Goal: Task Accomplishment & Management: Use online tool/utility

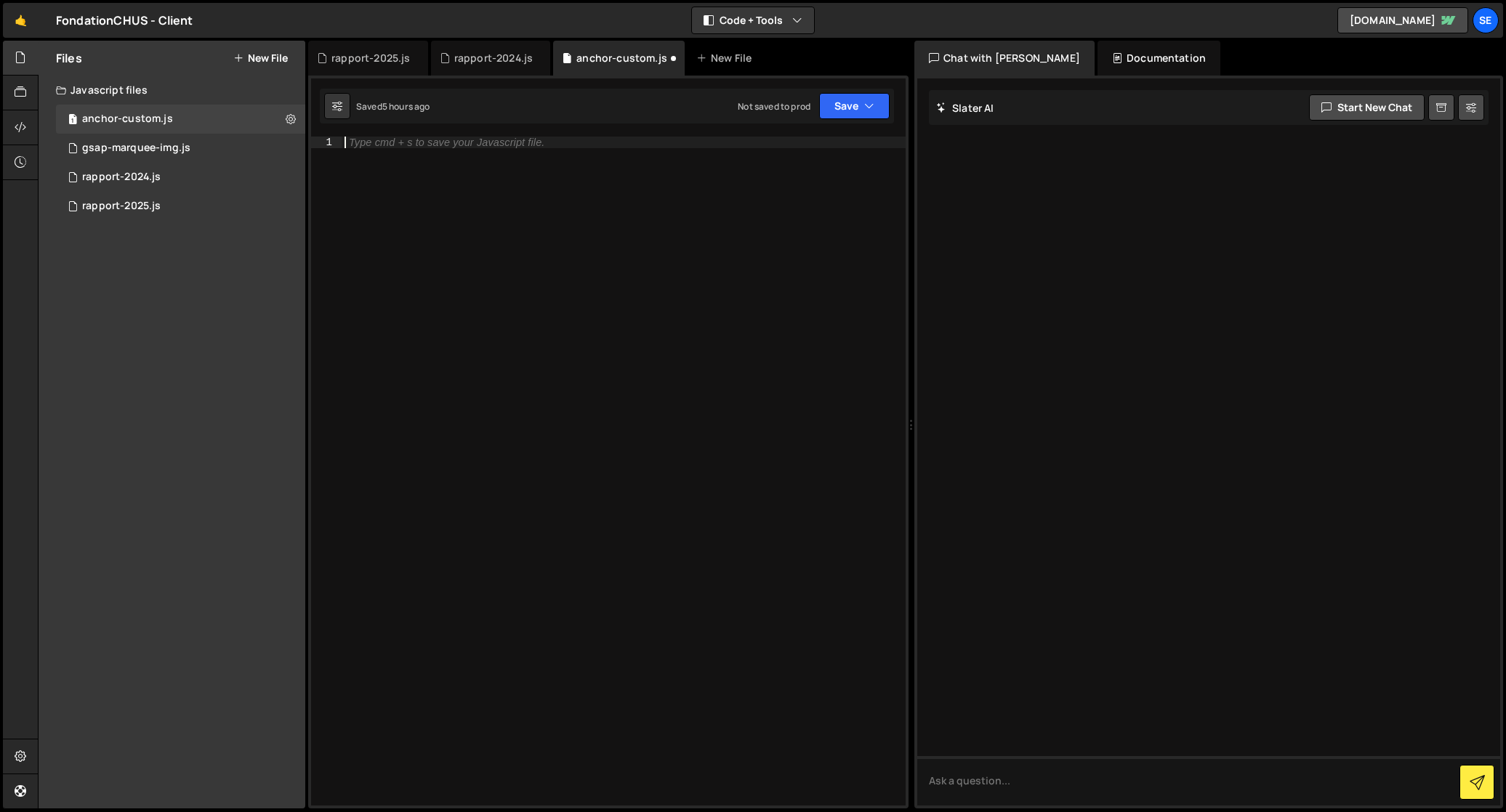
click at [428, 188] on div "Type cmd + s to save your Javascript file." at bounding box center [623, 483] width 563 height 693
type textarea "data-newsletter-section"
click at [360, 170] on div "data - newsletter - section" at bounding box center [623, 483] width 563 height 693
click at [102, 149] on div "gsap-marquee-img.js" at bounding box center [136, 148] width 108 height 13
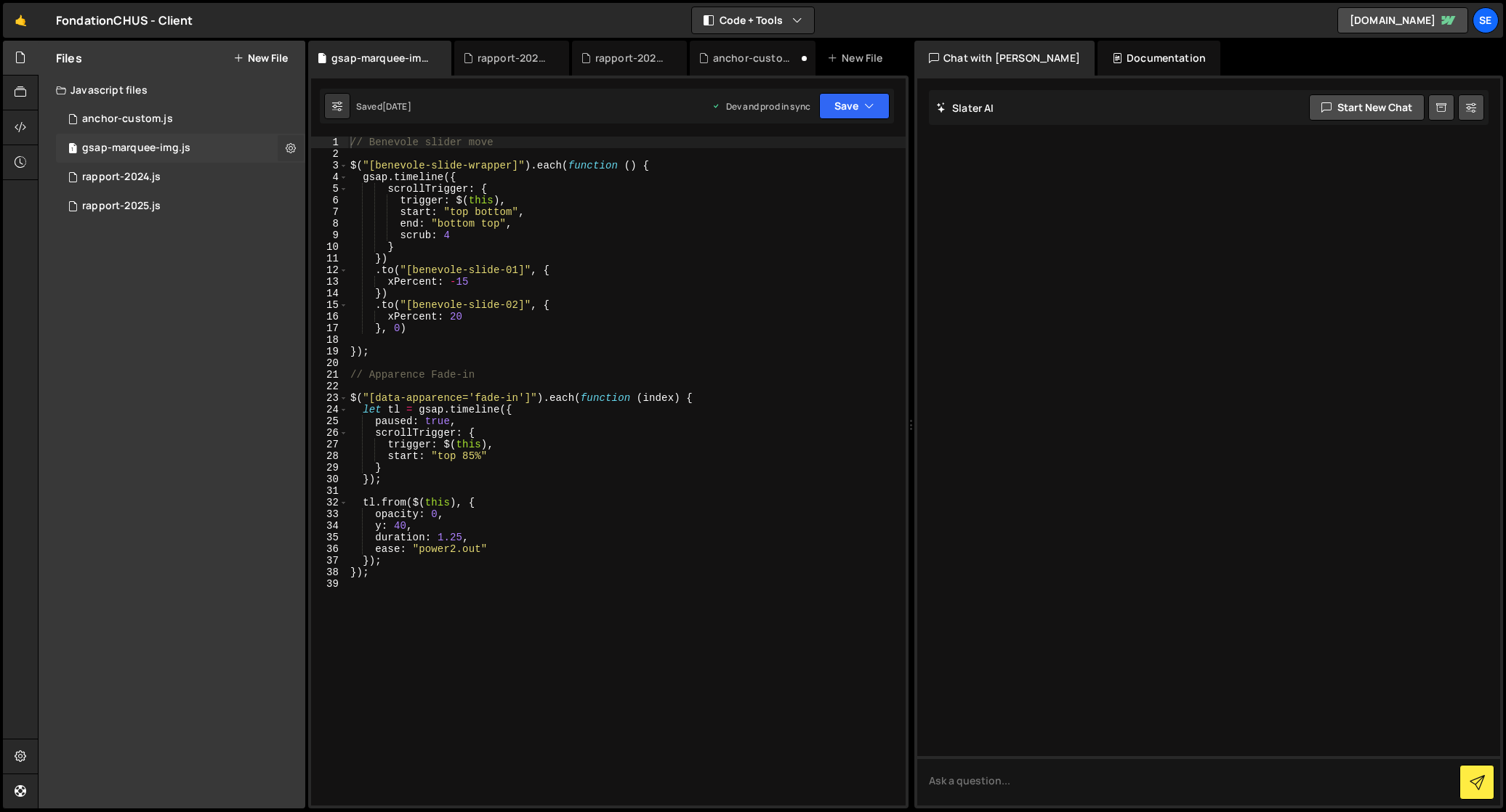
click at [285, 147] on icon at bounding box center [290, 148] width 10 height 14
click at [342, 178] on button "Edit File Settings" at bounding box center [379, 179] width 142 height 29
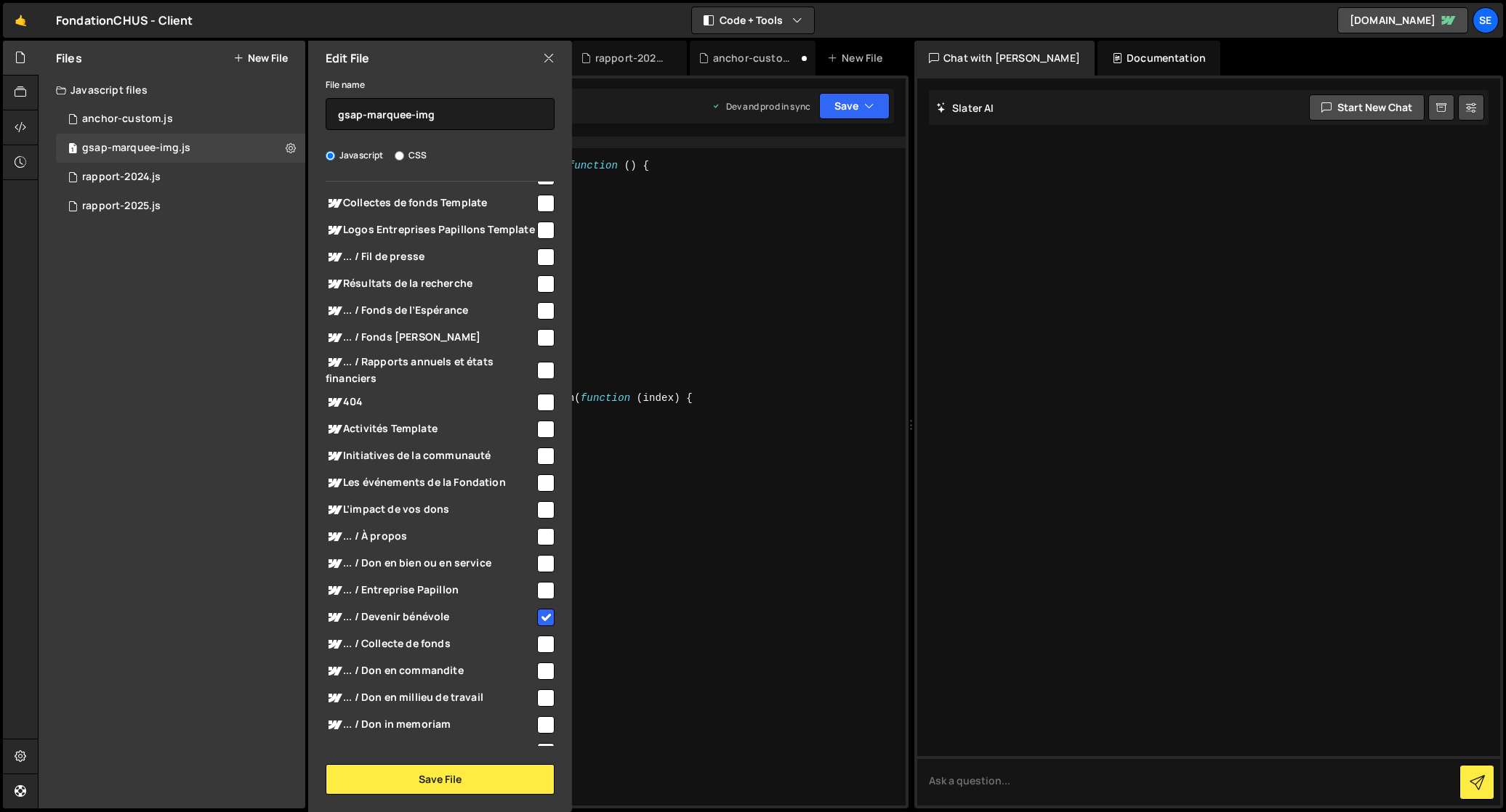
scroll to position [668, 0]
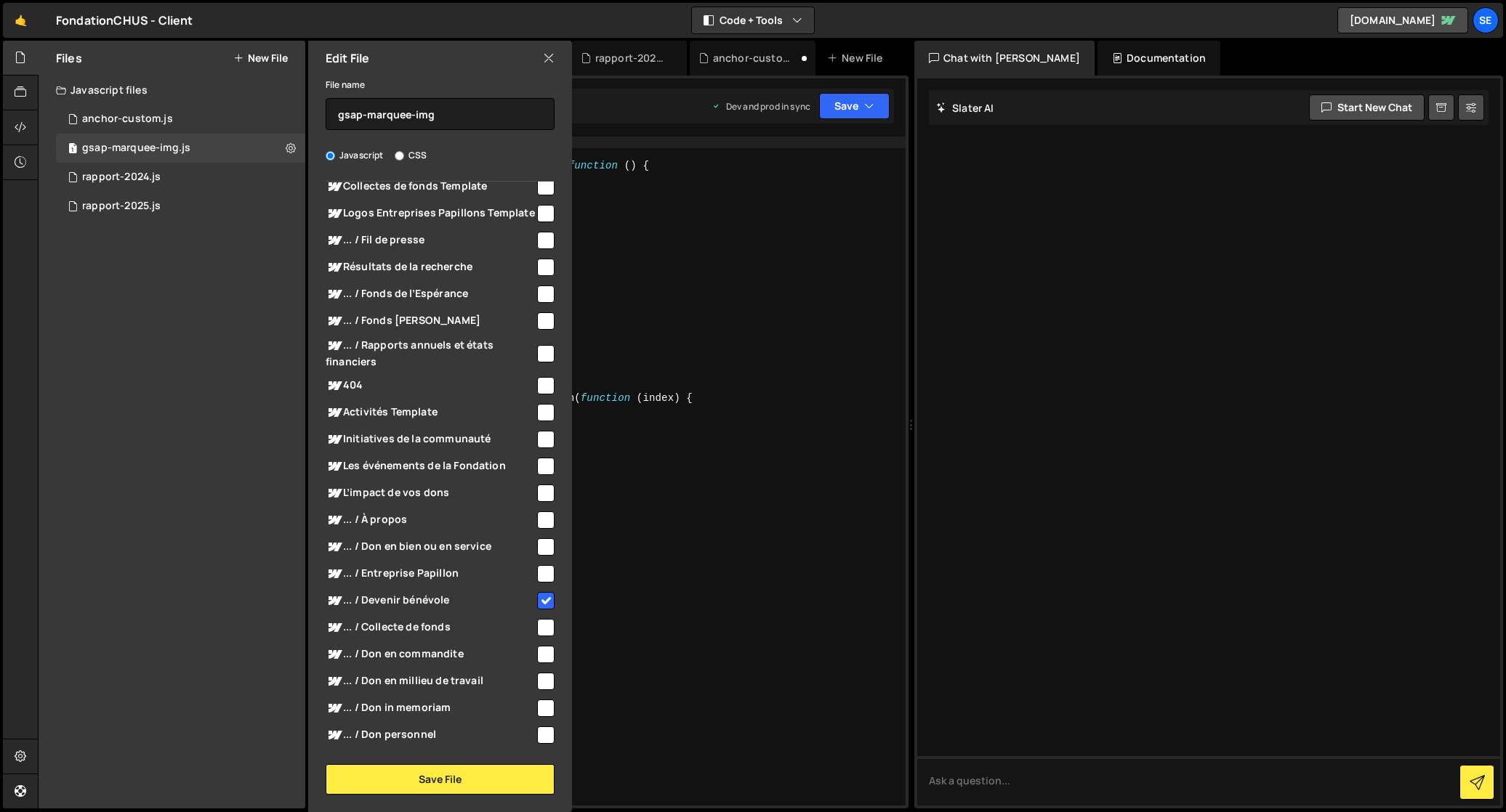
type textarea "opacity: 0,"
click at [790, 519] on div "// Benevole slider move $ ( "[benevole-slide-wrapper]" ) . each ( function ( ) …" at bounding box center [626, 483] width 558 height 693
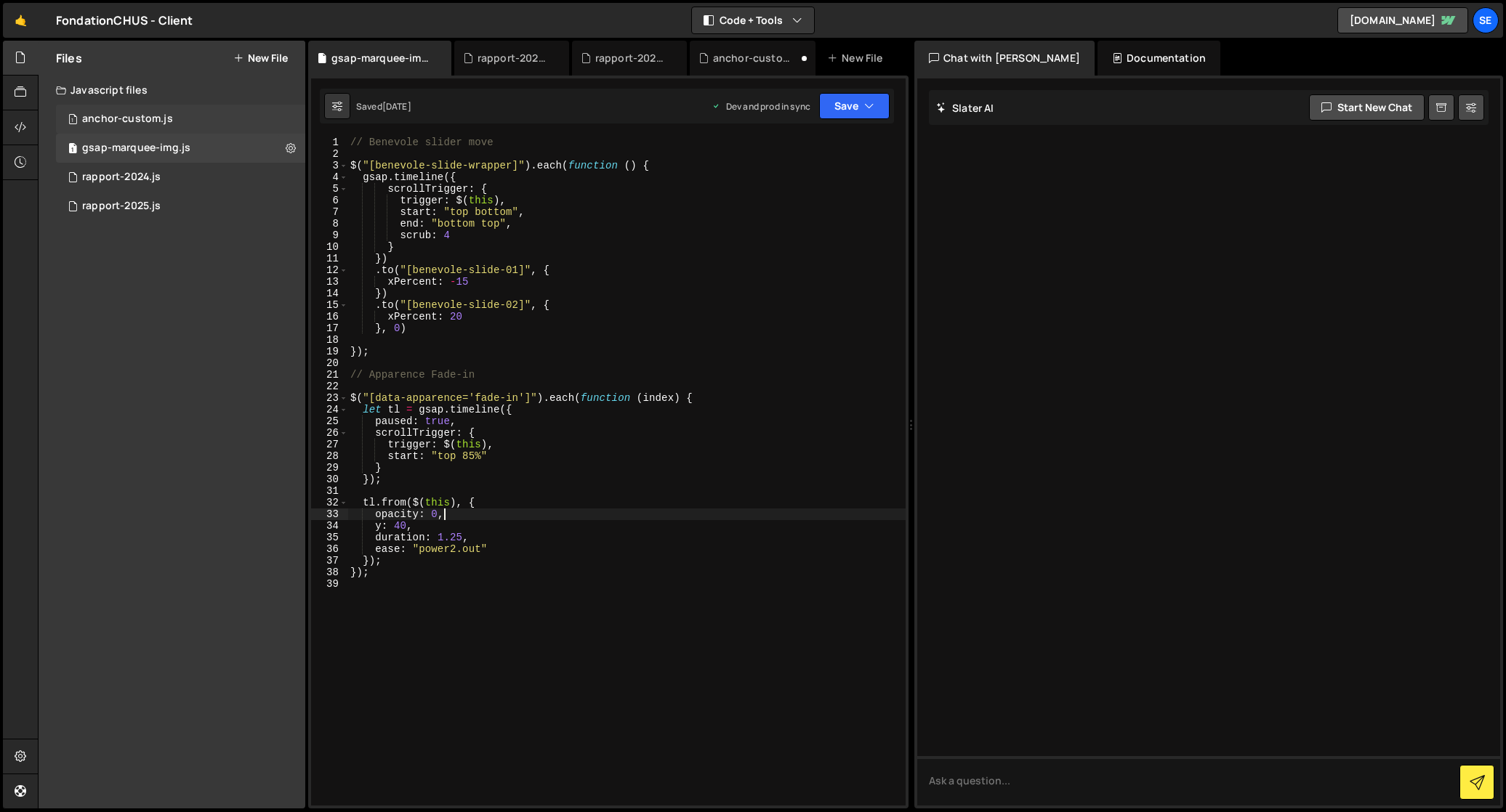
click at [159, 117] on div "anchor-custom.js" at bounding box center [127, 119] width 91 height 13
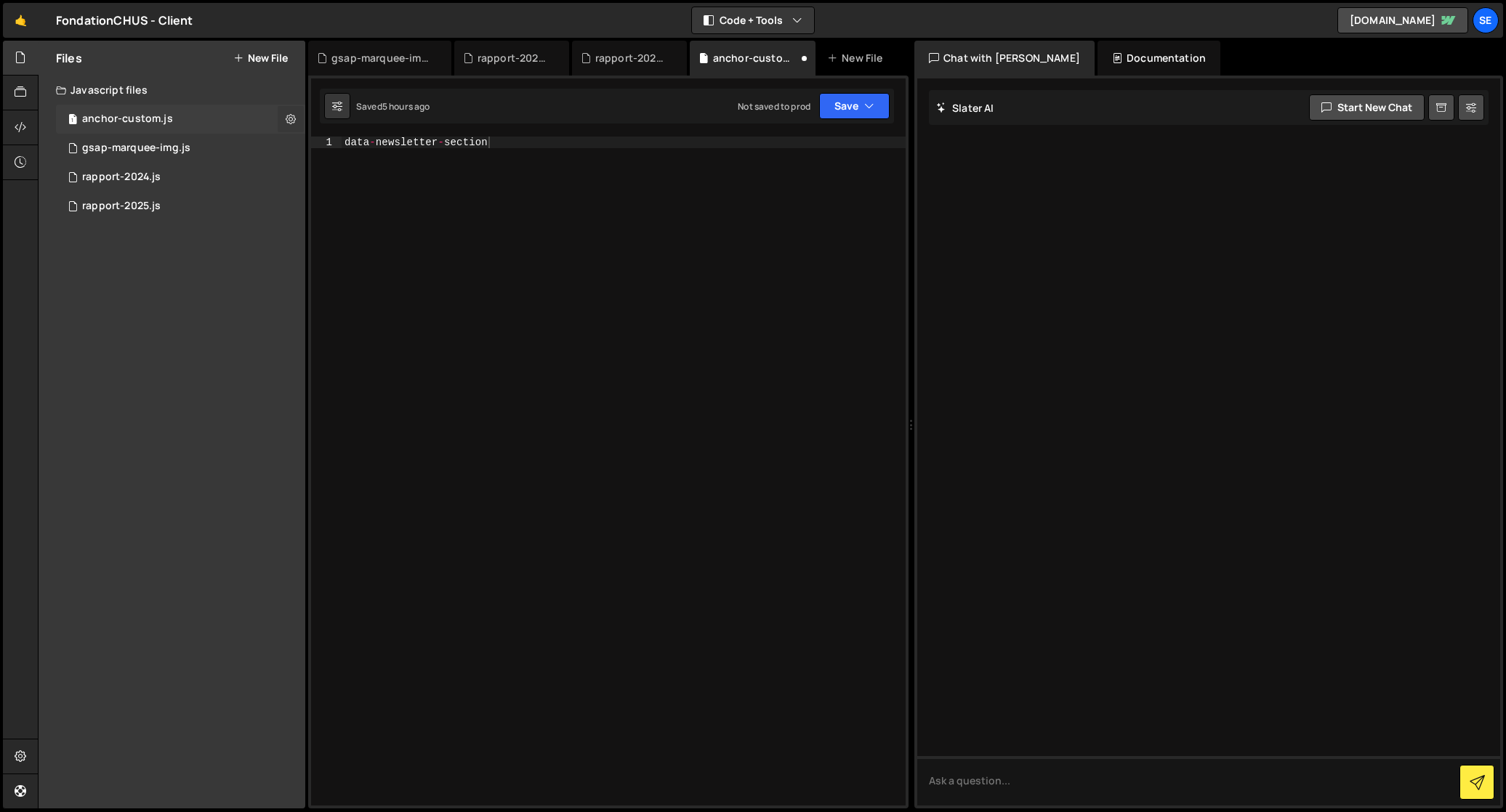
click at [287, 116] on icon at bounding box center [290, 118] width 10 height 14
type input "anchor-custom"
radio input "true"
checkbox input "true"
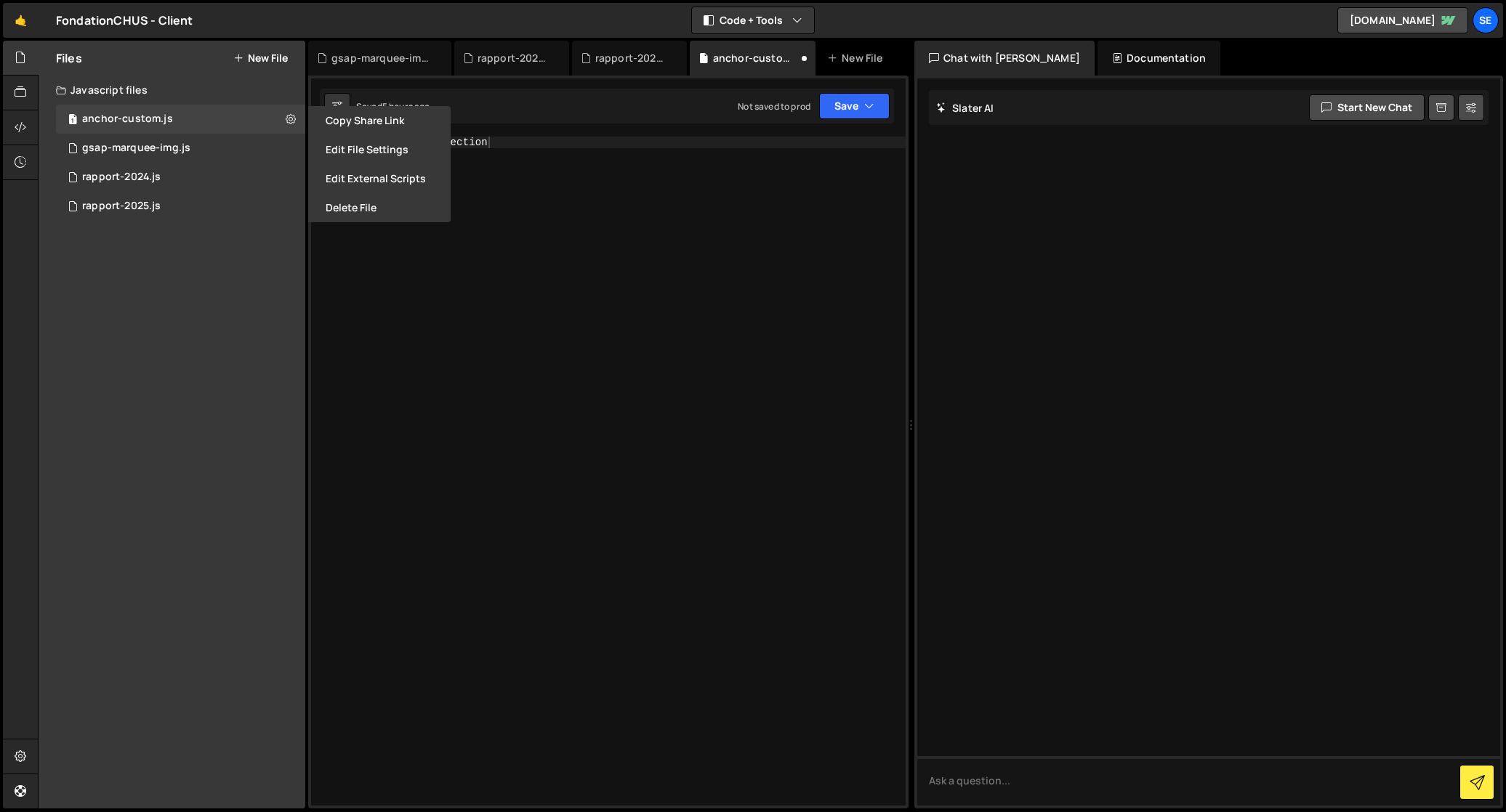
click at [337, 149] on button "Edit File Settings" at bounding box center [379, 150] width 142 height 29
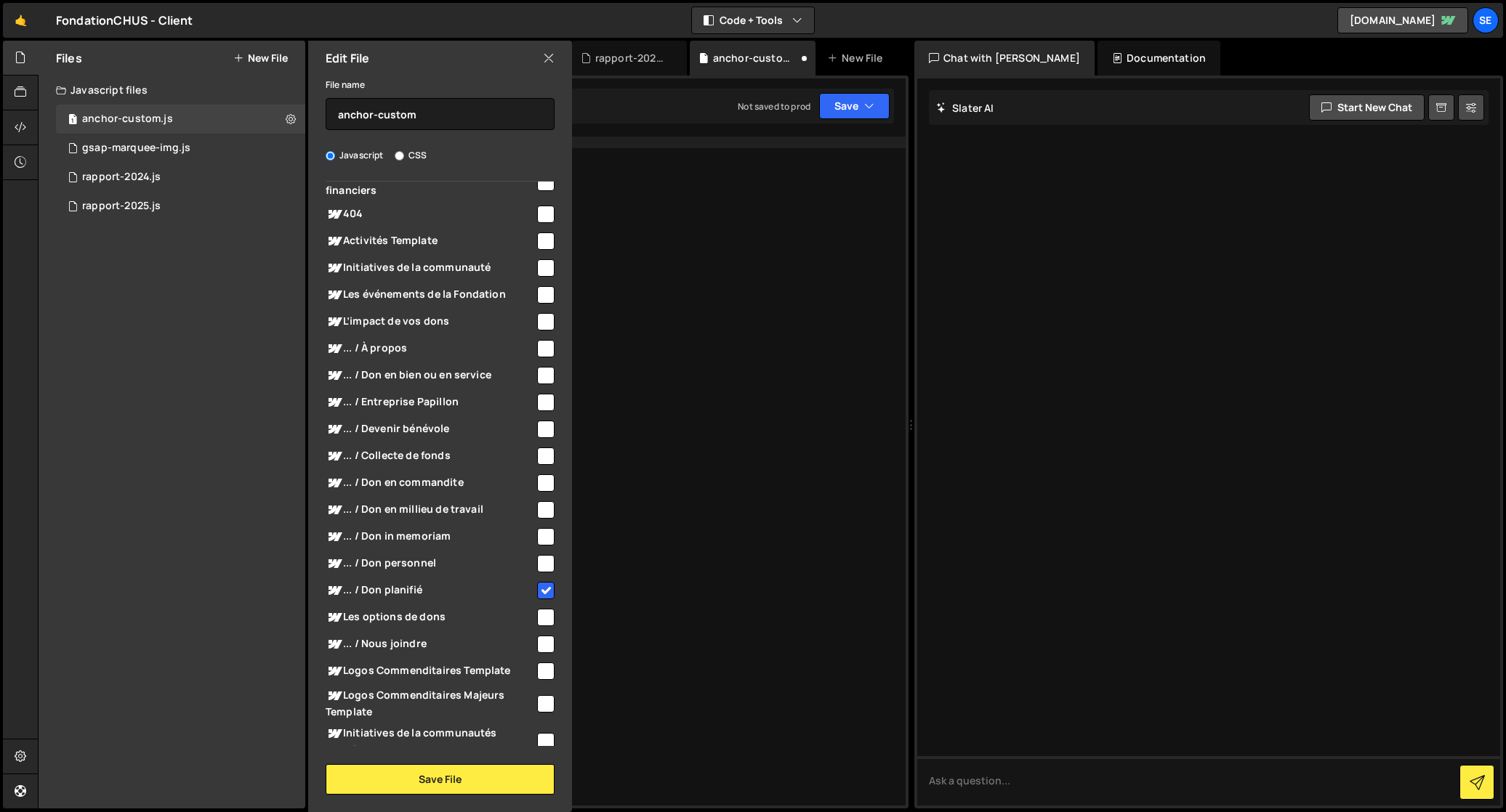
scroll to position [841, 0]
click at [725, 583] on div "data - newsletter - section" at bounding box center [623, 483] width 563 height 693
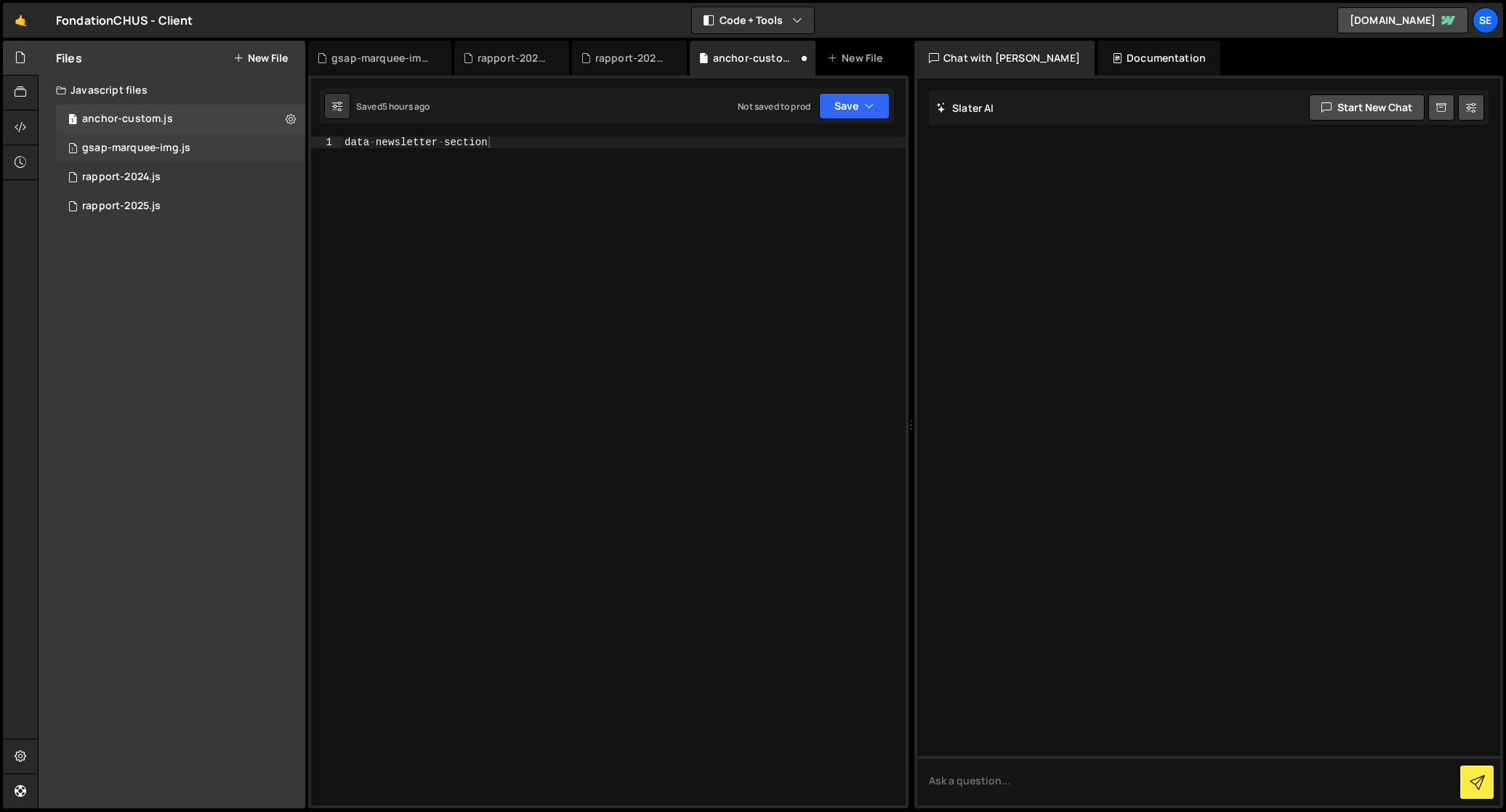
click at [159, 146] on div "gsap-marquee-img.js" at bounding box center [136, 148] width 108 height 13
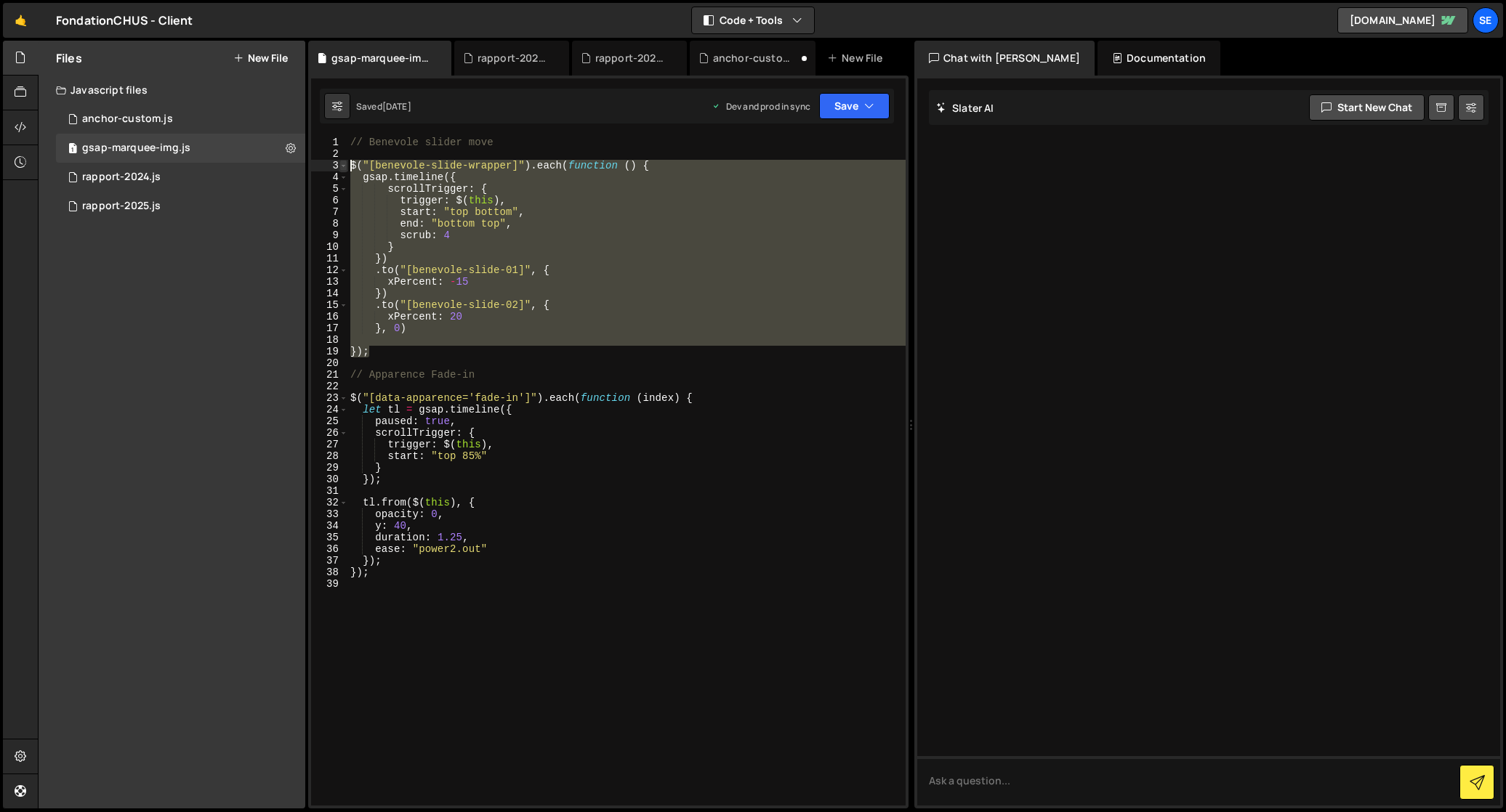
drag, startPoint x: 388, startPoint y: 349, endPoint x: 346, endPoint y: 163, distance: 190.7
click at [346, 163] on div "}); 1 2 3 4 5 6 7 8 9 10 11 12 13 14 15 16 17 18 19 20 21 22 23 24 25 26 27 28 …" at bounding box center [608, 471] width 595 height 669
click at [378, 353] on div "// Benevole slider move $ ( "[benevole-slide-wrapper]" ) . each ( function ( ) …" at bounding box center [626, 471] width 558 height 669
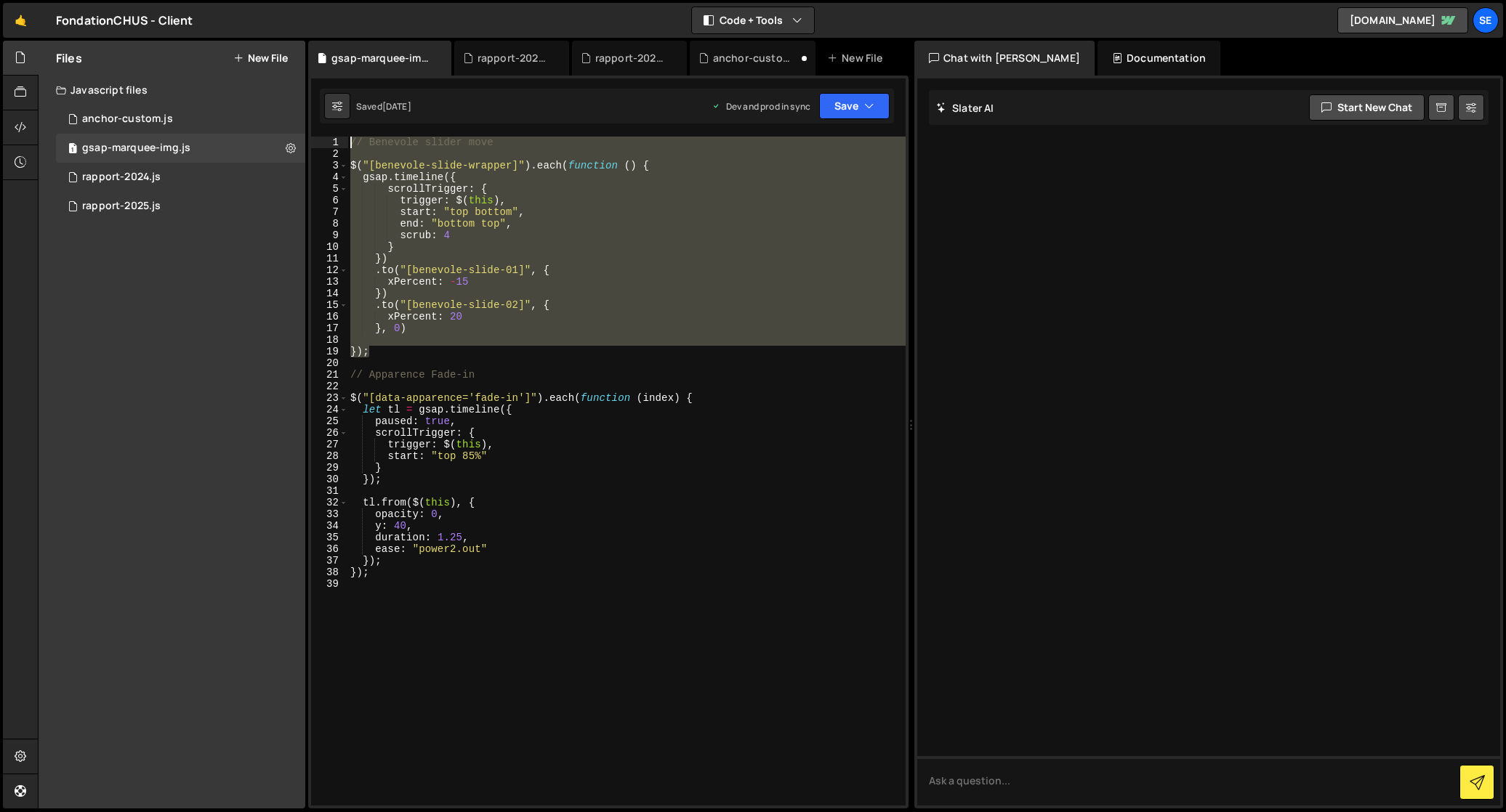
drag, startPoint x: 383, startPoint y: 351, endPoint x: 336, endPoint y: 135, distance: 221.1
click at [334, 135] on div "1 Type cmd + s to save your Javascript file. הההההההההההההההההההההההההההההההההה…" at bounding box center [608, 441] width 600 height 733
type textarea "// Benevole slider move"
click at [172, 118] on div "1 anchor-custom.js 0" at bounding box center [181, 119] width 250 height 29
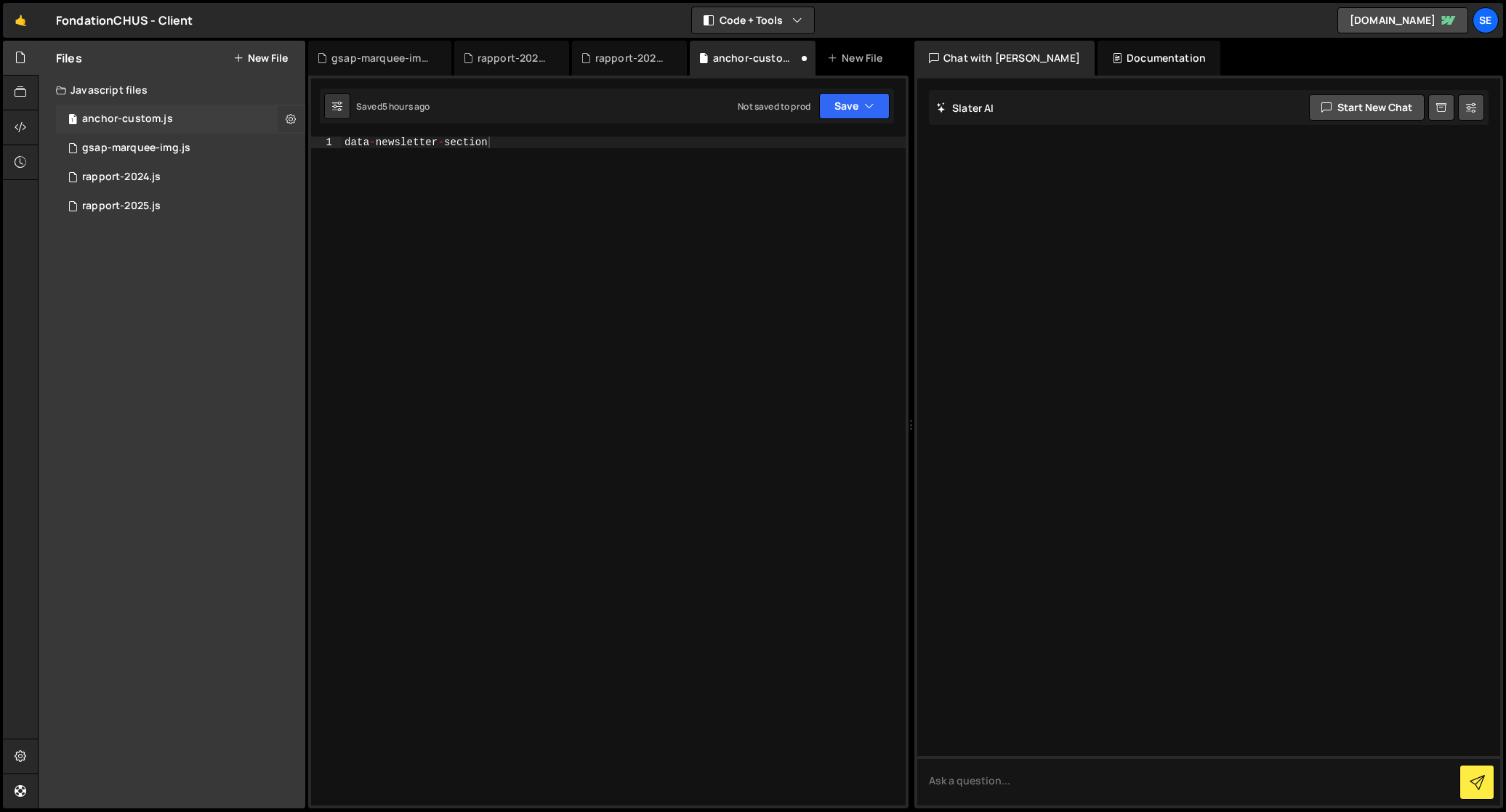
click at [284, 117] on button at bounding box center [290, 119] width 27 height 27
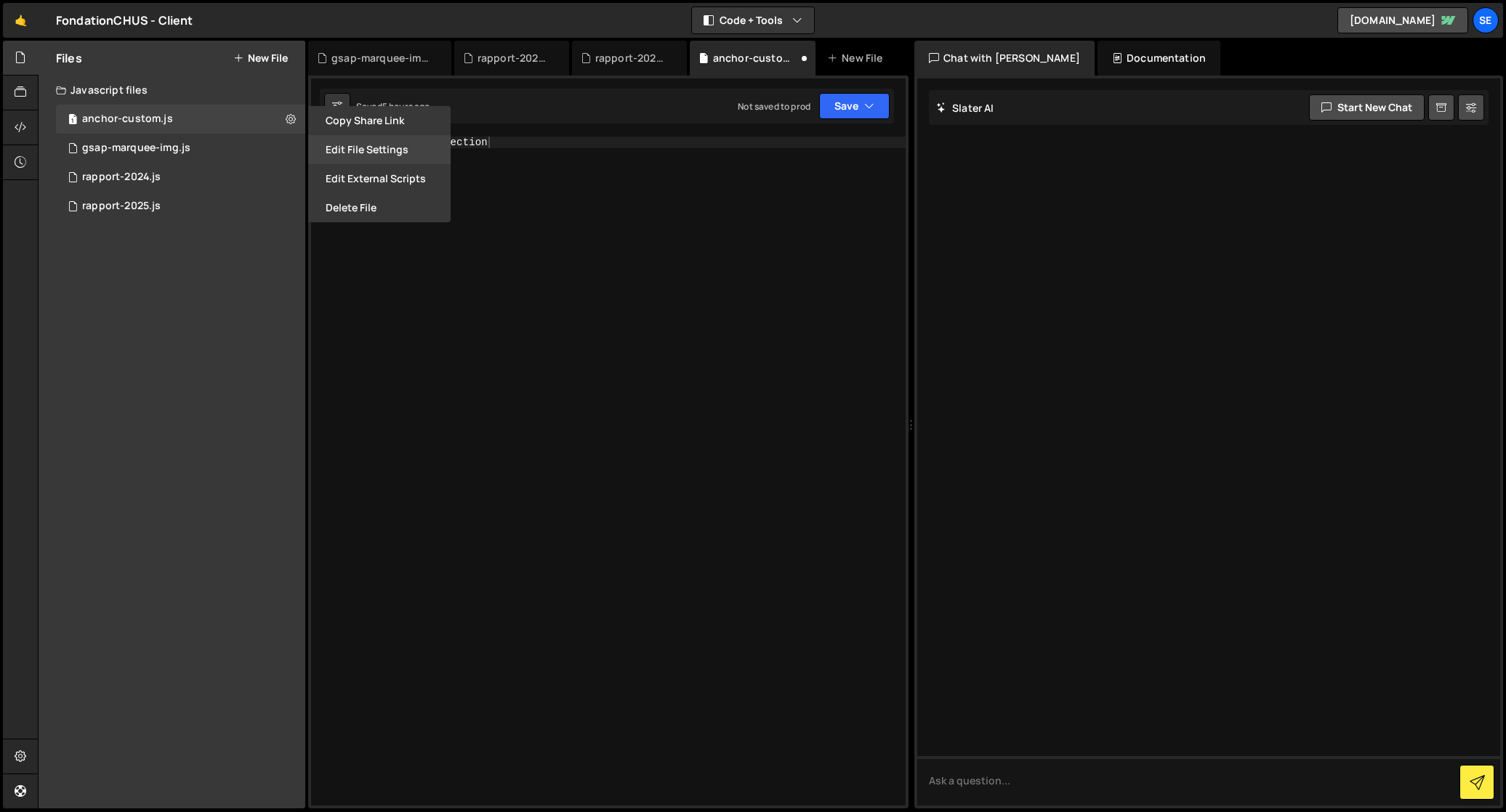
click at [333, 149] on button "Edit File Settings" at bounding box center [379, 150] width 142 height 29
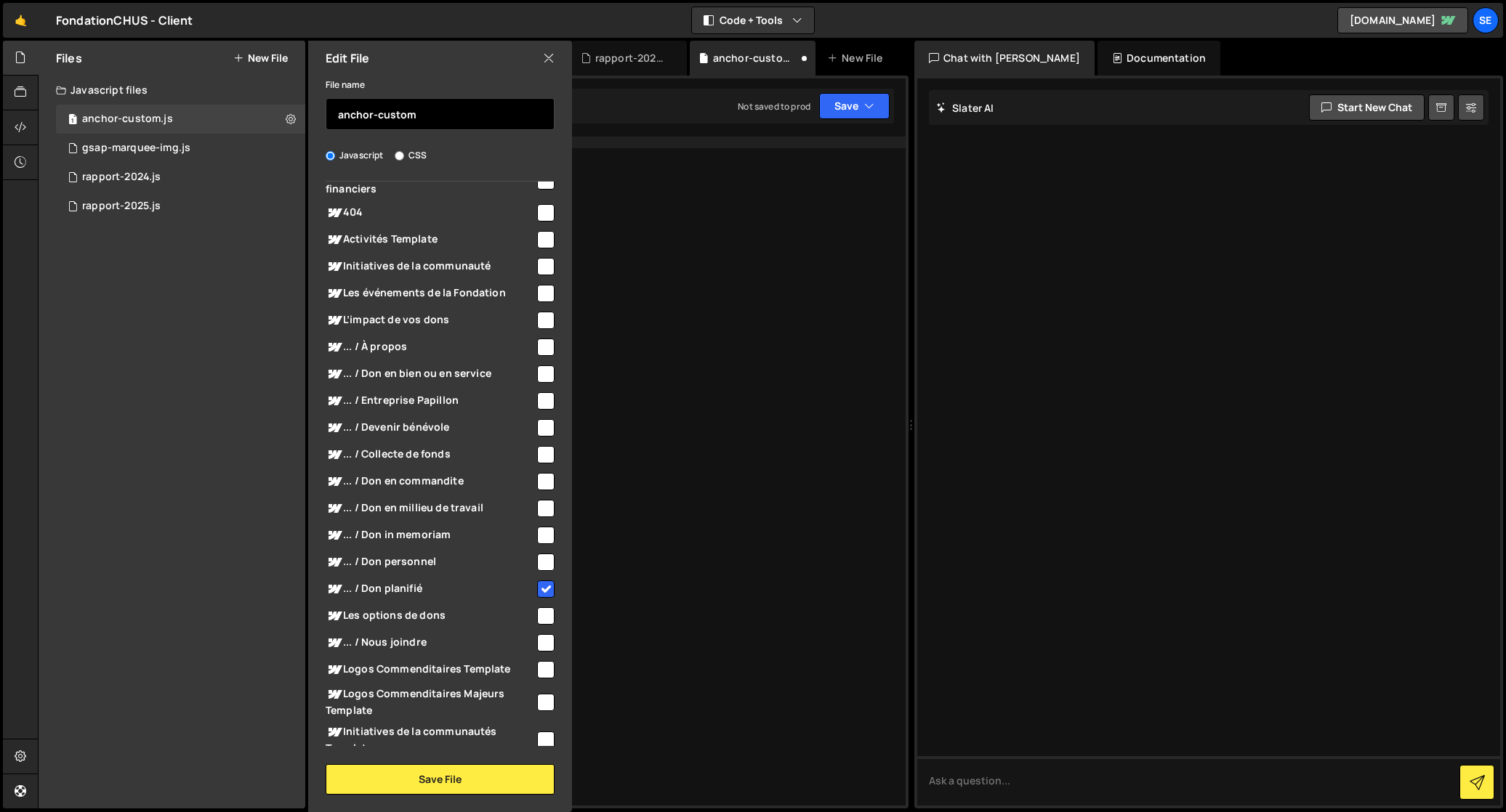
drag, startPoint x: 427, startPoint y: 117, endPoint x: 342, endPoint y: 127, distance: 85.6
click at [329, 116] on input "anchor-custom" at bounding box center [440, 114] width 229 height 32
type input "gsap-newsletter-motion"
click at [413, 780] on button "Save File" at bounding box center [440, 779] width 229 height 30
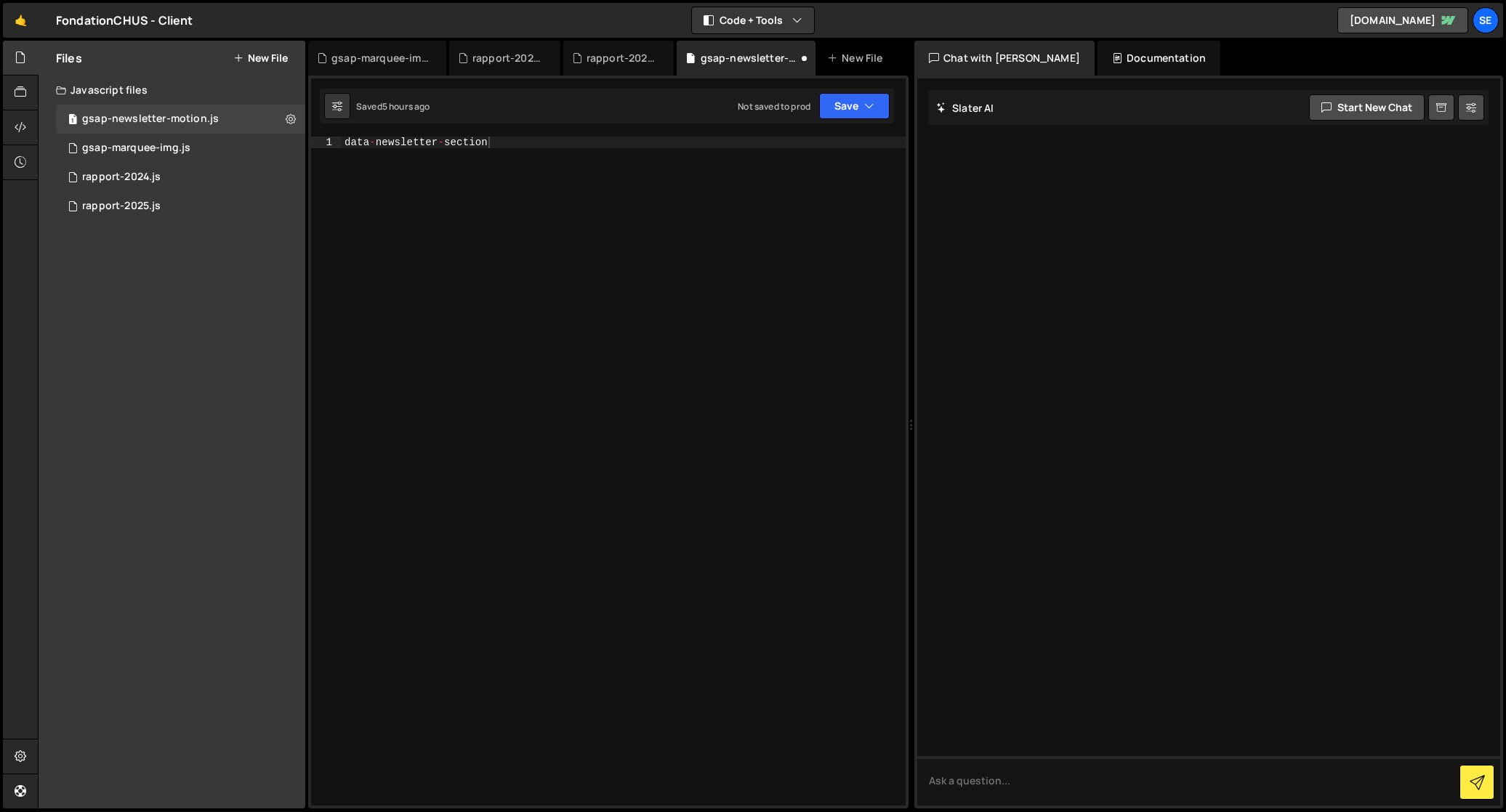
click at [424, 184] on div "data - newsletter - section" at bounding box center [623, 483] width 563 height 693
paste textarea "});"
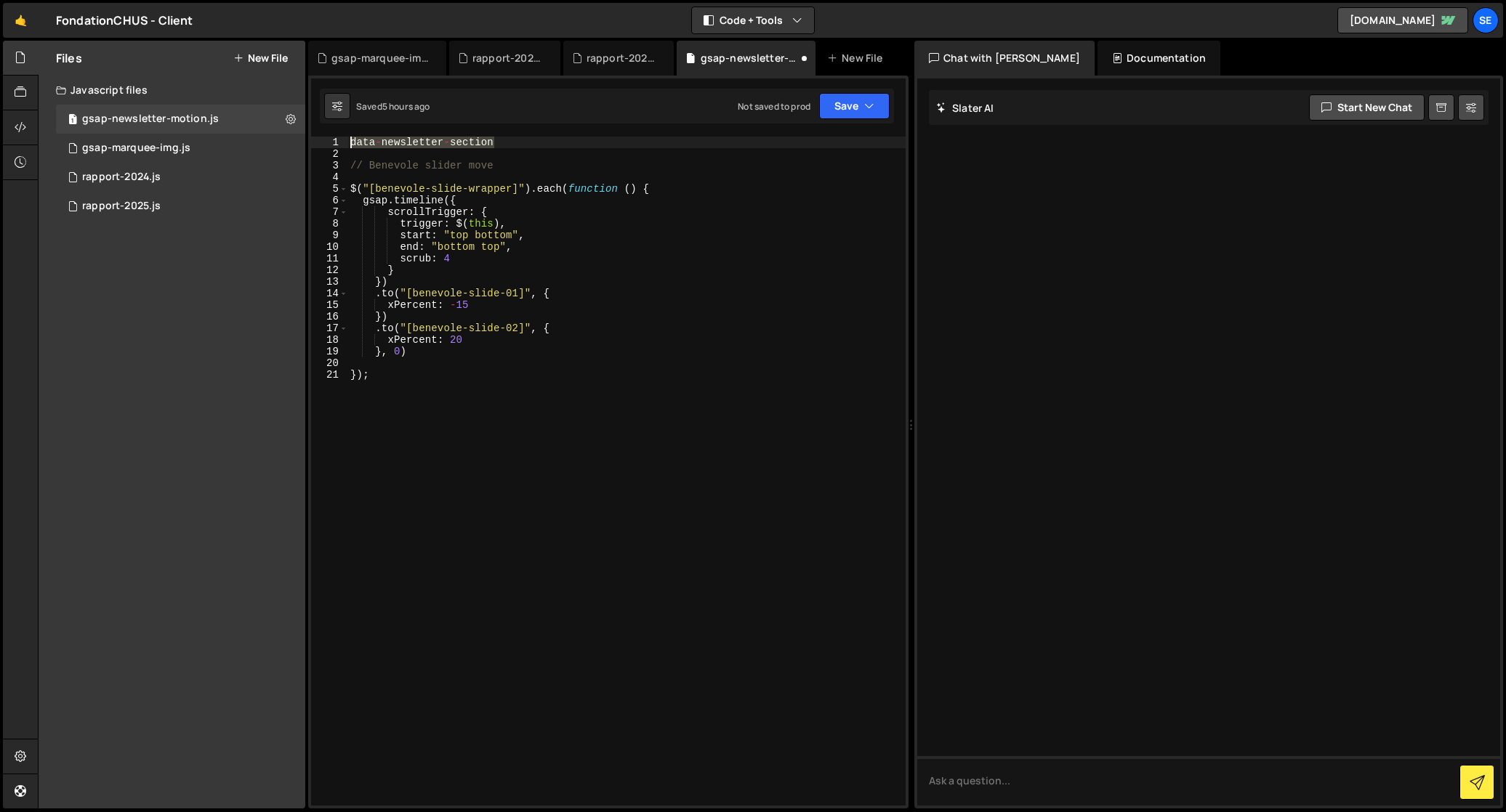
drag, startPoint x: 504, startPoint y: 141, endPoint x: 347, endPoint y: 148, distance: 157.2
click at [347, 137] on div "}); 1 2 3 4 5 6 7 8 9 10 11 12 13 14 15 16 17 18 19 20 21 data - newsletter - s…" at bounding box center [608, 471] width 595 height 669
type textarea "data-newsletter-section"
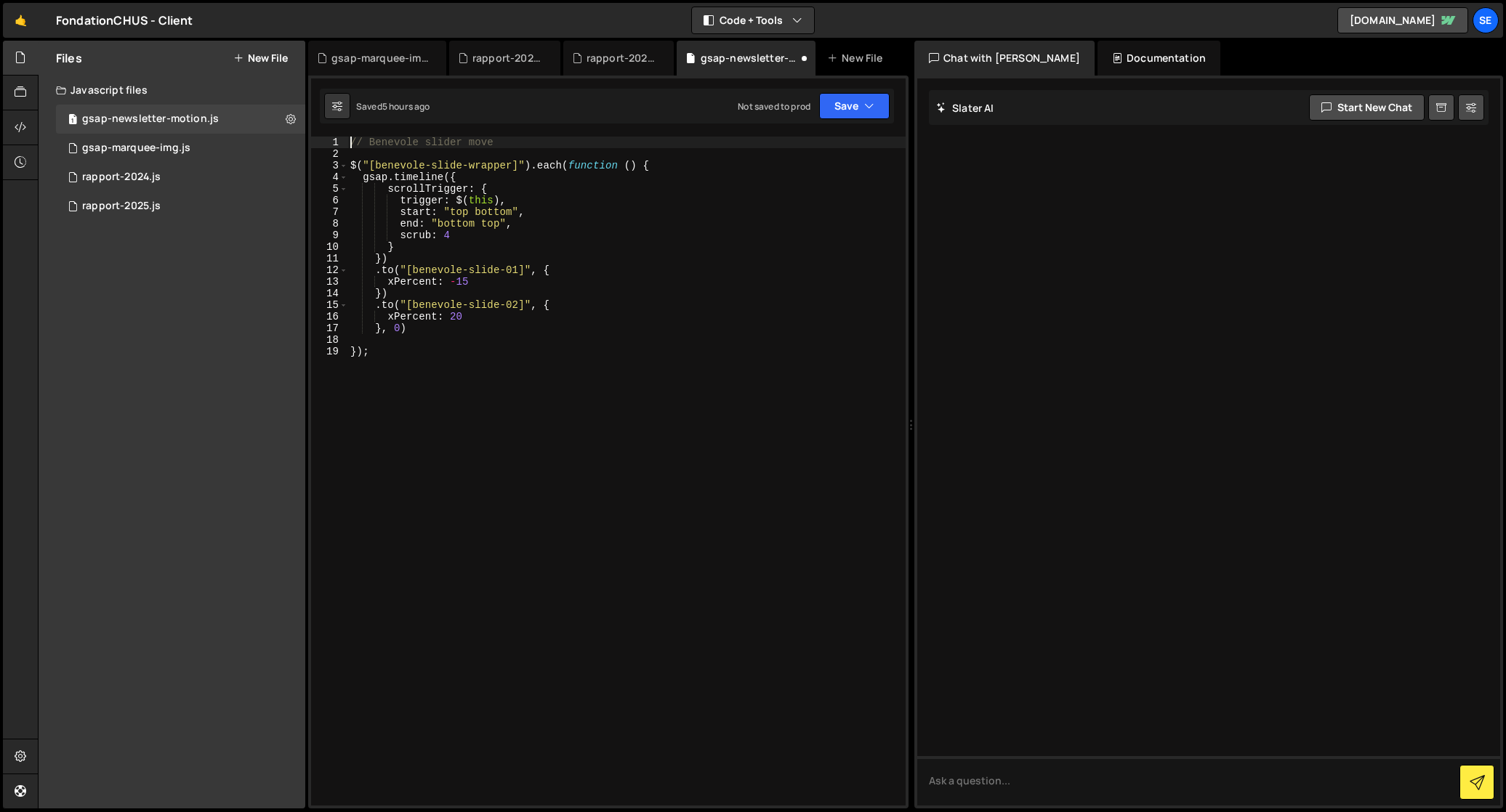
click at [509, 163] on div "// Benevole slider move $ ( "[benevole-slide-wrapper]" ) . each ( function ( ) …" at bounding box center [626, 483] width 558 height 693
drag, startPoint x: 513, startPoint y: 164, endPoint x: 378, endPoint y: 162, distance: 135.0
click at [378, 162] on div "// Benevole slider move $ ( "[benevole-slide-wrapper]" ) . each ( function ( ) …" at bounding box center [626, 483] width 558 height 693
paste textarea "data-newsletter-section"
click at [418, 139] on div "// Benevole slider move $ ( "[data-newsletter-section]" ) . each ( function ( )…" at bounding box center [626, 483] width 558 height 693
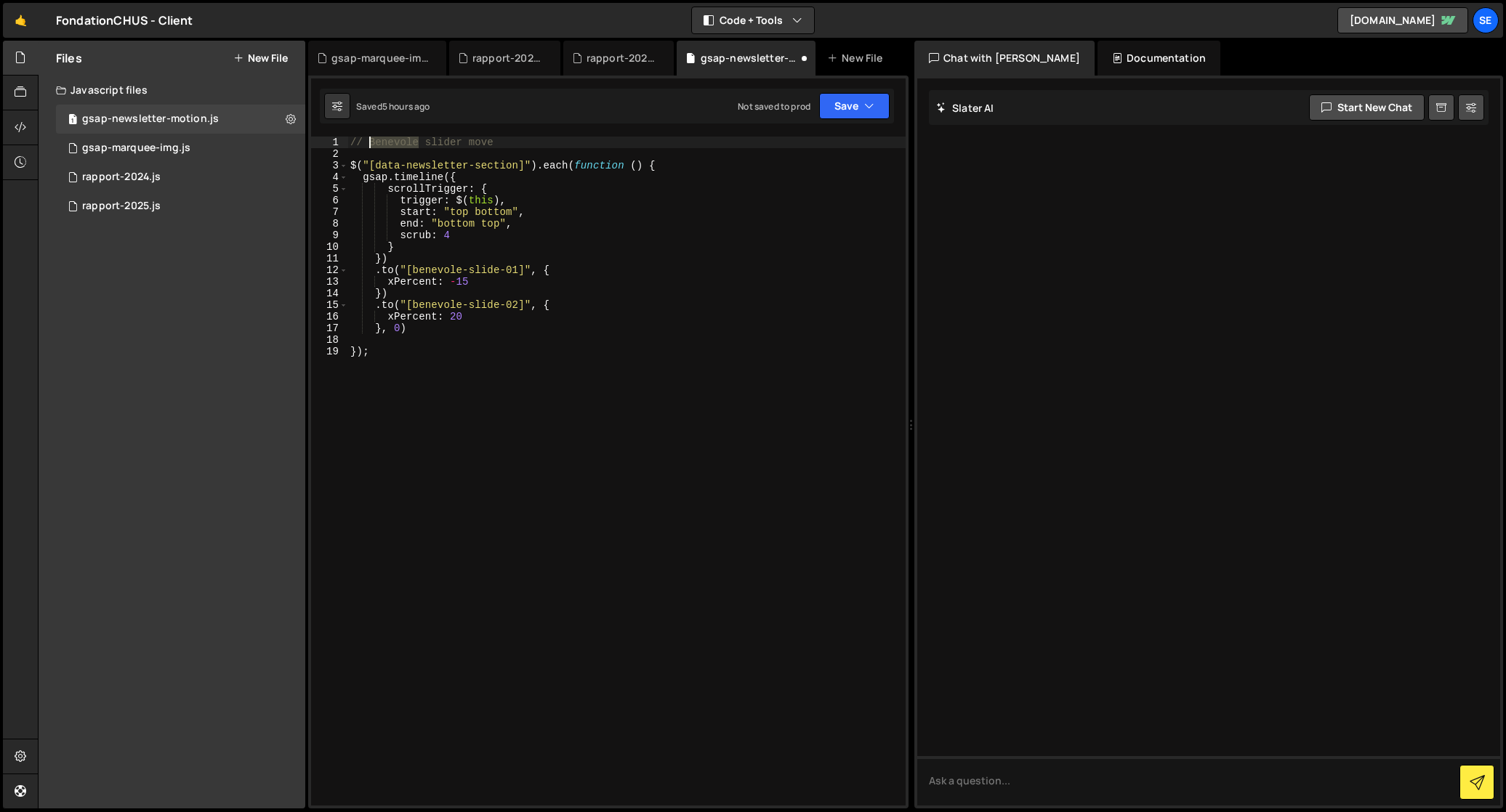
drag, startPoint x: 419, startPoint y: 138, endPoint x: 372, endPoint y: 139, distance: 47.0
click at [372, 139] on div "// Benevole slider move $ ( "[data-newsletter-section]" ) . each ( function ( )…" at bounding box center [626, 483] width 558 height 693
drag, startPoint x: 440, startPoint y: 139, endPoint x: 438, endPoint y: 147, distance: 8.2
click at [440, 139] on div "// Newsletter slider move $ ( "[data-newsletter-section]" ) . each ( function (…" at bounding box center [626, 483] width 558 height 693
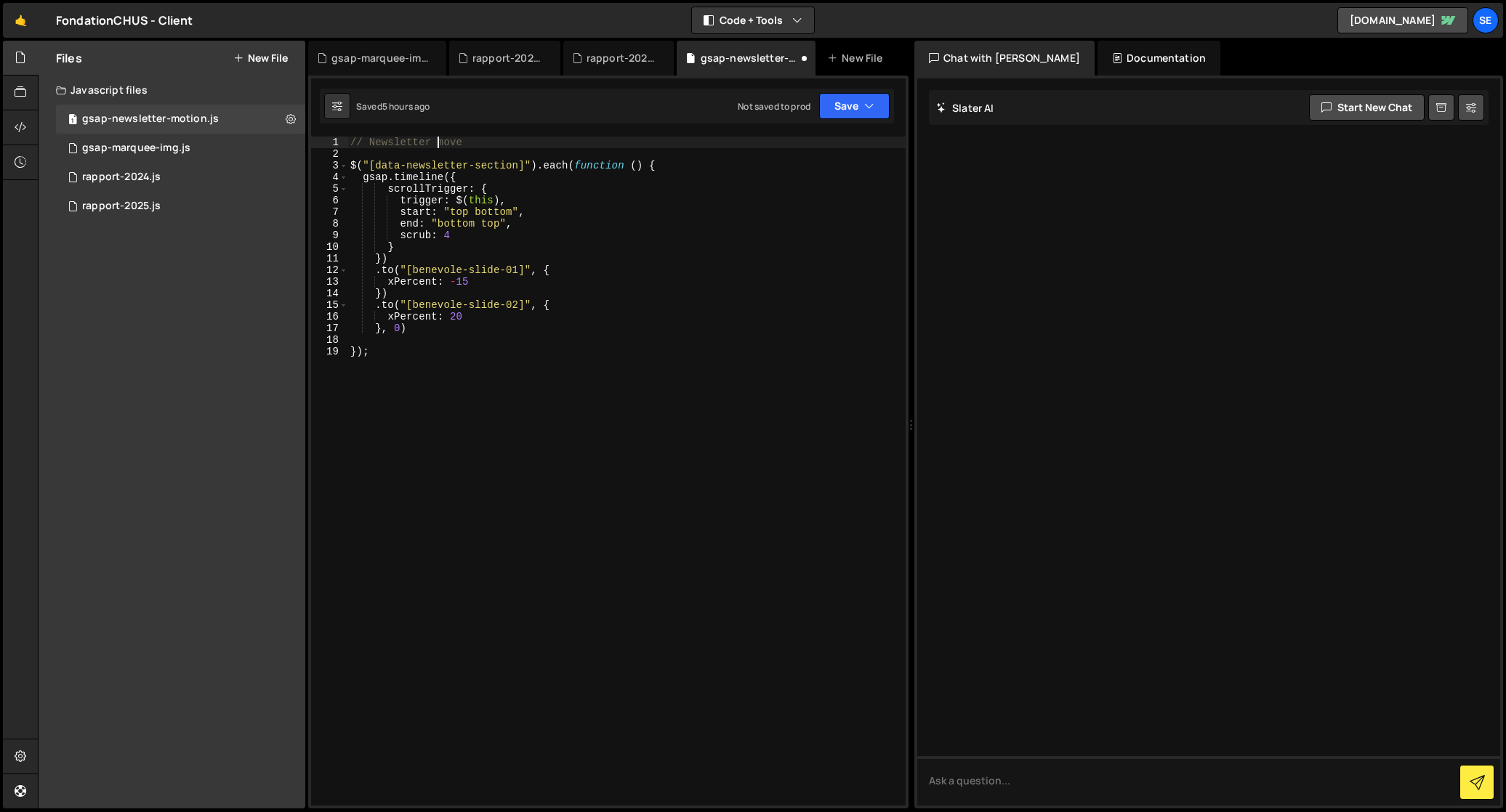
click at [560, 176] on div "// Newsletter move $ ( "[data-newsletter-section]" ) . each ( function ( ) { gs…" at bounding box center [626, 483] width 558 height 693
click at [501, 278] on div "// Newsletter move $ ( "[data-newsletter-section]" ) . each ( function ( ) { gs…" at bounding box center [626, 483] width 558 height 693
click at [383, 270] on div "// Newsletter move $ ( "[data-newsletter-section]" ) . each ( function ( ) { gs…" at bounding box center [626, 483] width 558 height 693
click at [439, 275] on div "// Newsletter move $ ( "[data-newsletter-section]" ) . each ( function ( ) { gs…" at bounding box center [626, 483] width 558 height 693
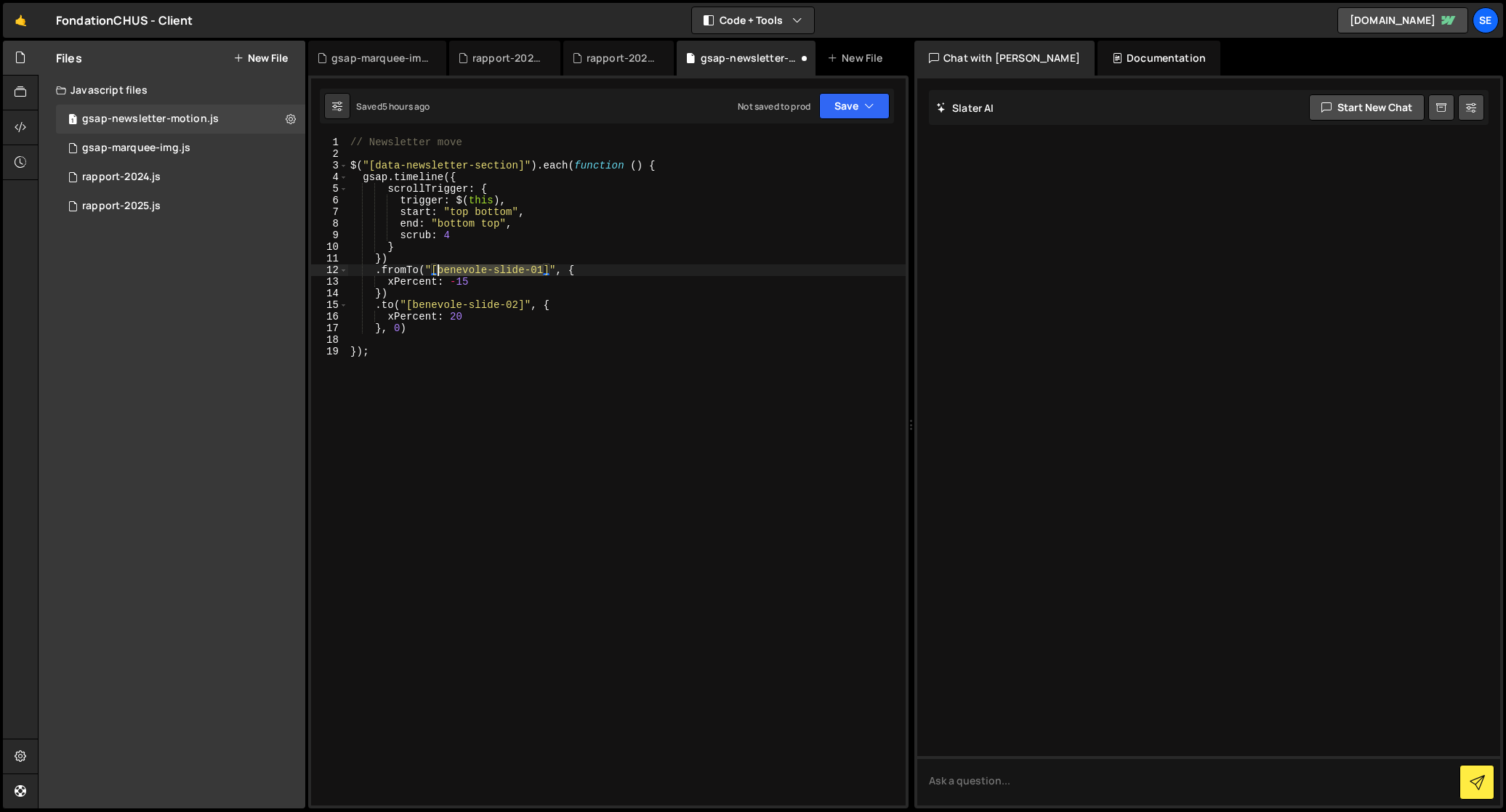
drag, startPoint x: 543, startPoint y: 273, endPoint x: 439, endPoint y: 266, distance: 104.2
click at [439, 266] on div "// Newsletter move $ ( "[data-newsletter-section]" ) . each ( function ( ) { gs…" at bounding box center [626, 483] width 558 height 693
paste textarea "data-newsletter-col-03"
click at [407, 284] on div "// Newsletter move $ ( "[data-newsletter-section]" ) . each ( function ( ) { gs…" at bounding box center [626, 483] width 558 height 693
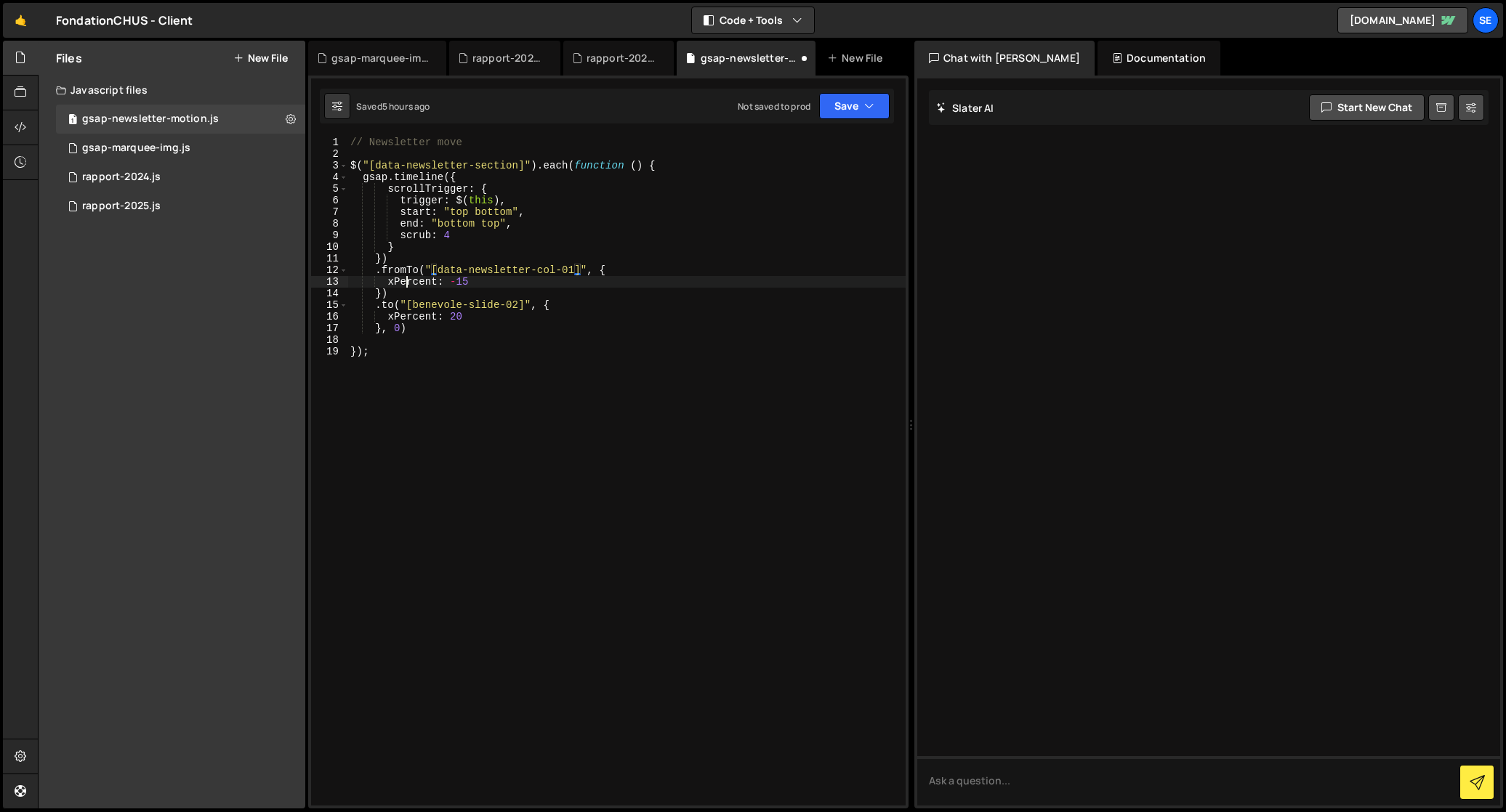
scroll to position [0, 7]
click at [393, 278] on div "// Newsletter move $ ( "[data-newsletter-section]" ) . each ( function ( ) { gs…" at bounding box center [626, 483] width 558 height 693
click at [471, 281] on div "// Newsletter move $ ( "[data-newsletter-section]" ) . each ( function ( ) { gs…" at bounding box center [626, 483] width 558 height 693
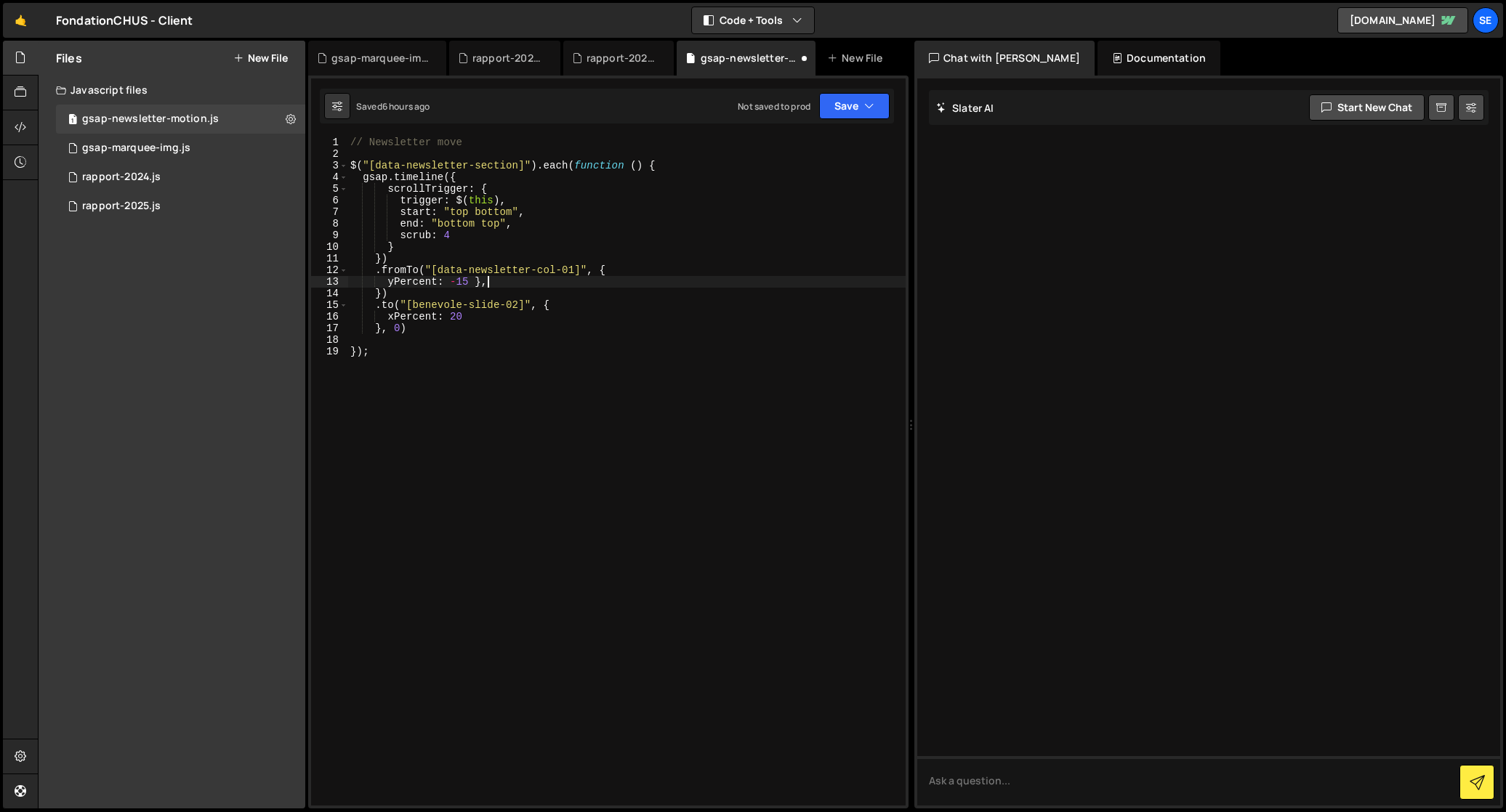
type textarea "yPercent: -15 },{"
drag, startPoint x: 468, startPoint y: 281, endPoint x: 386, endPoint y: 277, distance: 82.1
click at [386, 277] on div "// Newsletter move $ ( "[data-newsletter-section]" ) . each ( function ( ) { gs…" at bounding box center [626, 483] width 558 height 693
click at [502, 284] on div "// Newsletter move $ ( "[data-newsletter-section]" ) . each ( function ( ) { gs…" at bounding box center [626, 483] width 558 height 693
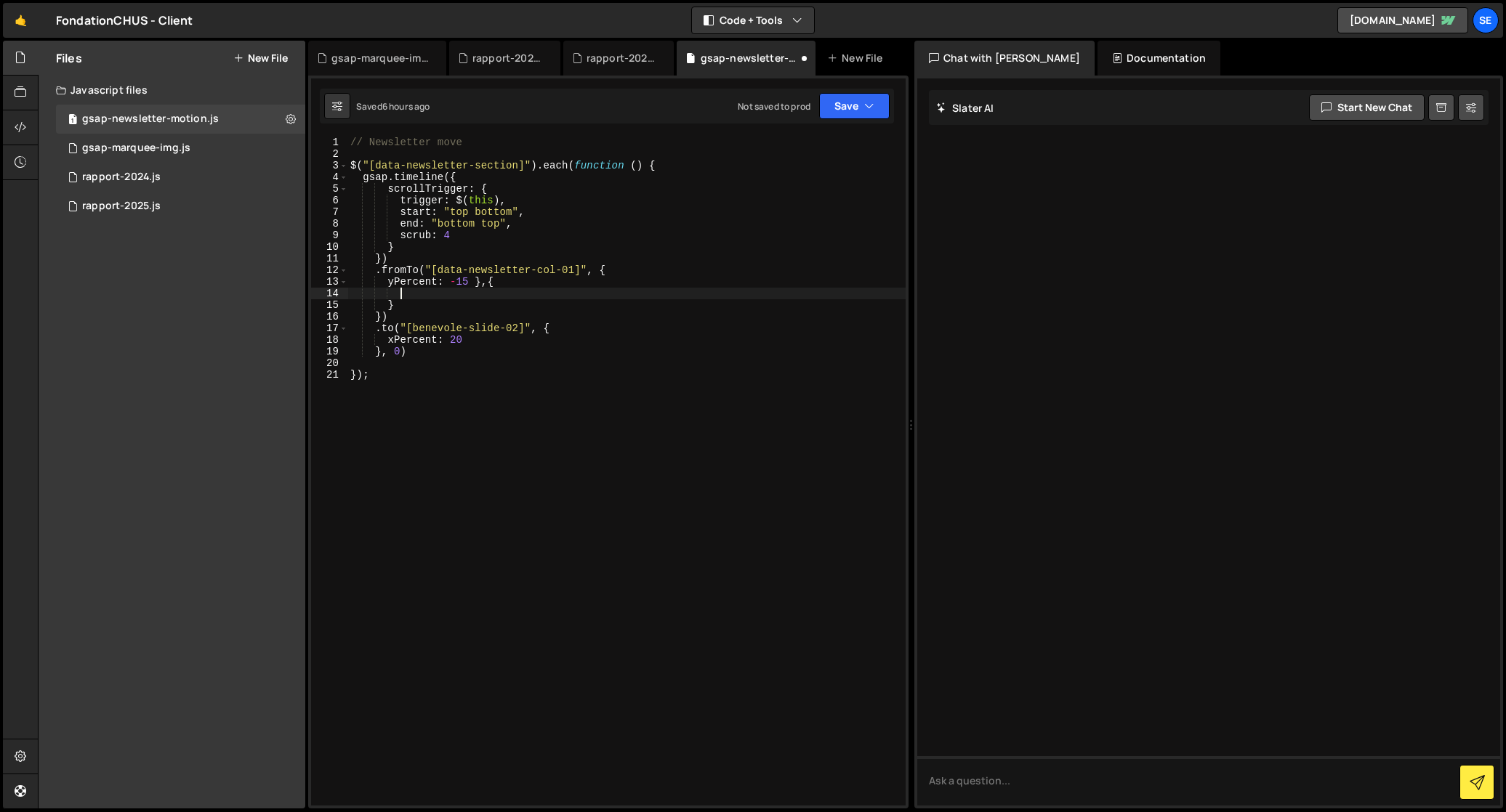
paste textarea "yPercent: -15"
click at [474, 280] on div "// Newsletter move $ ( "[data-newsletter-section]" ) . each ( function ( ) { gs…" at bounding box center [626, 483] width 558 height 693
type textarea "yPercent: -15 },{"
click at [389, 304] on div "// Newsletter move $ ( "[data-newsletter-section]" ) . each ( function ( ) { gs…" at bounding box center [626, 483] width 558 height 693
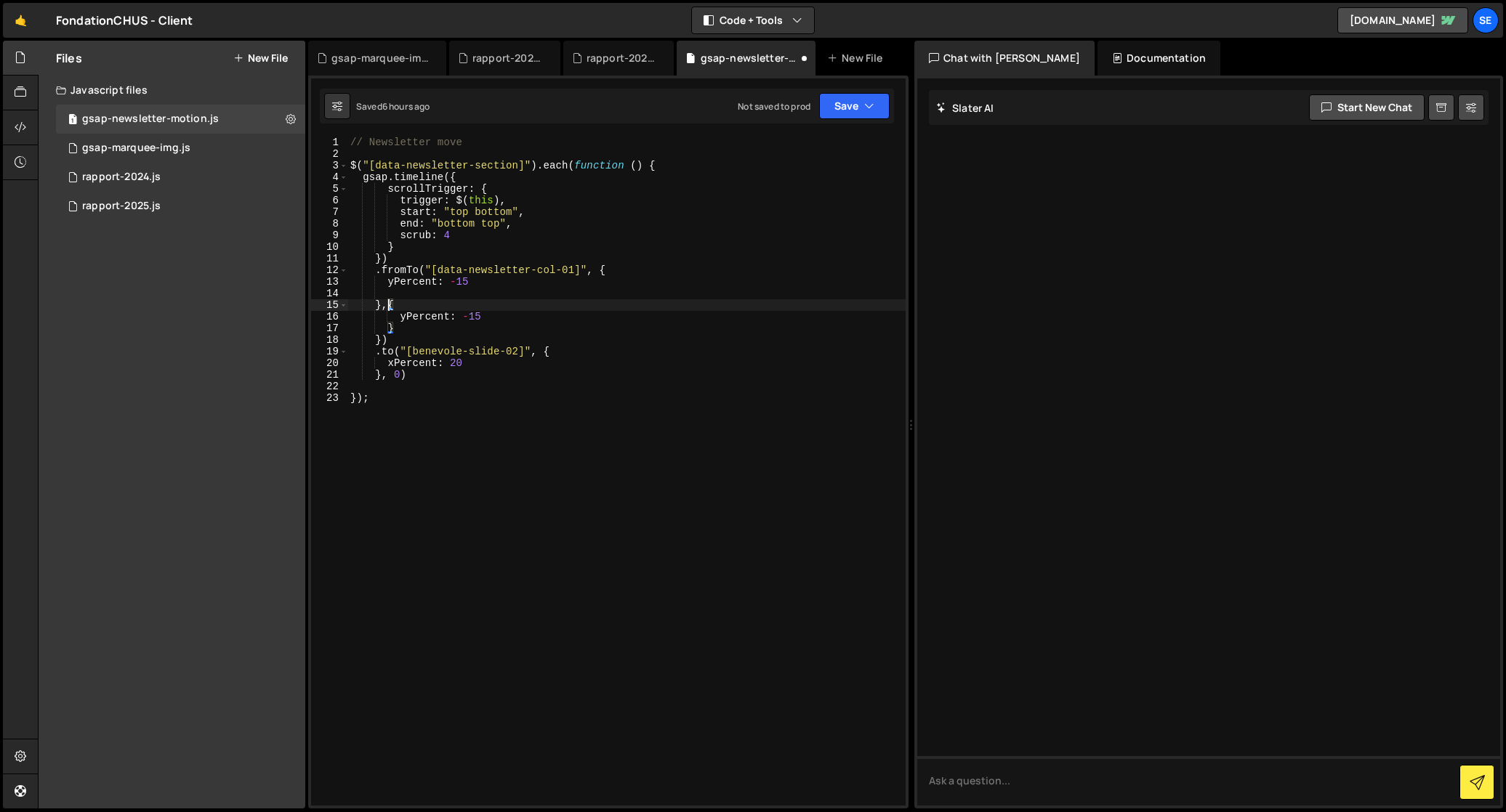
drag, startPoint x: 398, startPoint y: 317, endPoint x: 405, endPoint y: 328, distance: 13.0
click at [398, 317] on div "// Newsletter move $ ( "[data-newsletter-section]" ) . each ( function ( ) { gs…" at bounding box center [626, 483] width 558 height 693
click at [410, 330] on div "// Newsletter move $ ( "[data-newsletter-section]" ) . each ( function ( ) { gs…" at bounding box center [626, 483] width 558 height 693
type textarea "}"
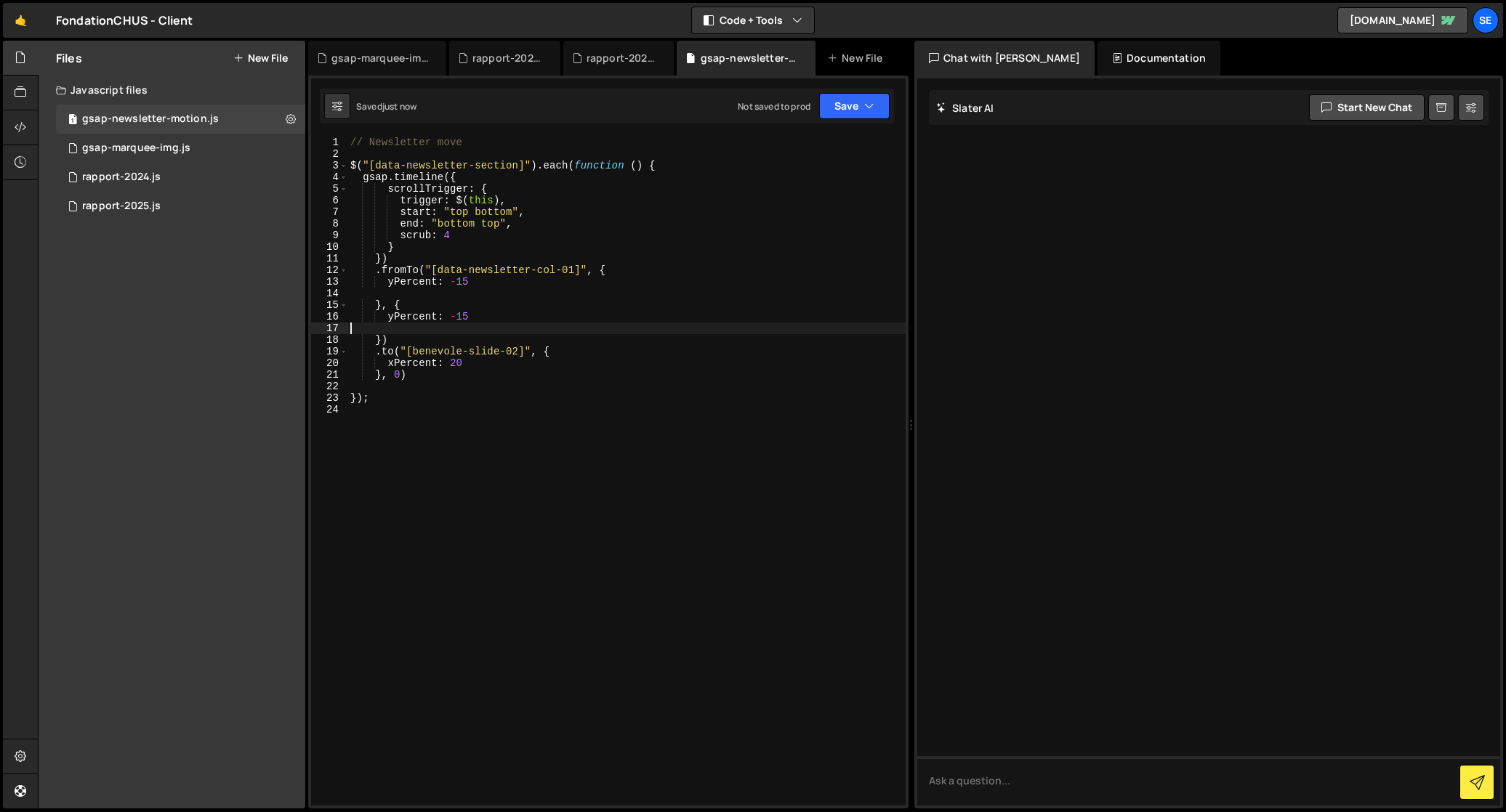
click at [375, 339] on div "// Newsletter move $ ( "[data-newsletter-section]" ) . each ( function ( ) { gs…" at bounding box center [626, 483] width 558 height 693
drag, startPoint x: 582, startPoint y: 271, endPoint x: 438, endPoint y: 288, distance: 145.0
click at [431, 267] on div "// Newsletter move $ ( "[data-newsletter-section]" ) . each ( function ( ) { gs…" at bounding box center [626, 483] width 558 height 693
drag, startPoint x: 396, startPoint y: 327, endPoint x: 408, endPoint y: 327, distance: 12.0
click at [396, 327] on div "// Newsletter move $ ( "[data-newsletter-section]" ) . each ( function ( ) { gs…" at bounding box center [626, 483] width 558 height 693
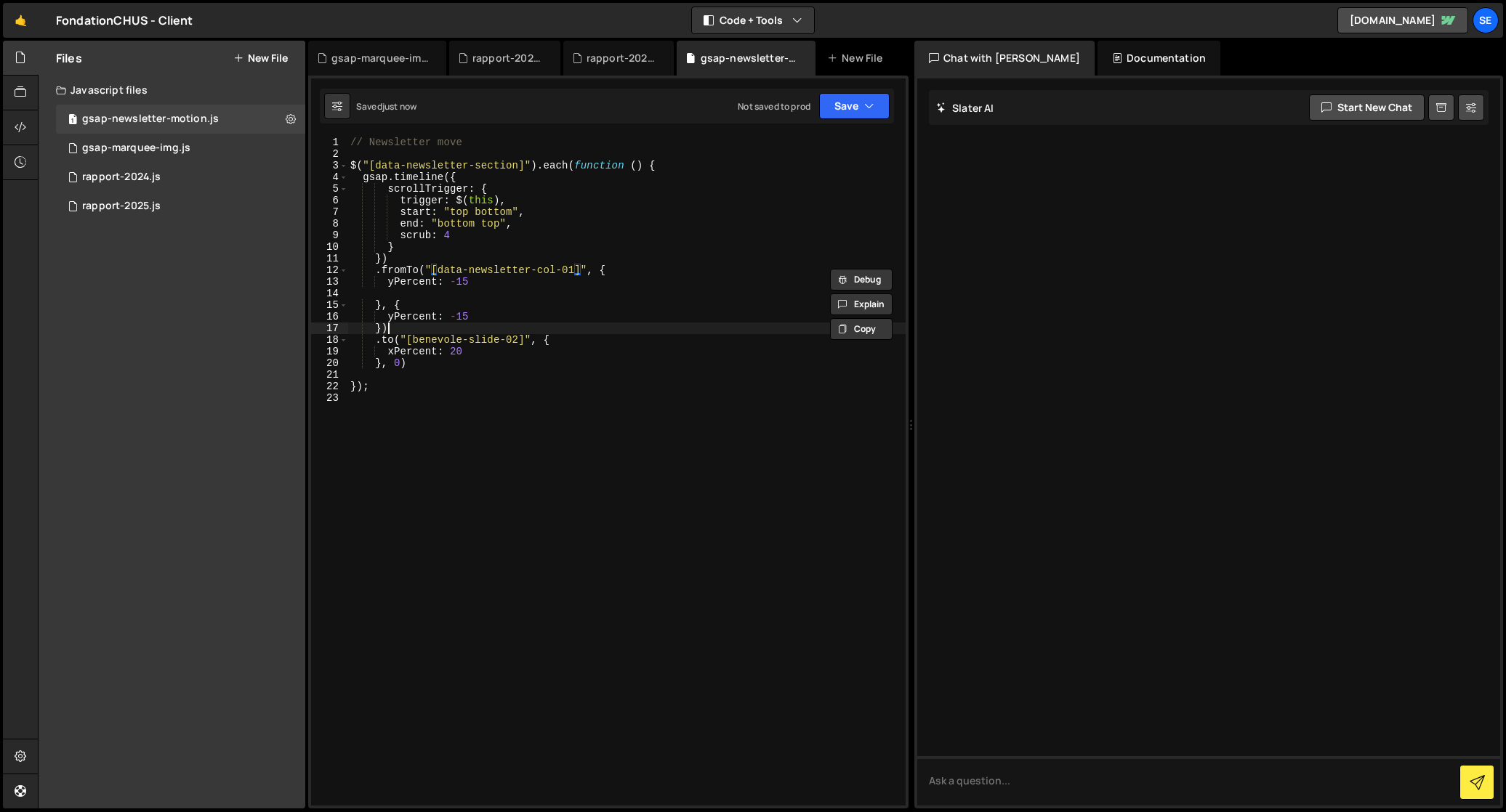
type textarea "})"
click at [397, 291] on div "// Newsletter move $ ( "[data-newsletter-section]" ) . each ( function ( ) { gs…" at bounding box center [626, 483] width 558 height 693
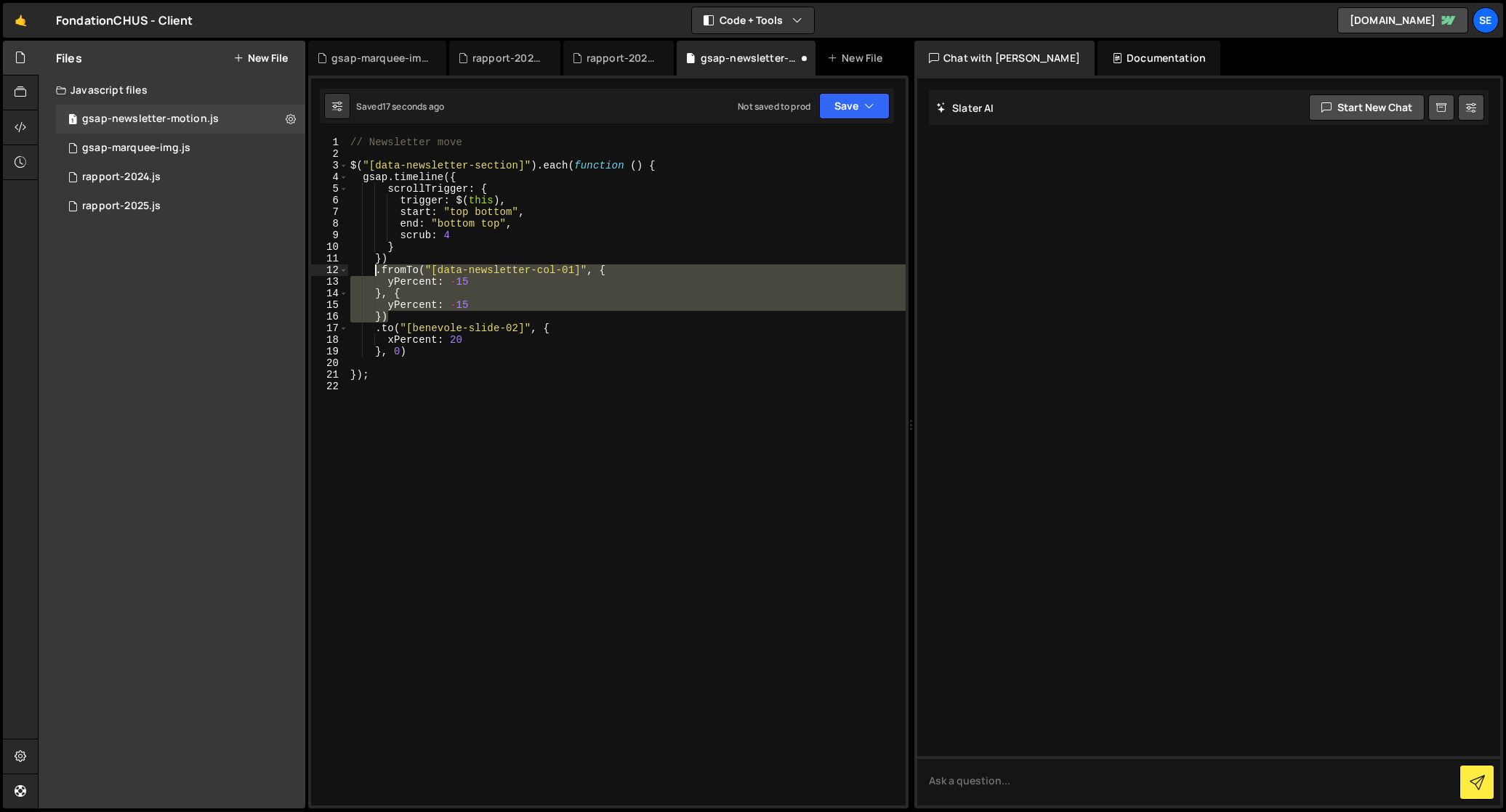
drag, startPoint x: 399, startPoint y: 316, endPoint x: 377, endPoint y: 276, distance: 45.7
click at [376, 273] on div "// Newsletter move $ ( "[data-newsletter-section]" ) . each ( function ( ) { gs…" at bounding box center [626, 483] width 558 height 693
click at [441, 297] on div "// Newsletter move $ ( "[data-newsletter-section]" ) . each ( function ( ) { gs…" at bounding box center [626, 471] width 558 height 669
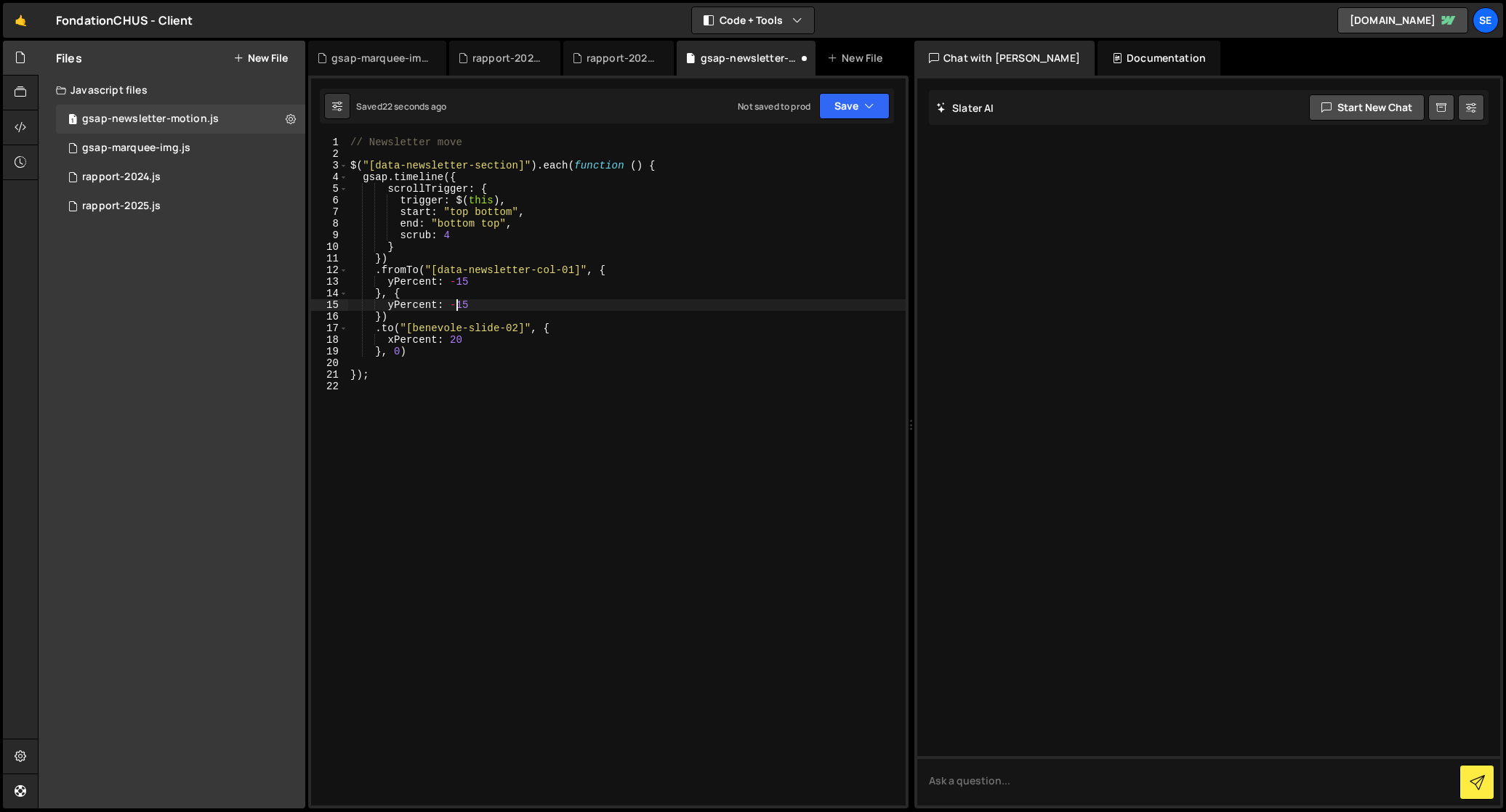
click at [456, 305] on div "// Newsletter move $ ( "[data-newsletter-section]" ) . each ( function ( ) { gs…" at bounding box center [626, 483] width 558 height 693
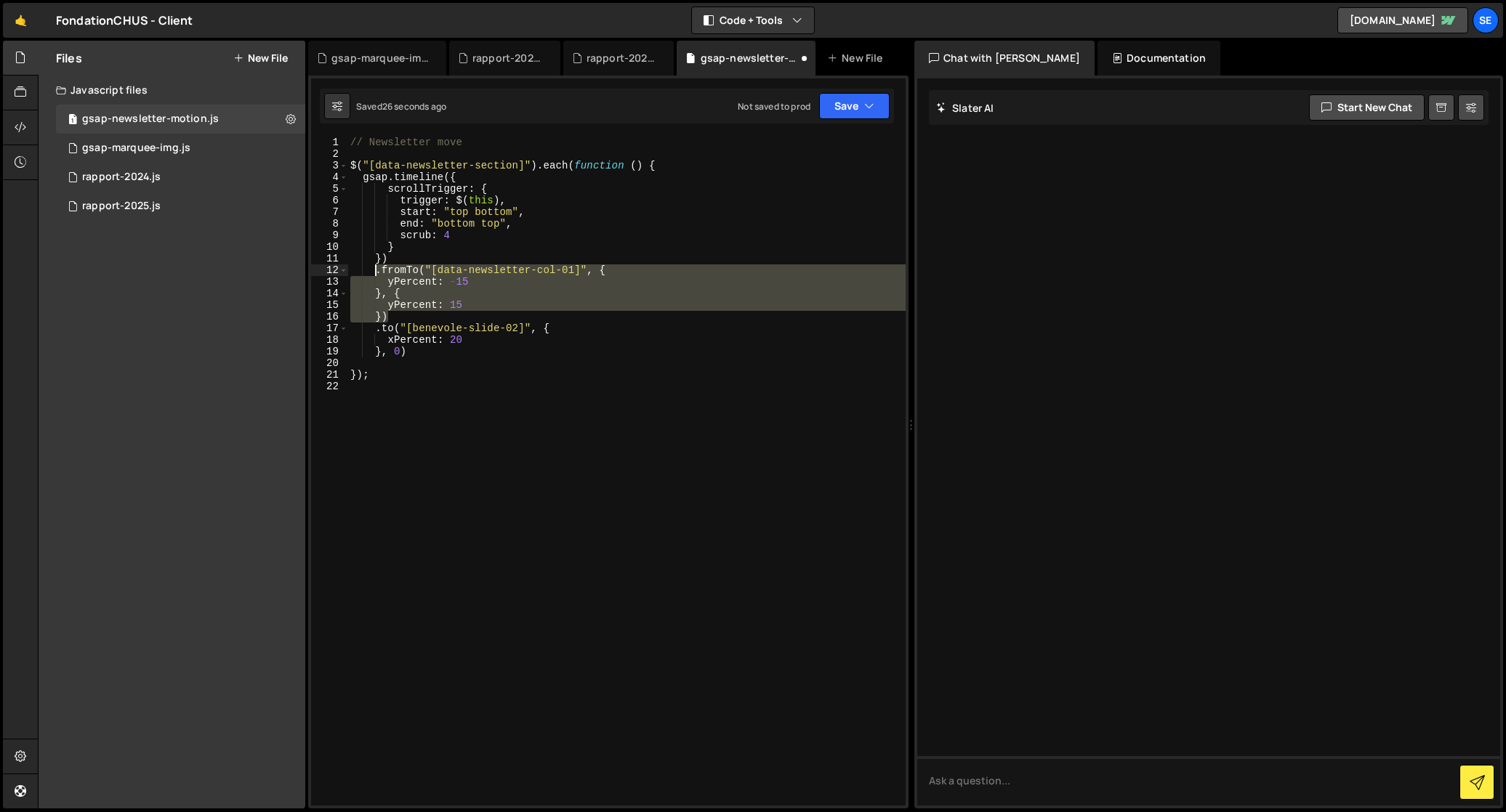
drag, startPoint x: 391, startPoint y: 314, endPoint x: 377, endPoint y: 269, distance: 47.1
click at [377, 269] on div "// Newsletter move $ ( "[data-newsletter-section]" ) . each ( function ( ) { gs…" at bounding box center [626, 483] width 558 height 693
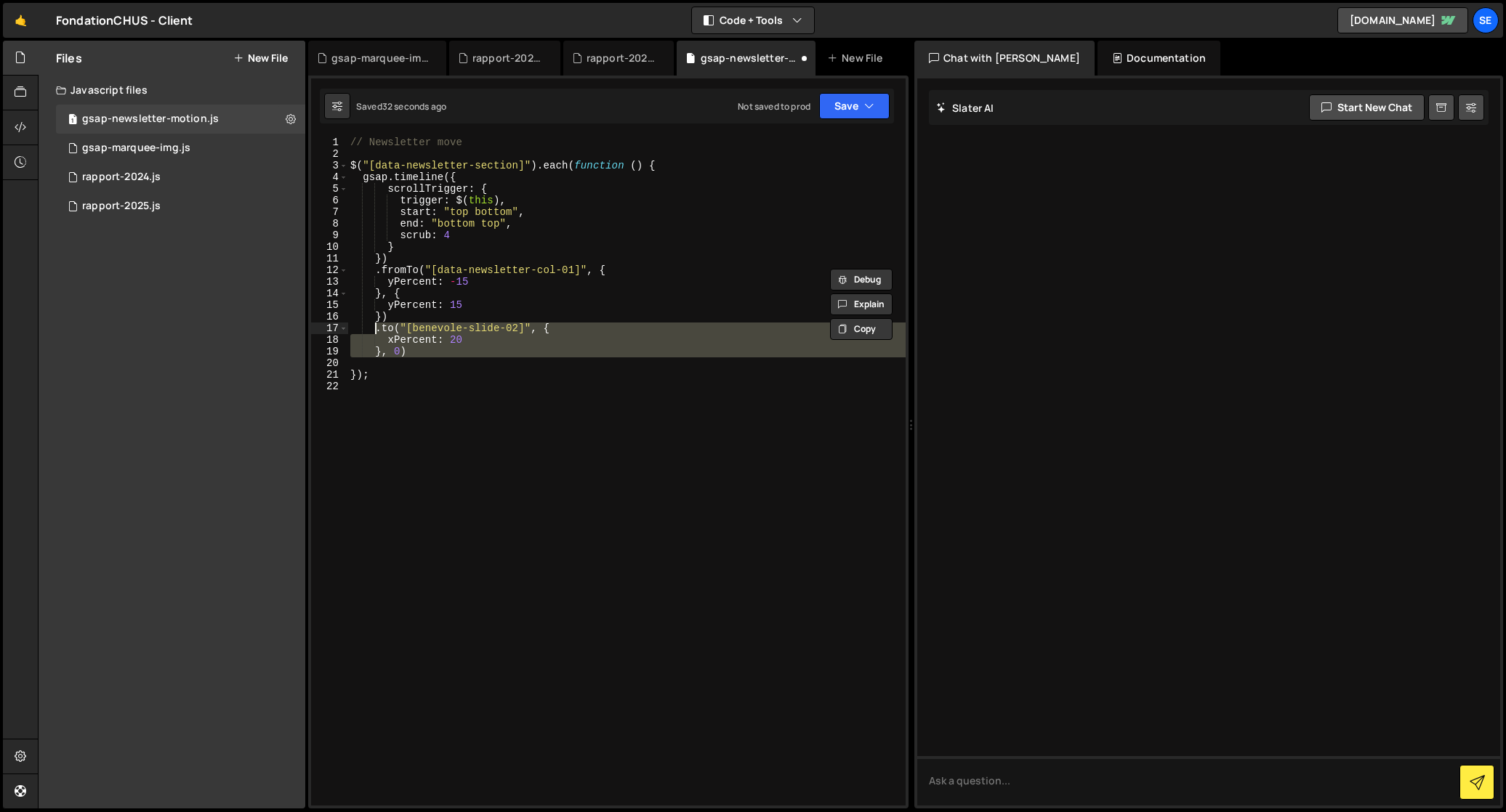
drag, startPoint x: 404, startPoint y: 365, endPoint x: 378, endPoint y: 328, distance: 45.2
click at [377, 328] on div "// Newsletter move $ ( "[data-newsletter-section]" ) . each ( function ( ) { gs…" at bounding box center [626, 483] width 558 height 693
paste textarea "})"
type textarea "})"
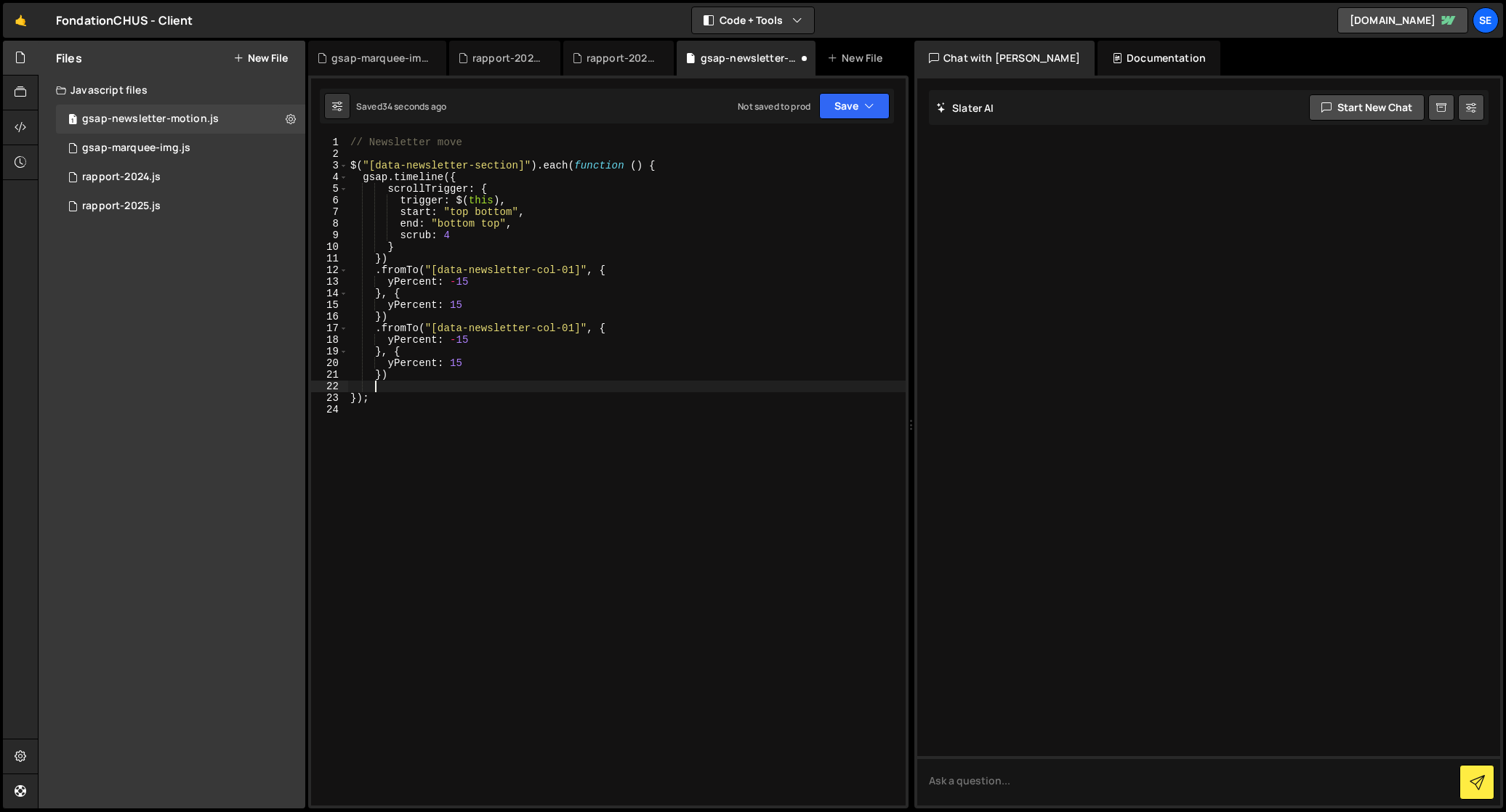
scroll to position [0, 1]
paste textarea "})"
click at [382, 431] on div "// Newsletter move $ ( "[data-newsletter-section]" ) . each ( function ( ) { gs…" at bounding box center [626, 483] width 558 height 693
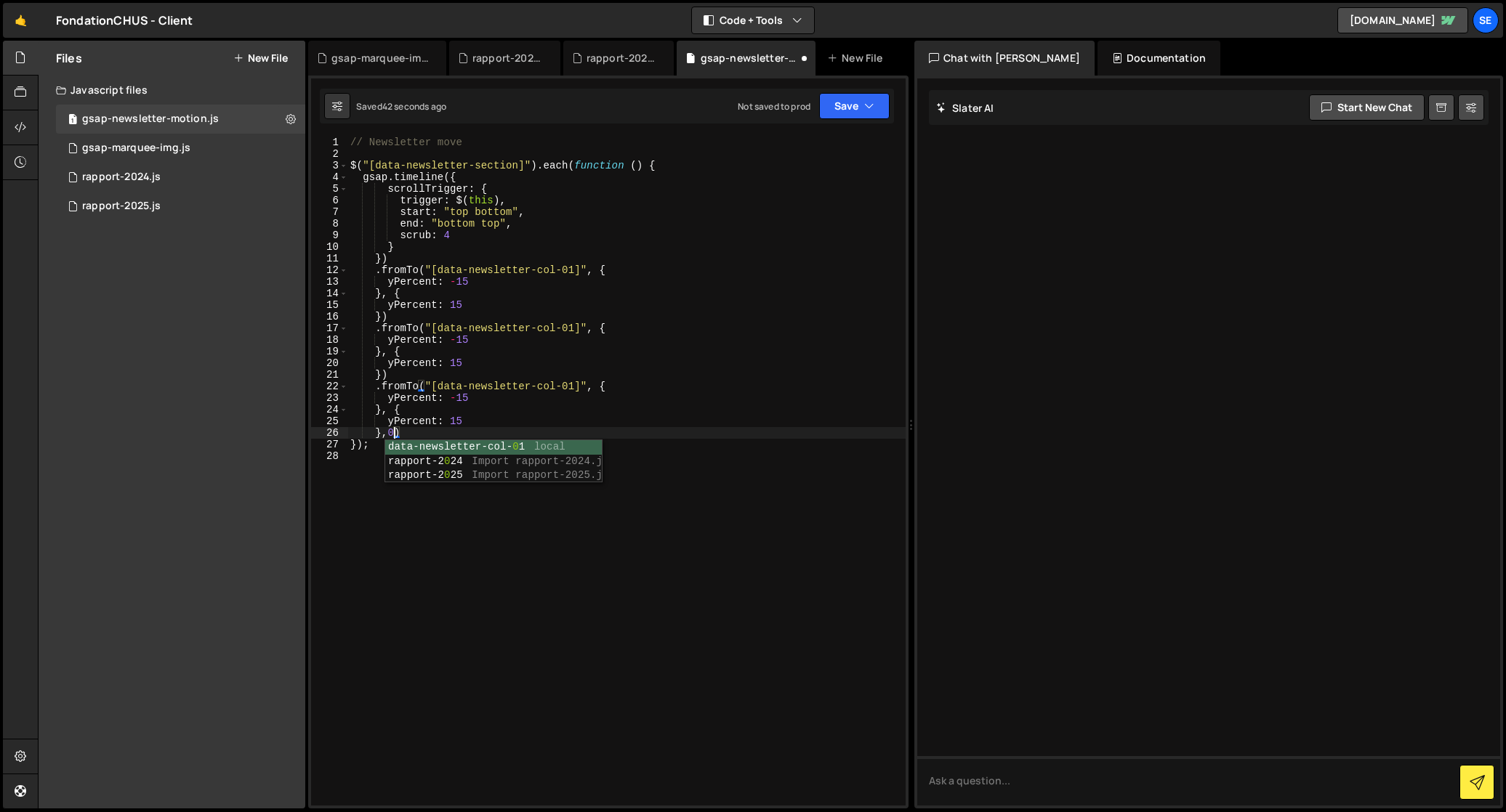
click at [382, 373] on div "// Newsletter move $ ( "[data-newsletter-section]" ) . each ( function ( ) { gs…" at bounding box center [626, 483] width 558 height 693
click at [434, 372] on div "// Newsletter move $ ( "[data-newsletter-section]" ) . each ( function ( ) { gs…" at bounding box center [626, 483] width 558 height 693
click at [575, 326] on div "// Newsletter move $ ( "[data-newsletter-section]" ) . each ( function ( ) { gs…" at bounding box center [626, 483] width 558 height 693
click at [574, 384] on div "// Newsletter move $ ( "[data-newsletter-section]" ) . each ( function ( ) { gs…" at bounding box center [626, 483] width 558 height 693
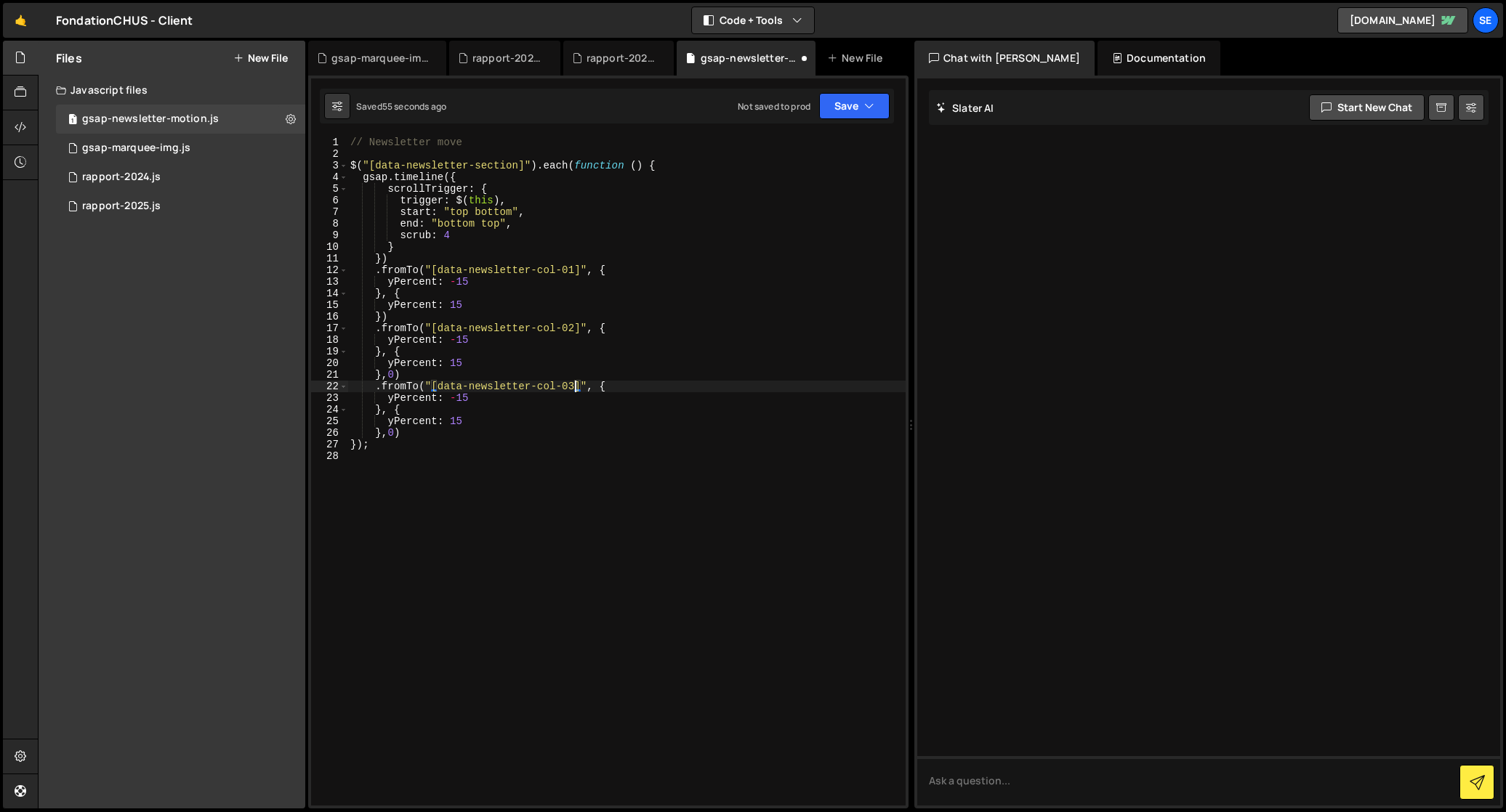
click at [456, 338] on div "// Newsletter move $ ( "[data-newsletter-section]" ) . each ( function ( ) { gs…" at bounding box center [626, 483] width 558 height 693
click at [451, 362] on div "// Newsletter move $ ( "[data-newsletter-section]" ) . each ( function ( ) { gs…" at bounding box center [626, 483] width 558 height 693
click at [577, 350] on div "// Newsletter move $ ( "[data-newsletter-section]" ) . each ( function ( ) { gs…" at bounding box center [626, 483] width 558 height 693
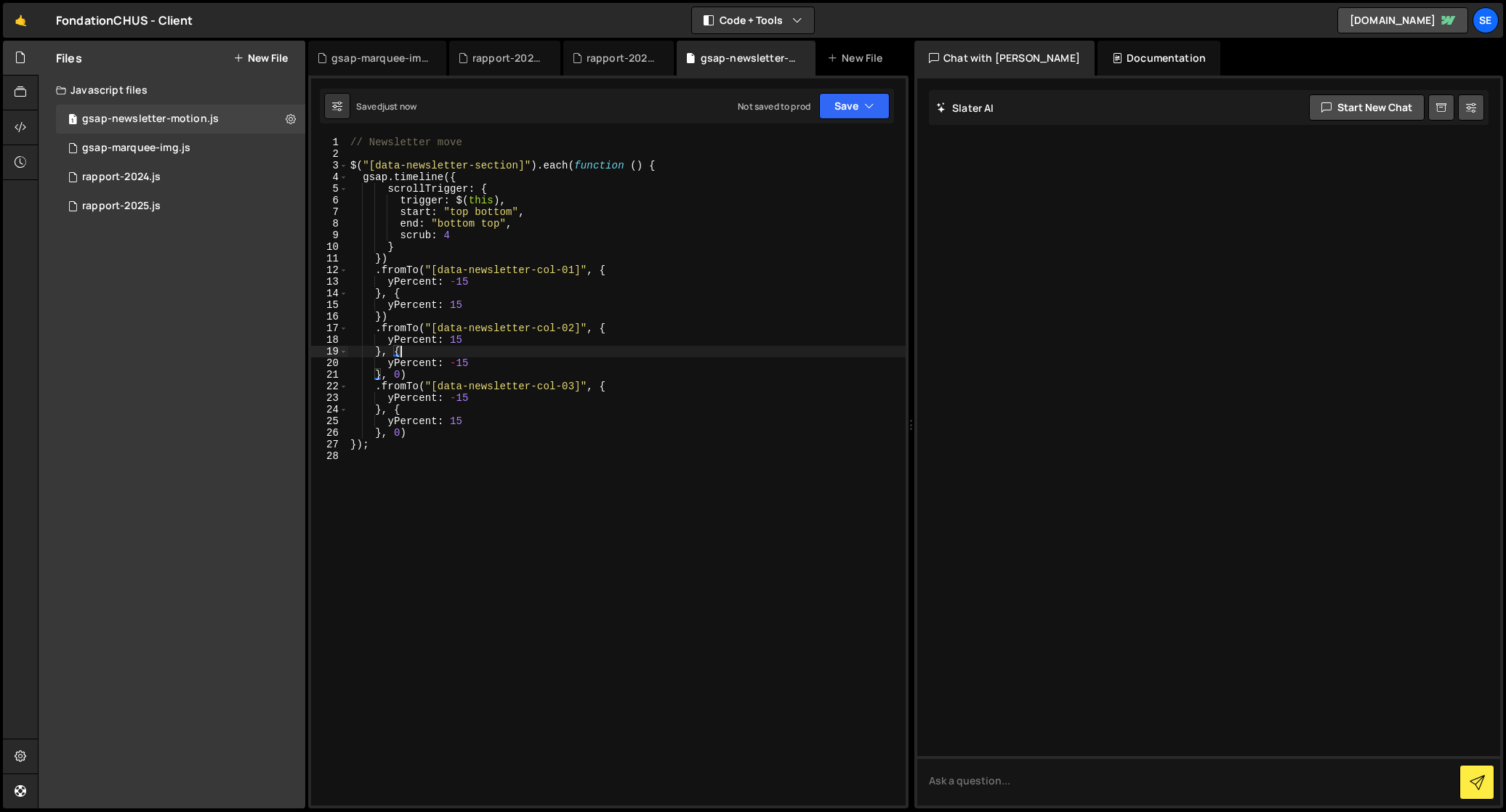
click at [414, 436] on div "// Newsletter move $ ( "[data-newsletter-section]" ) . each ( function ( ) { gs…" at bounding box center [626, 483] width 558 height 693
type textarea "}, 0);"
click at [438, 466] on div "// Newsletter move $ ( "[data-newsletter-section]" ) . each ( function ( ) { gs…" at bounding box center [626, 483] width 558 height 693
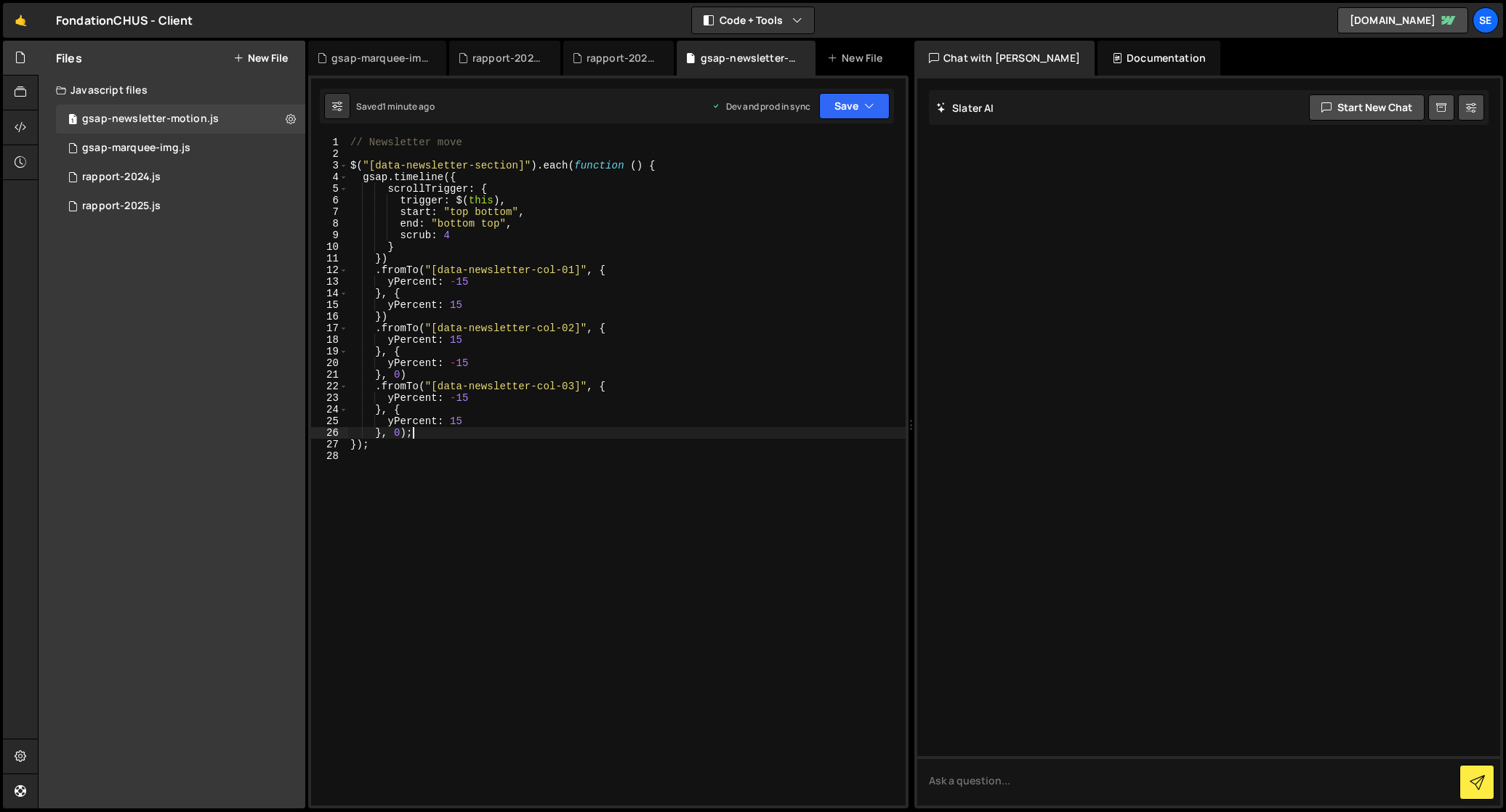
scroll to position [0, 0]
click at [131, 142] on div "gsap-marquee-img.js" at bounding box center [136, 148] width 108 height 13
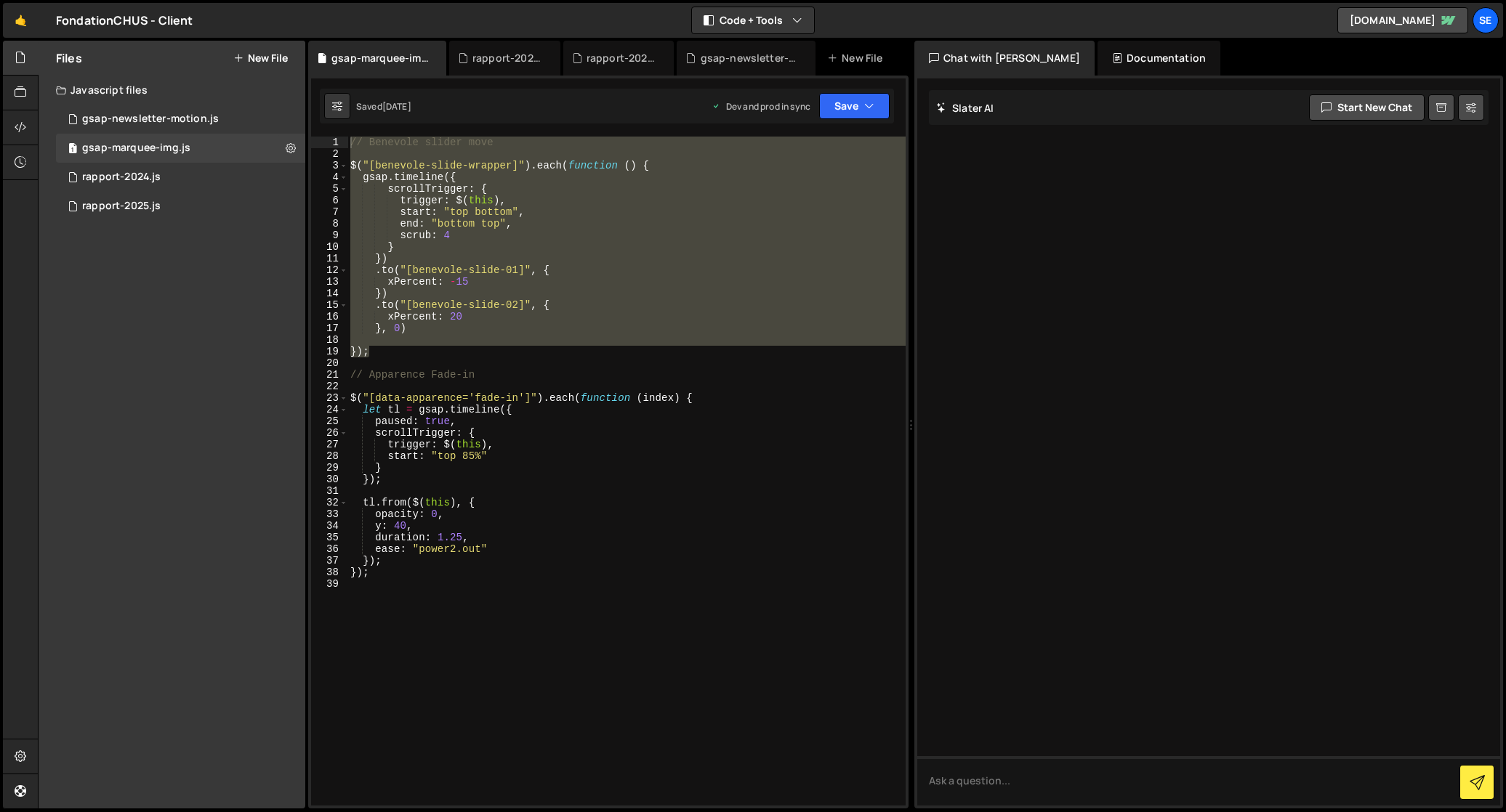
click at [521, 340] on div "// Benevole slider move $ ( "[benevole-slide-wrapper]" ) . each ( function ( ) …" at bounding box center [626, 471] width 558 height 669
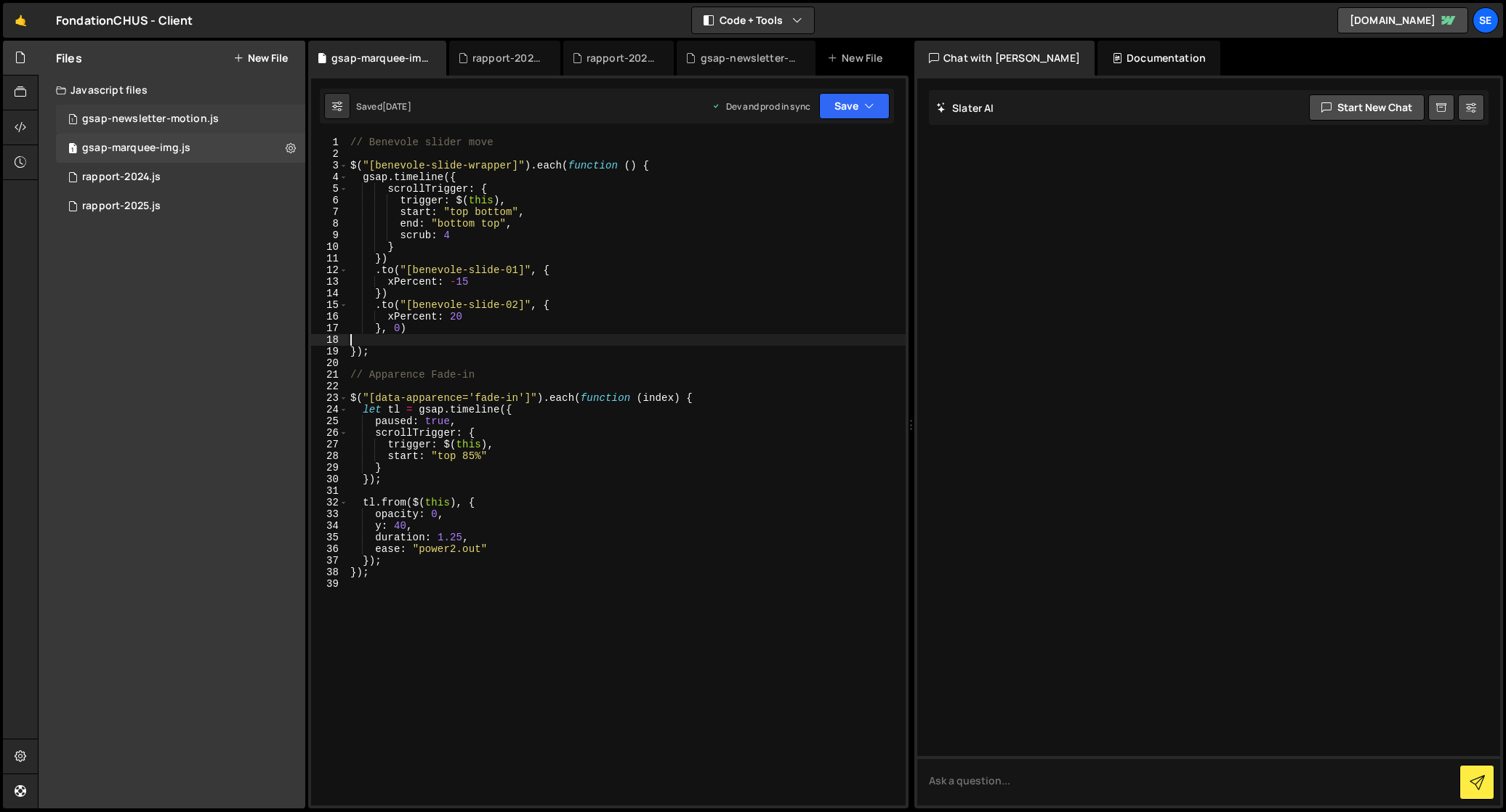
click at [167, 118] on div "gsap-newsletter-motion.js" at bounding box center [150, 119] width 137 height 13
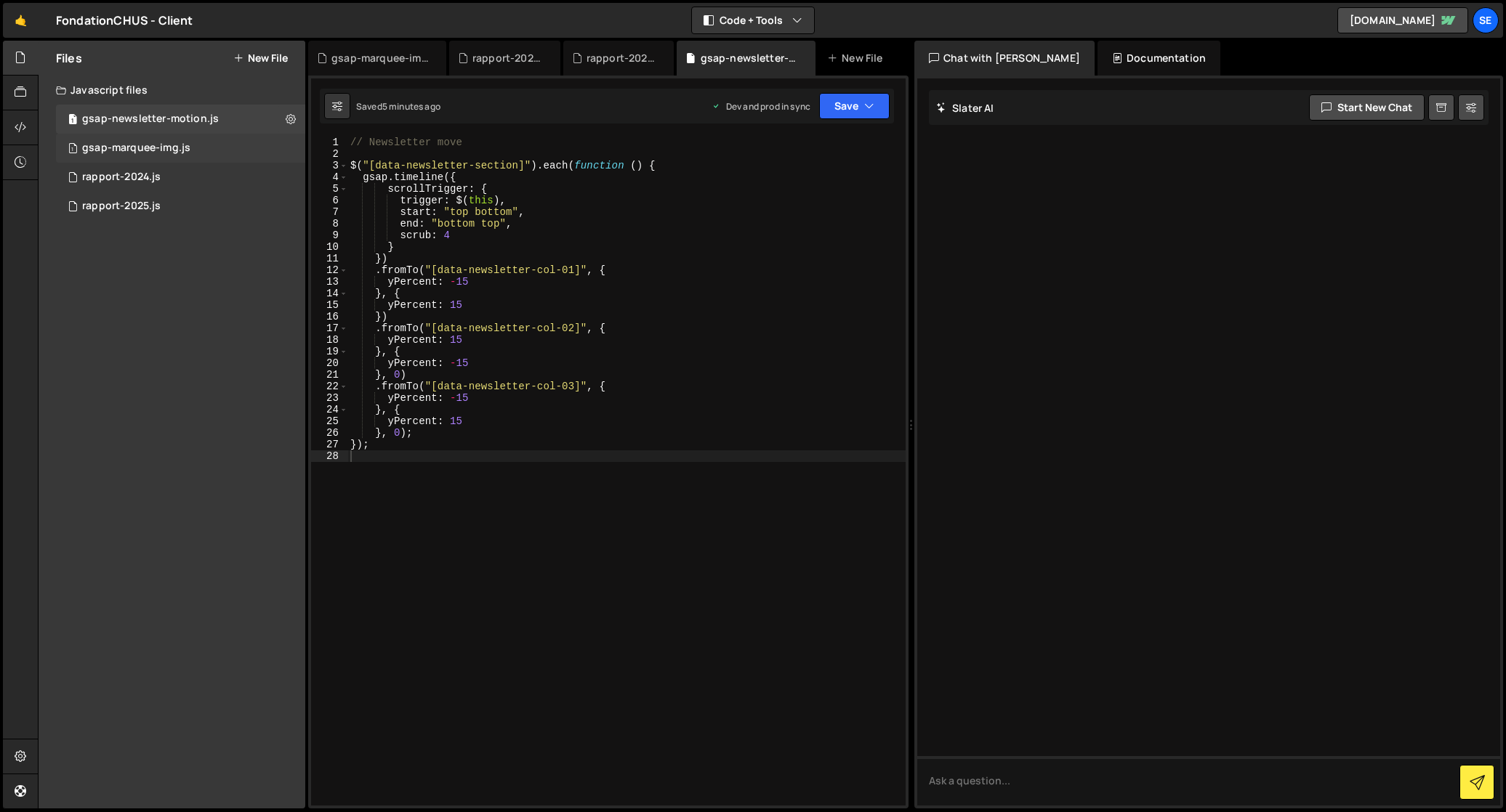
click at [126, 149] on div "gsap-marquee-img.js" at bounding box center [136, 148] width 108 height 13
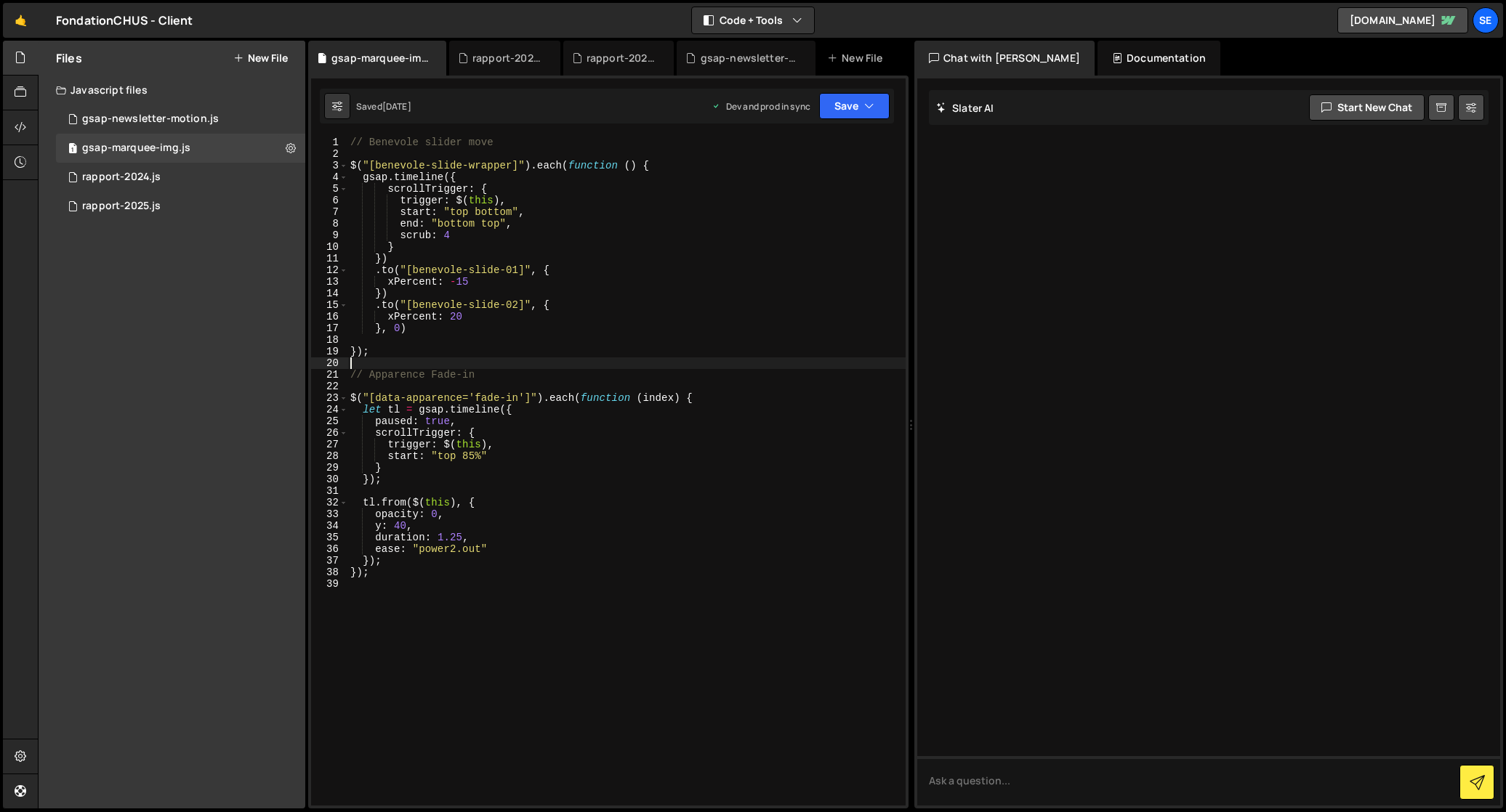
click at [451, 358] on div "// Benevole slider move $ ( "[benevole-slide-wrapper]" ) . each ( function ( ) …" at bounding box center [626, 483] width 558 height 693
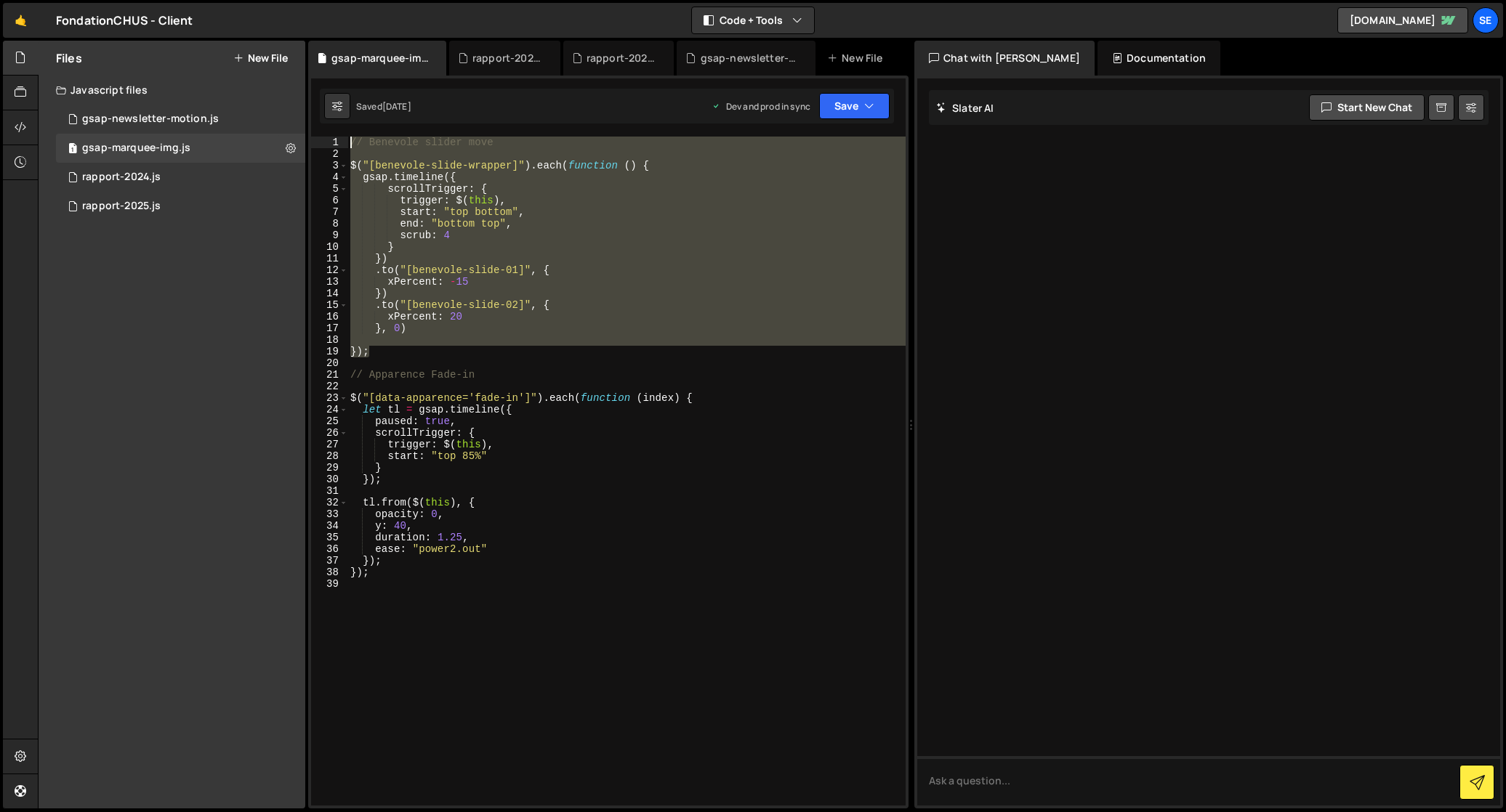
drag, startPoint x: 416, startPoint y: 355, endPoint x: 340, endPoint y: 152, distance: 216.8
click at [335, 143] on div "1 2 3 4 5 6 7 8 9 10 11 12 13 14 15 16 17 18 19 20 21 22 23 24 25 26 27 28 29 3…" at bounding box center [608, 471] width 595 height 669
type textarea "// Benevole slider move"
click at [137, 121] on div "gsap-newsletter-motion.js" at bounding box center [150, 119] width 137 height 13
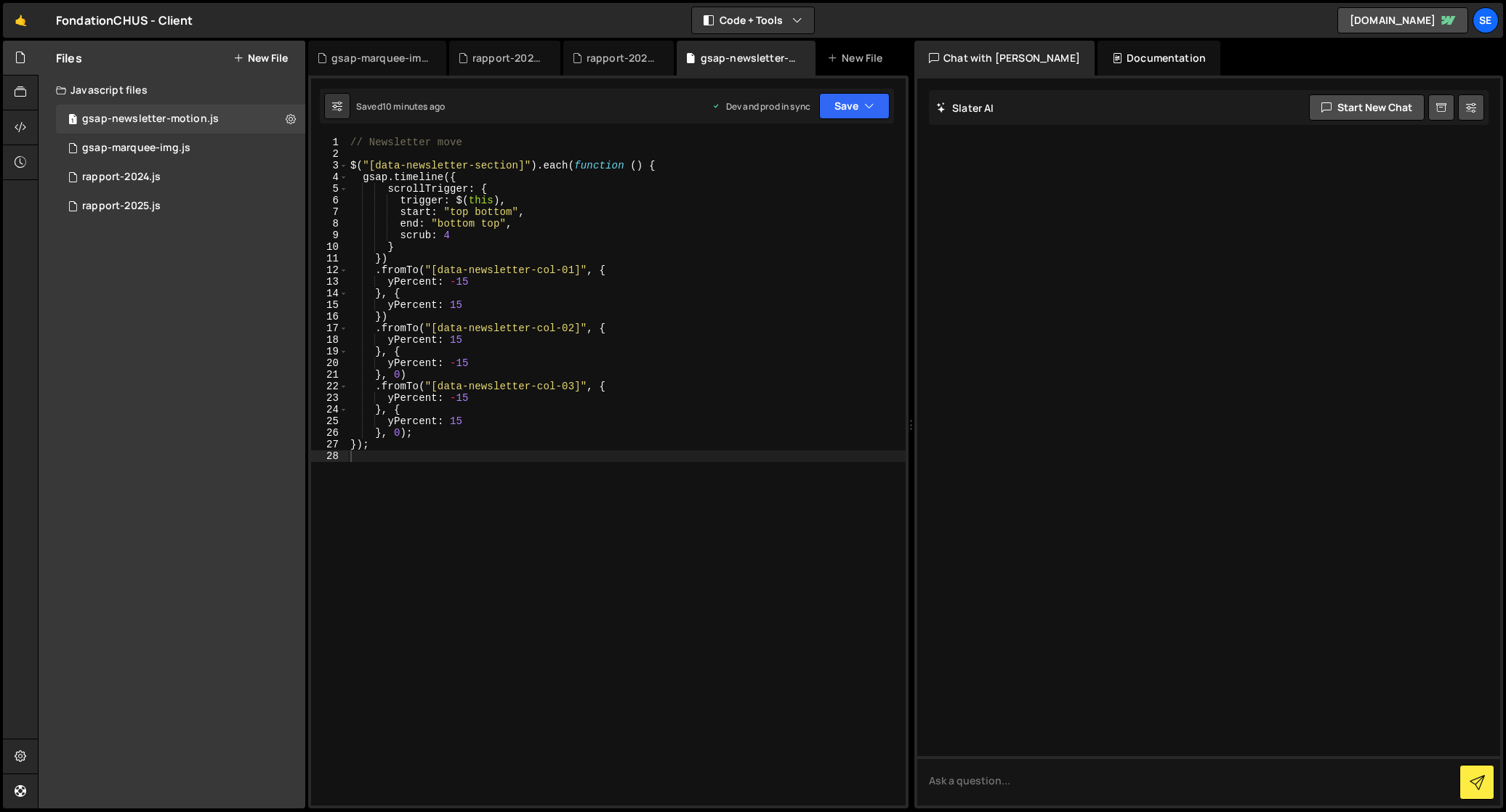
click at [480, 534] on div "// Newsletter move $ ( "[data-newsletter-section]" ) . each ( function ( ) { gs…" at bounding box center [626, 483] width 558 height 693
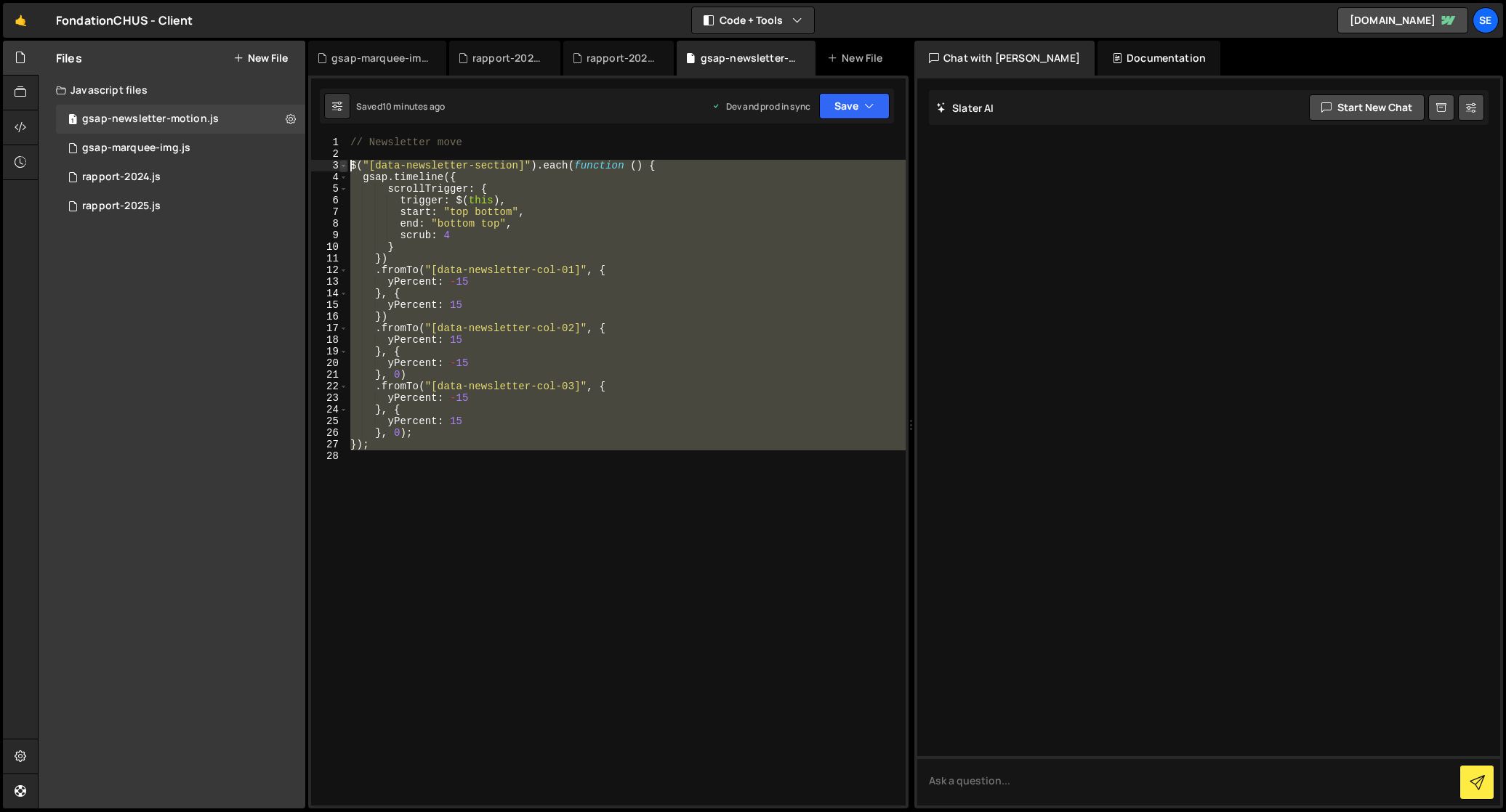
drag, startPoint x: 420, startPoint y: 481, endPoint x: 343, endPoint y: 162, distance: 328.2
click at [343, 162] on div "1 2 3 4 5 6 7 8 9 10 11 12 13 14 15 16 17 18 19 20 21 22 23 24 25 26 27 28 // N…" at bounding box center [608, 471] width 595 height 669
click at [862, 174] on button "Debug" at bounding box center [861, 175] width 62 height 22
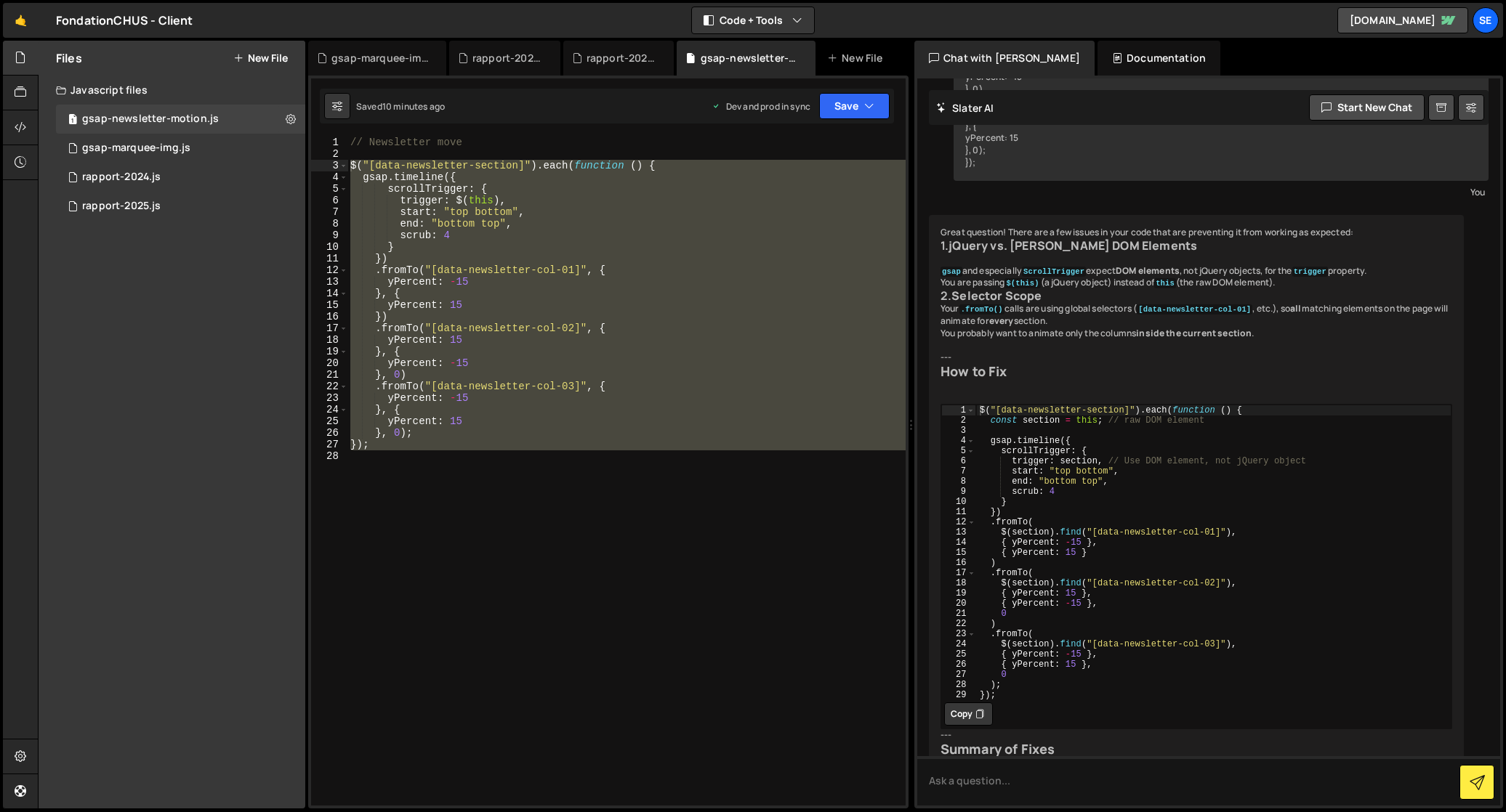
scroll to position [305, 0]
click at [512, 314] on div "// Newsletter move $ ( "[data-newsletter-section]" ) . each ( function ( ) { gs…" at bounding box center [626, 471] width 558 height 669
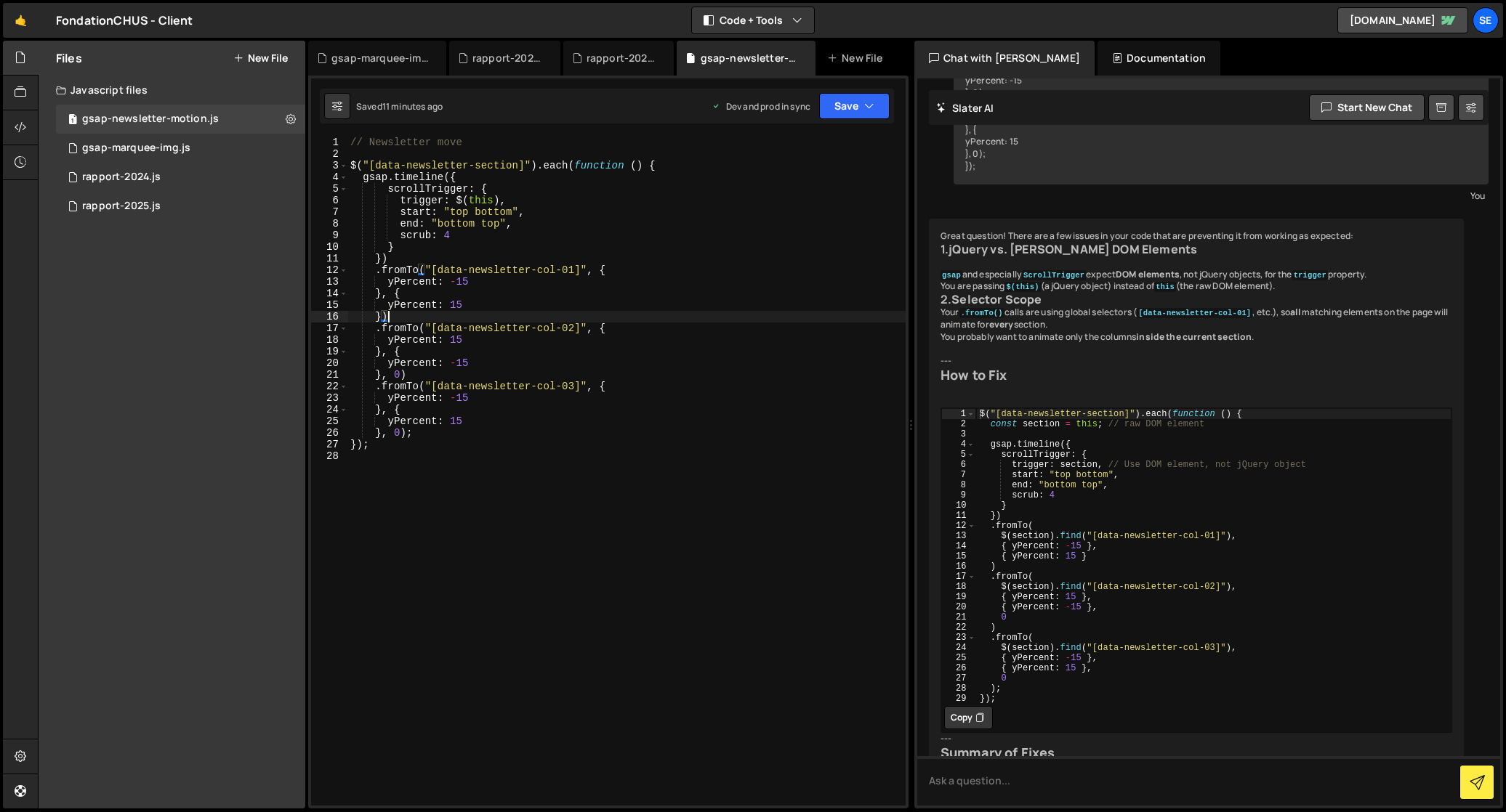
click at [434, 276] on div "// Newsletter move $ ( "[data-newsletter-section]" ) . each ( function ( ) { gs…" at bounding box center [626, 483] width 558 height 693
click at [418, 269] on div "// Newsletter move $ ( "[data-newsletter-section]" ) . each ( function ( ) { gs…" at bounding box center [626, 483] width 558 height 693
drag, startPoint x: 499, startPoint y: 201, endPoint x: 456, endPoint y: 199, distance: 43.0
click at [456, 199] on div "// Newsletter move $ ( "[data-newsletter-section]" ) . each ( function ( ) { gs…" at bounding box center [626, 483] width 558 height 693
click at [419, 270] on div "// Newsletter move $ ( "[data-newsletter-section]" ) . each ( function ( ) { gs…" at bounding box center [626, 483] width 558 height 693
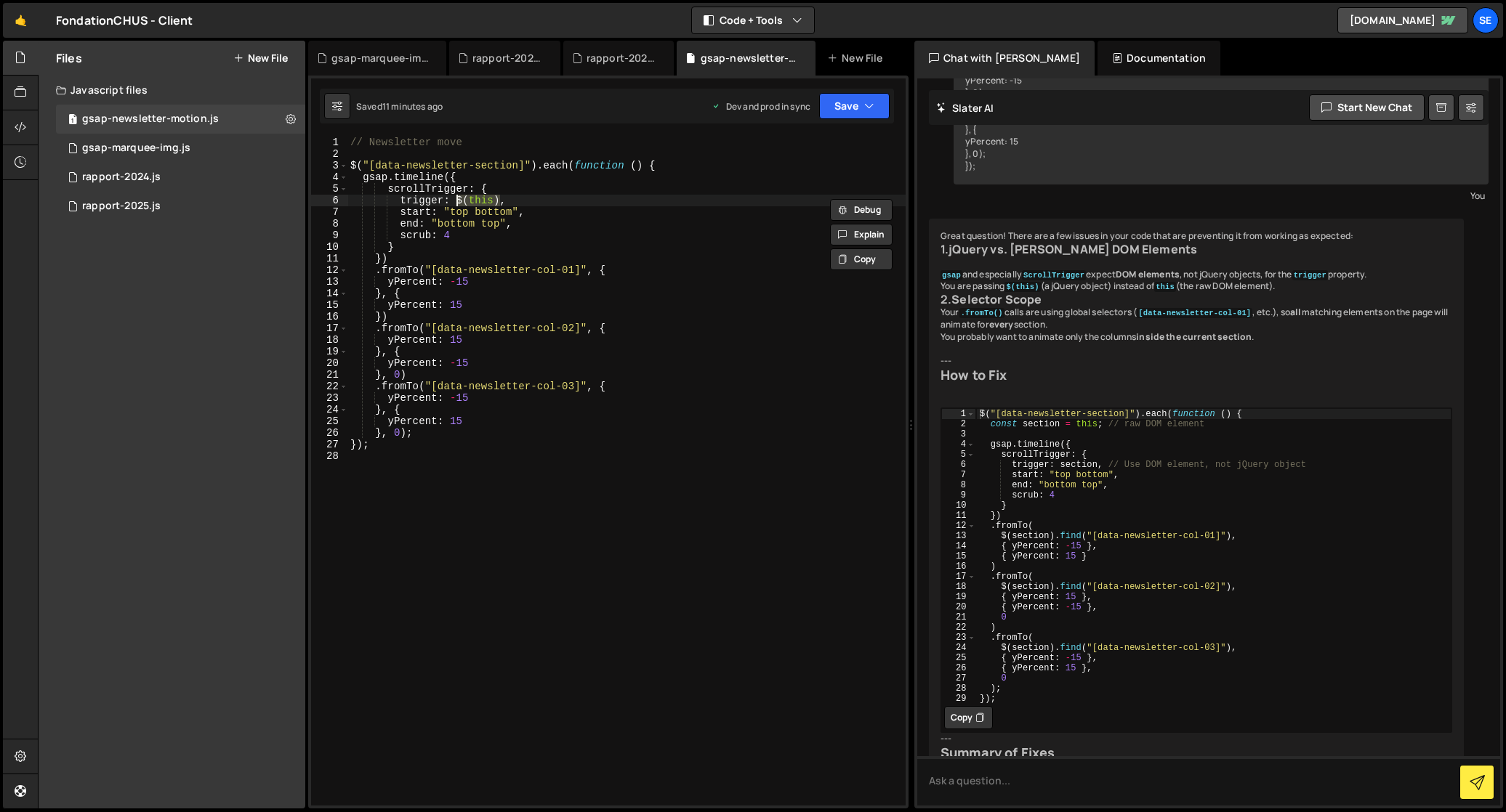
type textarea ".fromTo("[data-newsletter-col-01]", {"
click at [158, 142] on div "gsap-marquee-img.js" at bounding box center [136, 148] width 108 height 13
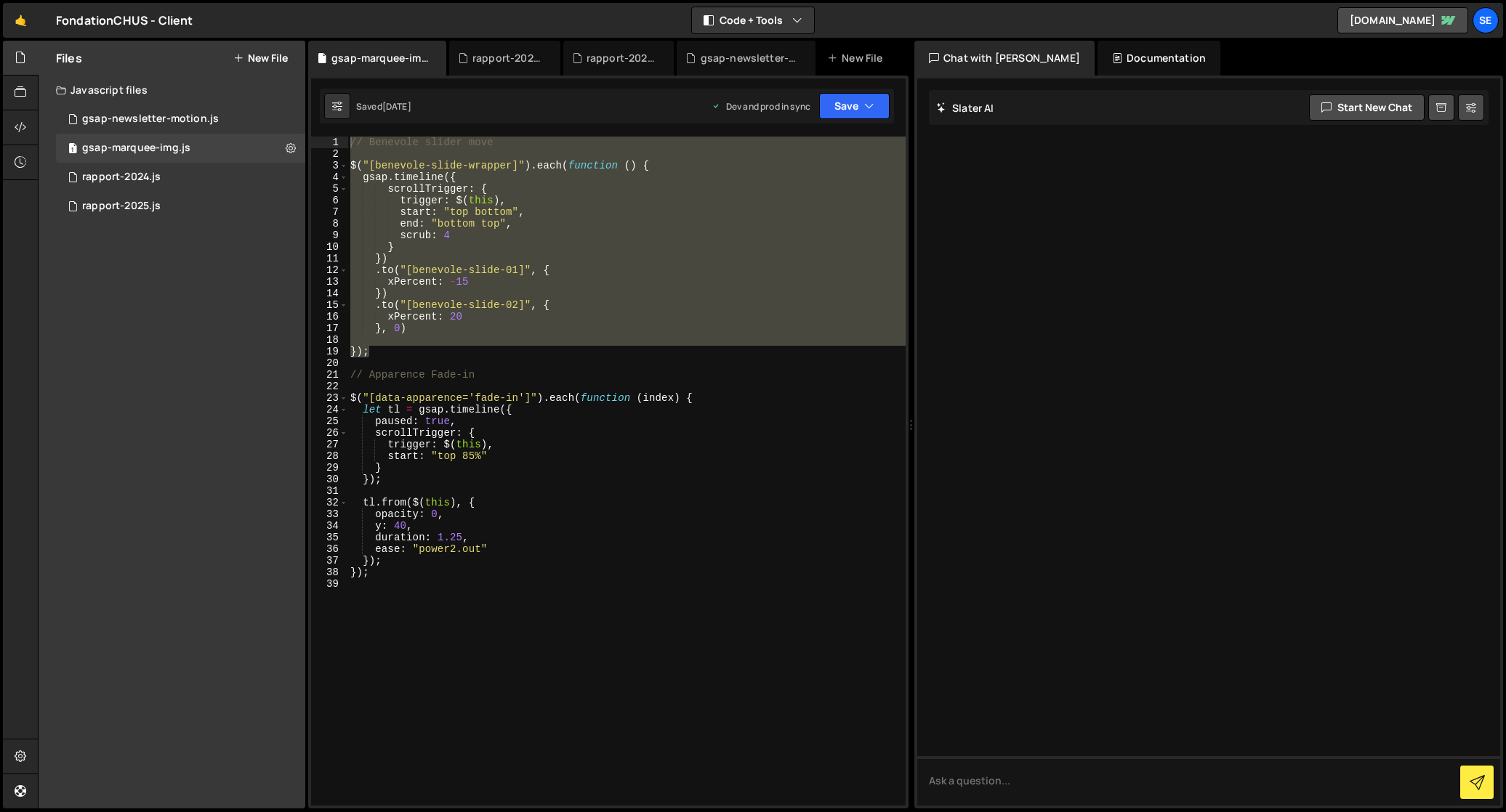
type textarea "$("[data-apparence='fade-in']").each(function (index) {"
click at [476, 403] on div "// Benevole slider move $ ( "[benevole-slide-wrapper]" ) . each ( function ( ) …" at bounding box center [626, 483] width 558 height 693
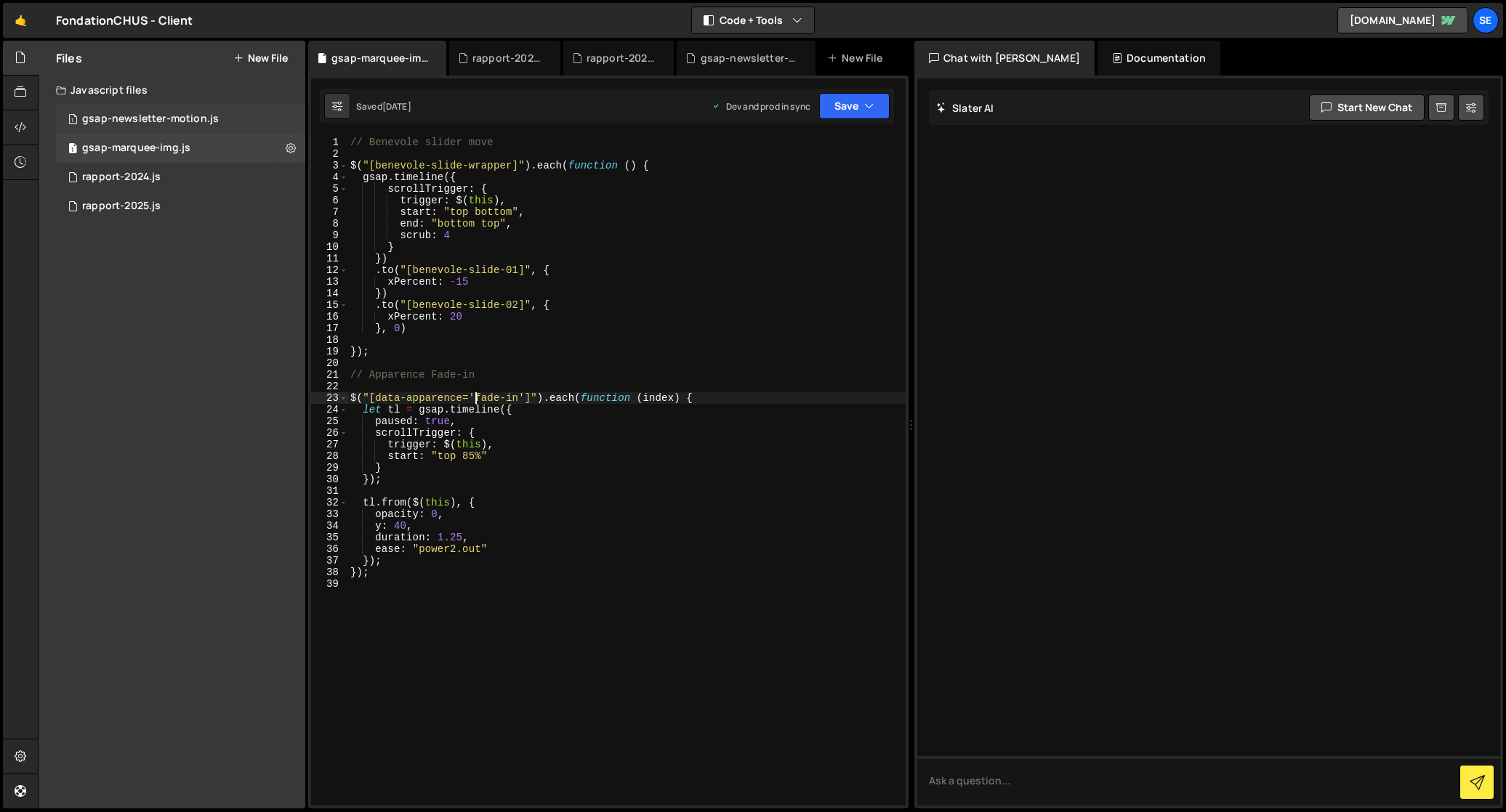
click at [133, 120] on div "gsap-newsletter-motion.js" at bounding box center [150, 119] width 137 height 13
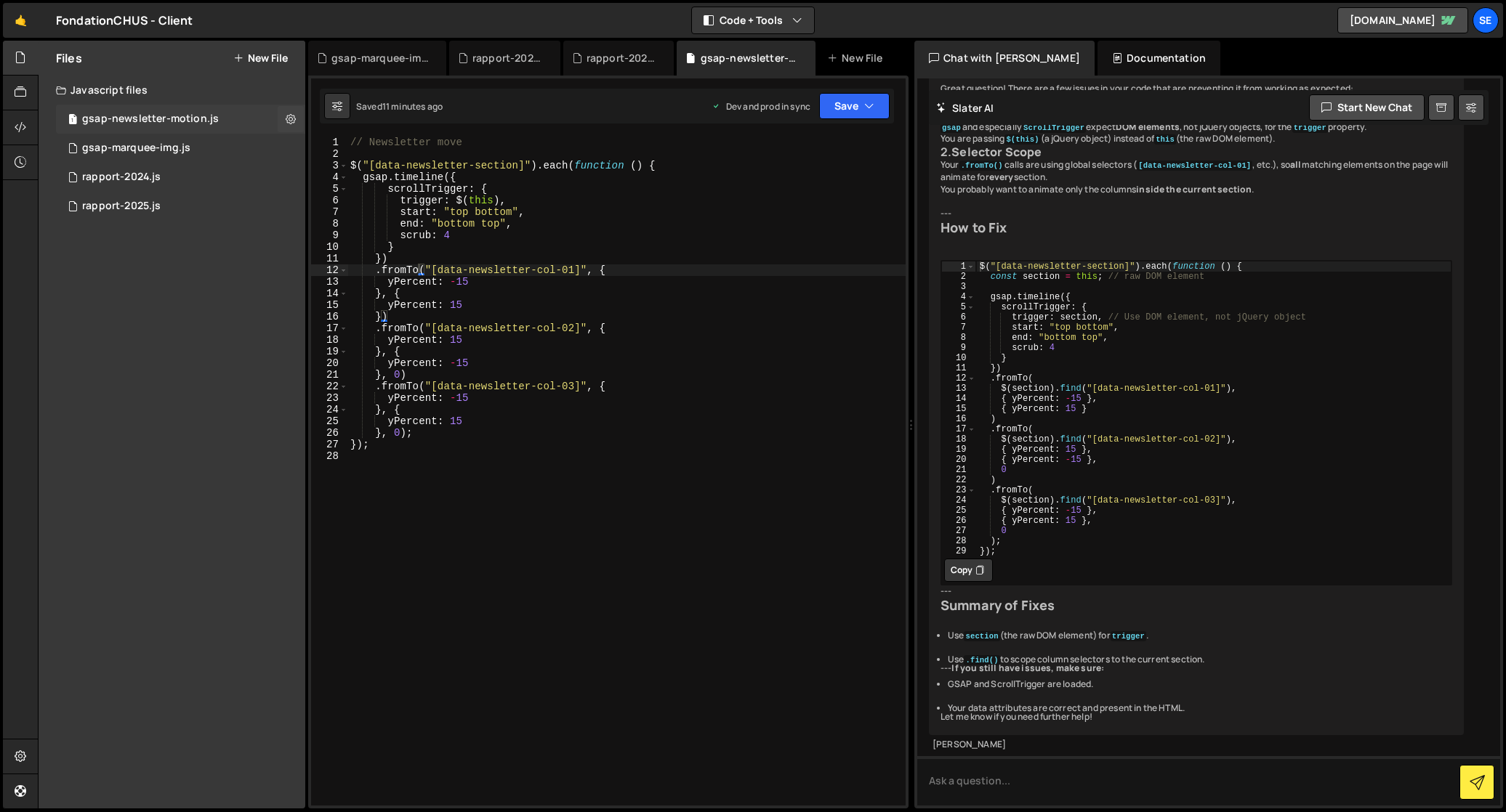
scroll to position [610, 0]
click at [418, 271] on div "// Newsletter move $ ( "[data-newsletter-section]" ) . each ( function ( ) { gs…" at bounding box center [626, 483] width 558 height 693
paste textarea "$(this)"
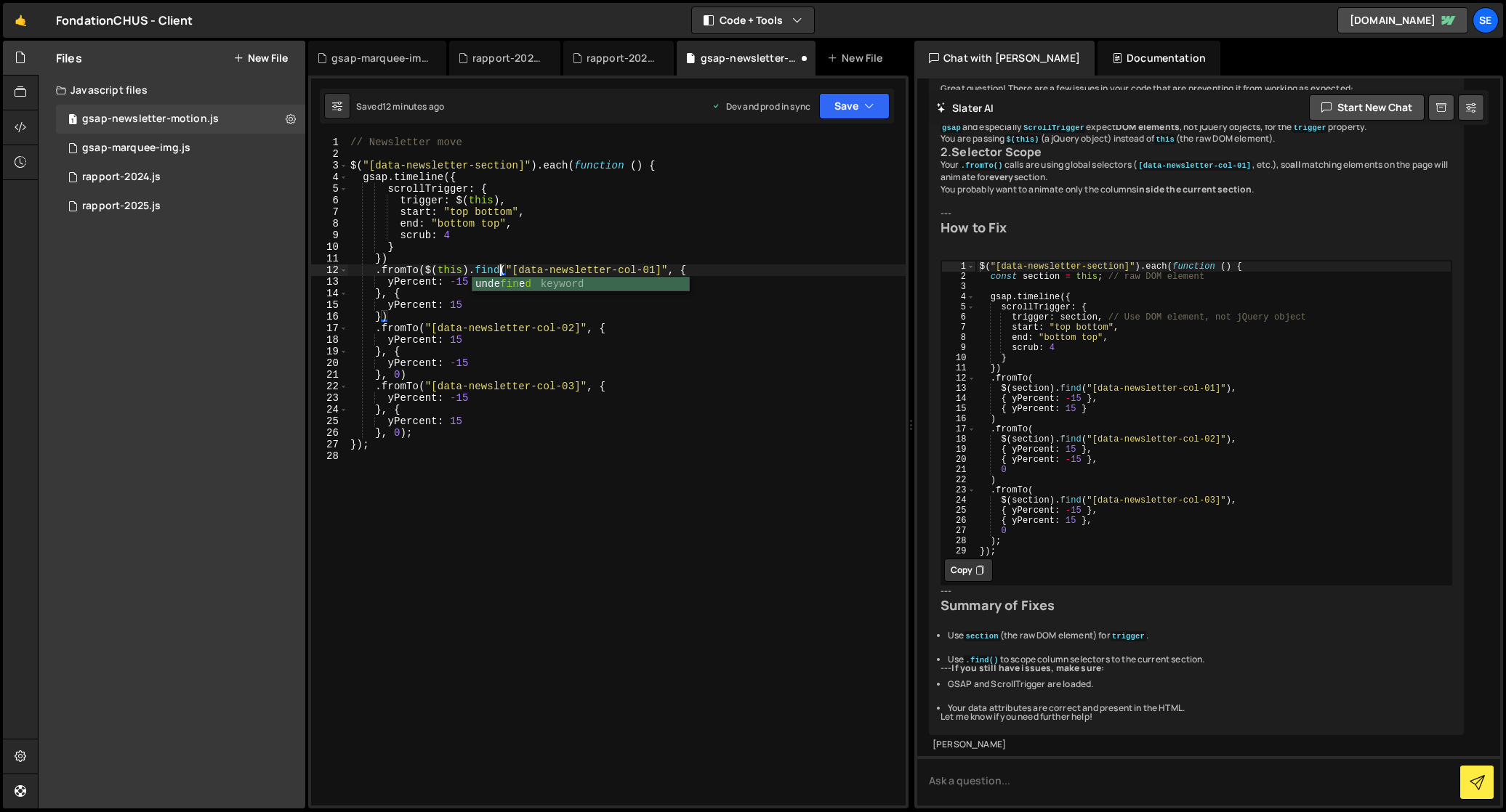
drag, startPoint x: 668, startPoint y: 269, endPoint x: 666, endPoint y: 298, distance: 29.1
click at [668, 269] on div "// Newsletter move $ ( "[data-newsletter-section]" ) . each ( function ( ) { gs…" at bounding box center [626, 483] width 558 height 693
drag, startPoint x: 419, startPoint y: 270, endPoint x: 675, endPoint y: 273, distance: 256.0
click at [675, 273] on div "// Newsletter move $ ( "[data-newsletter-section]" ) . each ( function ( ) { gs…" at bounding box center [626, 483] width 558 height 693
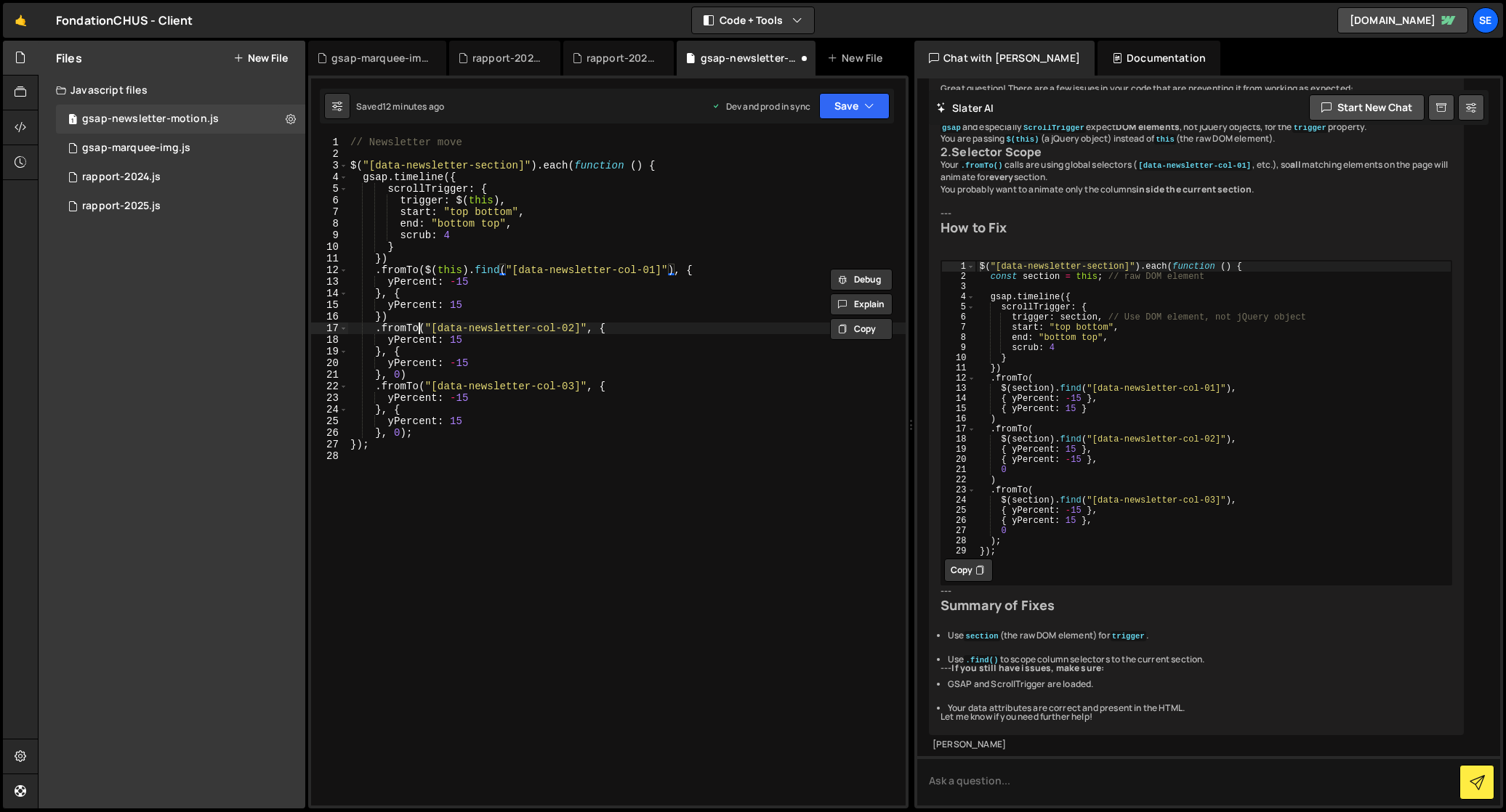
click at [420, 326] on div "// Newsletter move $ ( "[data-newsletter-section]" ) . each ( function ( ) { gs…" at bounding box center [626, 483] width 558 height 693
drag, startPoint x: 420, startPoint y: 328, endPoint x: 586, endPoint y: 344, distance: 166.8
click at [588, 326] on div "// Newsletter move $ ( "[data-newsletter-section]" ) . each ( function ( ) { gs…" at bounding box center [626, 483] width 558 height 693
paste textarea "$(this).find("[data-newsletter-col-01]")"
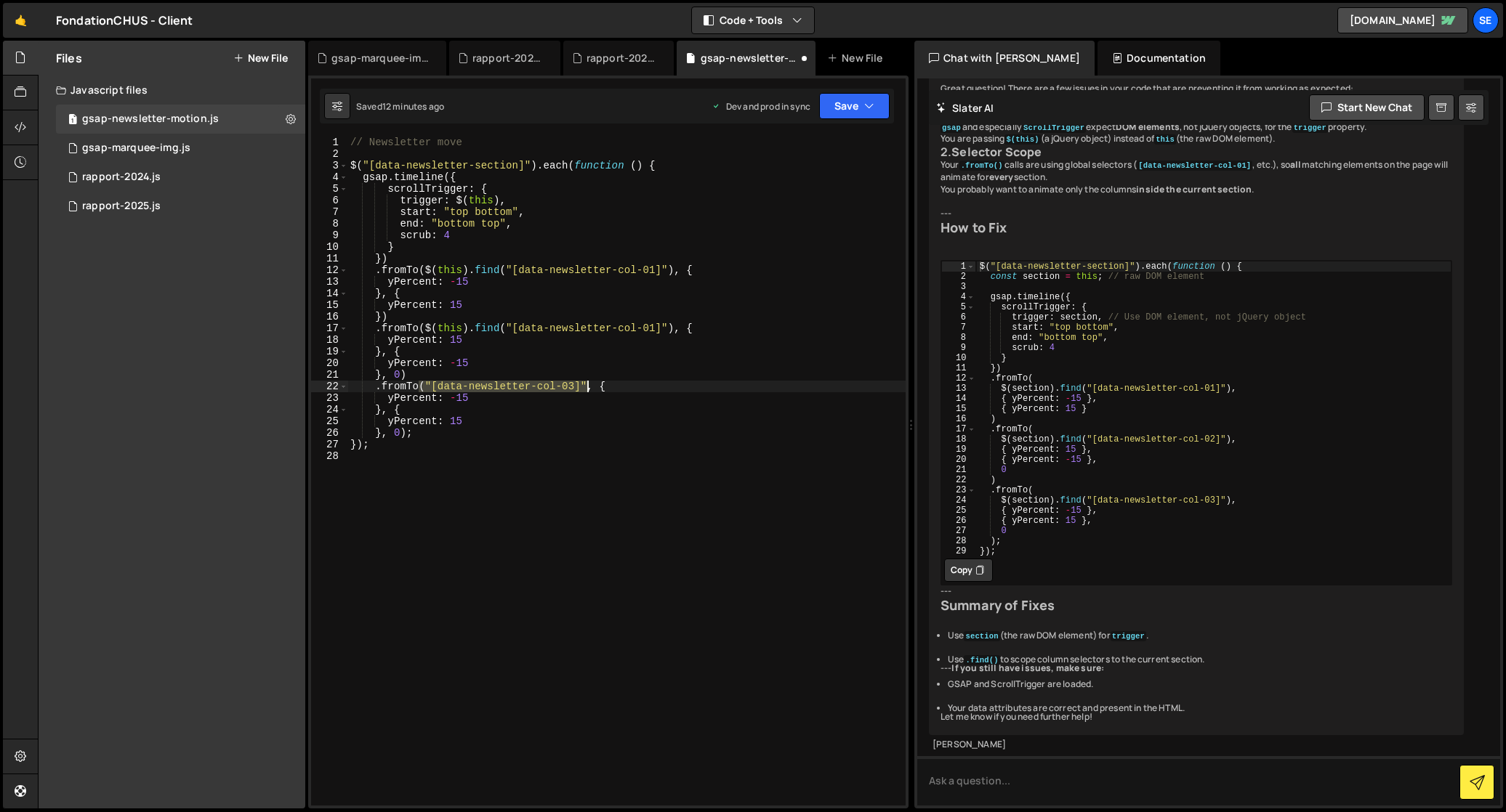
drag, startPoint x: 420, startPoint y: 384, endPoint x: 586, endPoint y: 383, distance: 166.0
click at [586, 383] on div "// Newsletter move $ ( "[data-newsletter-section]" ) . each ( function ( ) { gs…" at bounding box center [626, 483] width 558 height 693
paste textarea "$(this).find("[data-newsletter-col-01]")"
click at [656, 327] on div "// Newsletter move $ ( "[data-newsletter-section]" ) . each ( function ( ) { gs…" at bounding box center [626, 483] width 558 height 693
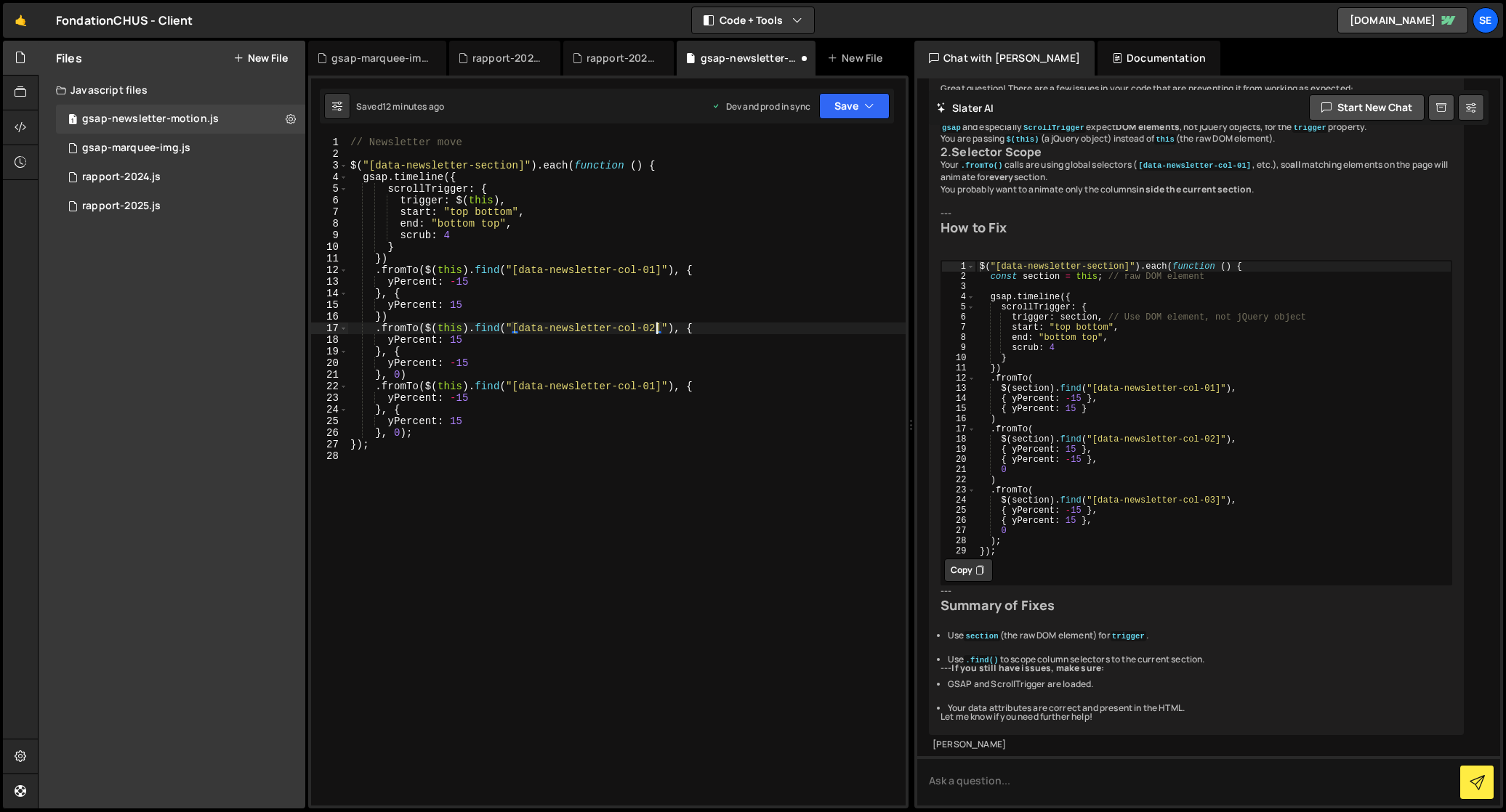
drag, startPoint x: 656, startPoint y: 383, endPoint x: 663, endPoint y: 408, distance: 26.0
click at [656, 384] on div "// Newsletter move $ ( "[data-newsletter-section]" ) . each ( function ( ) { gs…" at bounding box center [626, 483] width 558 height 693
click at [734, 391] on div "// Newsletter move $ ( "[data-newsletter-section]" ) . each ( function ( ) { gs…" at bounding box center [626, 483] width 558 height 693
type textarea ".fromTo($(this).find("[data-newsletter-col-03]"), {"
click at [137, 174] on div "rapport-2024.js" at bounding box center [121, 177] width 79 height 13
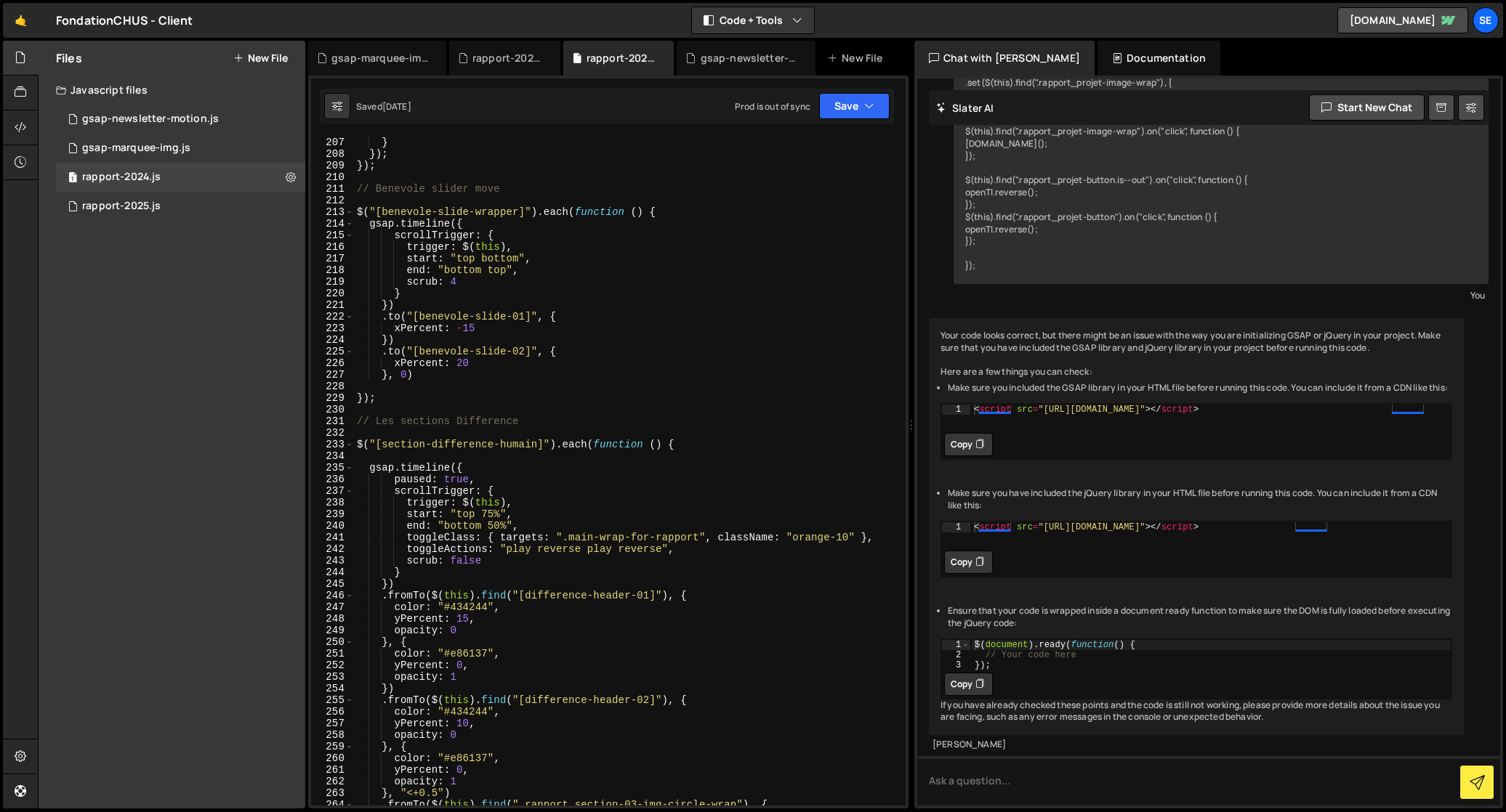
scroll to position [2395, 0]
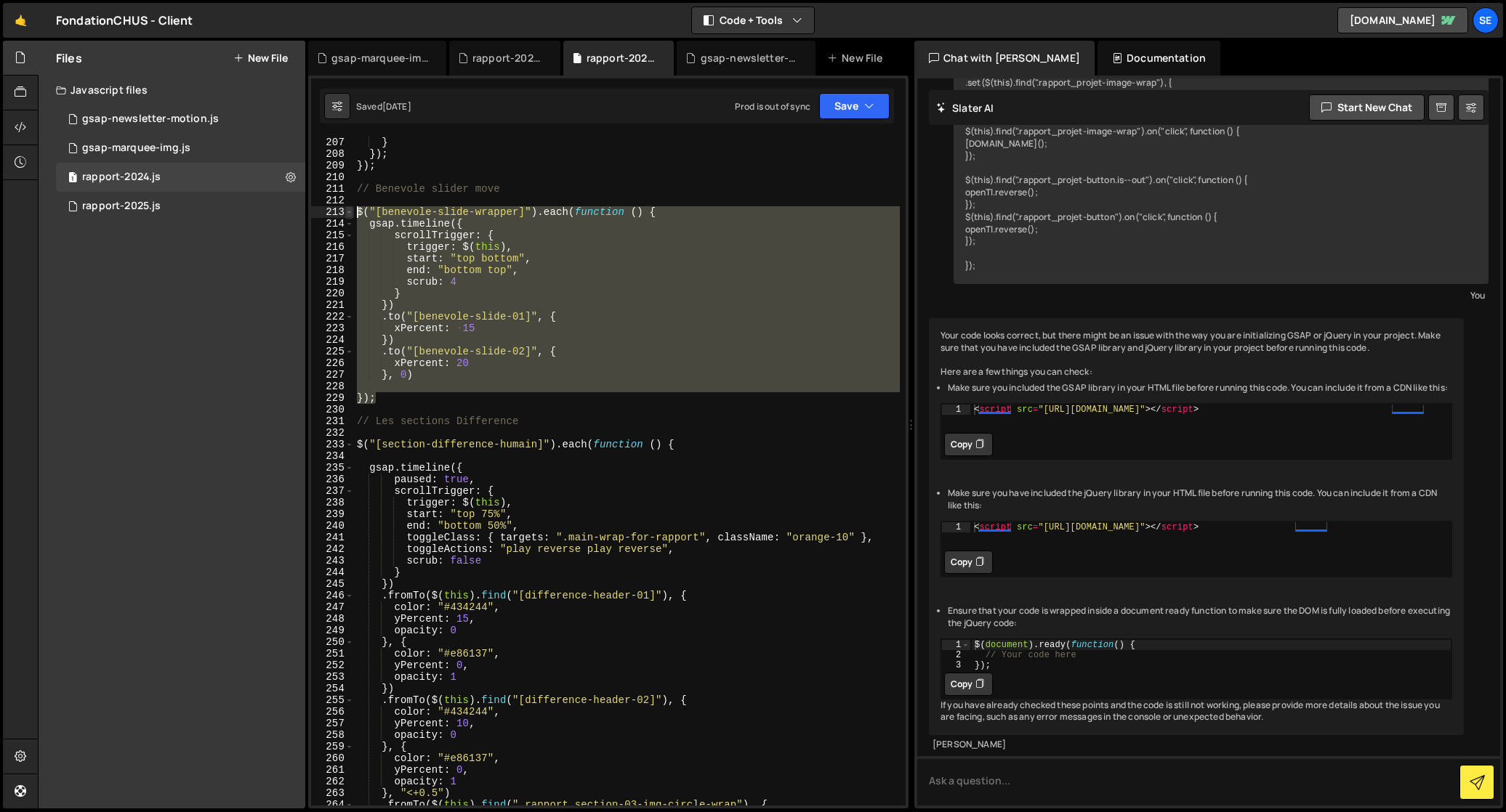
drag, startPoint x: 390, startPoint y: 403, endPoint x: 347, endPoint y: 214, distance: 193.8
click at [347, 214] on div "}); 206 207 208 209 210 211 212 213 214 215 216 217 218 219 220 221 222 223 224…" at bounding box center [608, 471] width 595 height 669
type textarea "$("[benevole-slide-wrapper]").each(function () { gsap.timeline({"
click at [188, 206] on div "1 rapport-2025.js 0" at bounding box center [181, 206] width 250 height 29
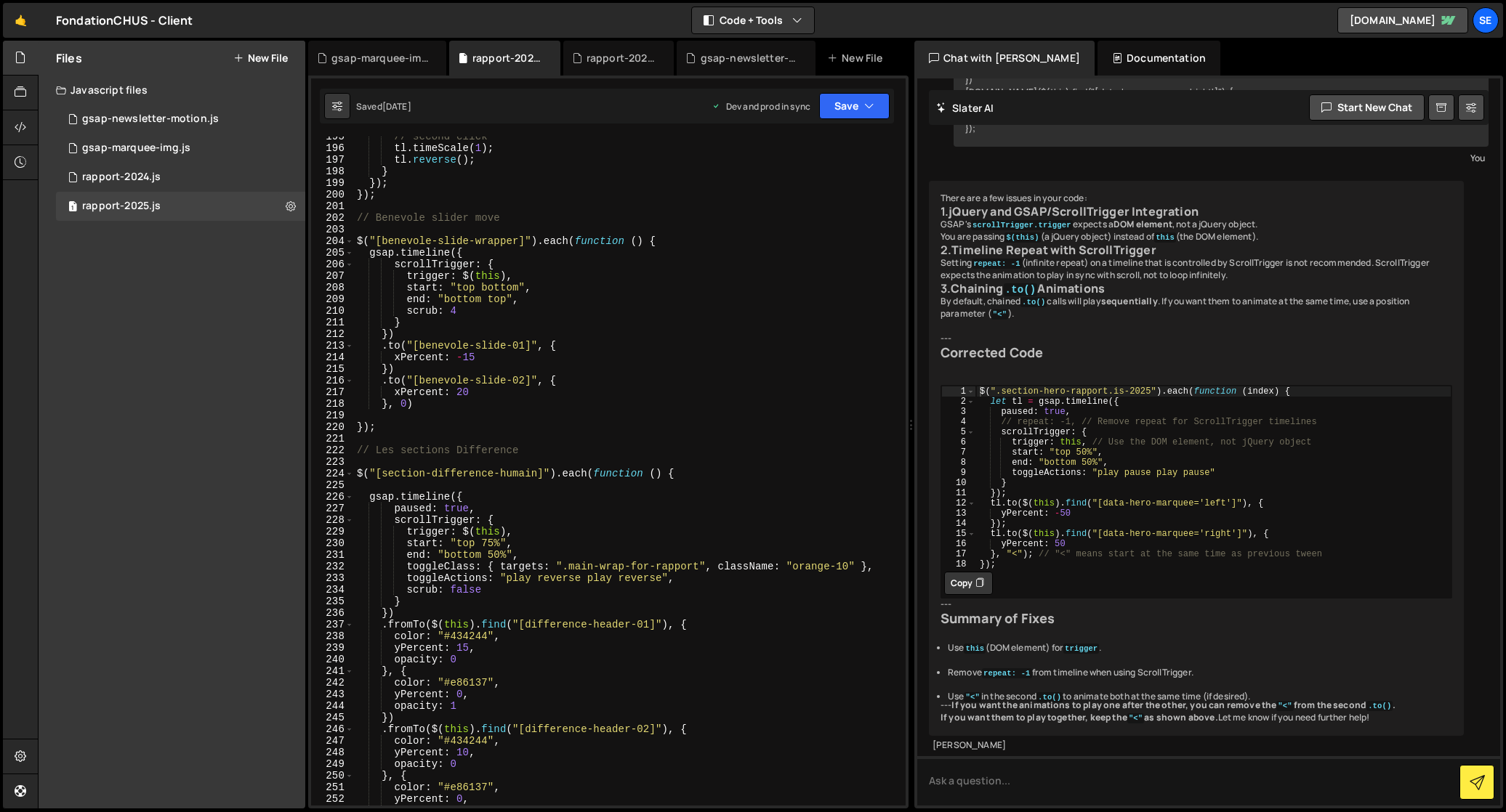
scroll to position [2255, 0]
click at [183, 176] on div "1 rapport-2024.js 0" at bounding box center [181, 177] width 250 height 29
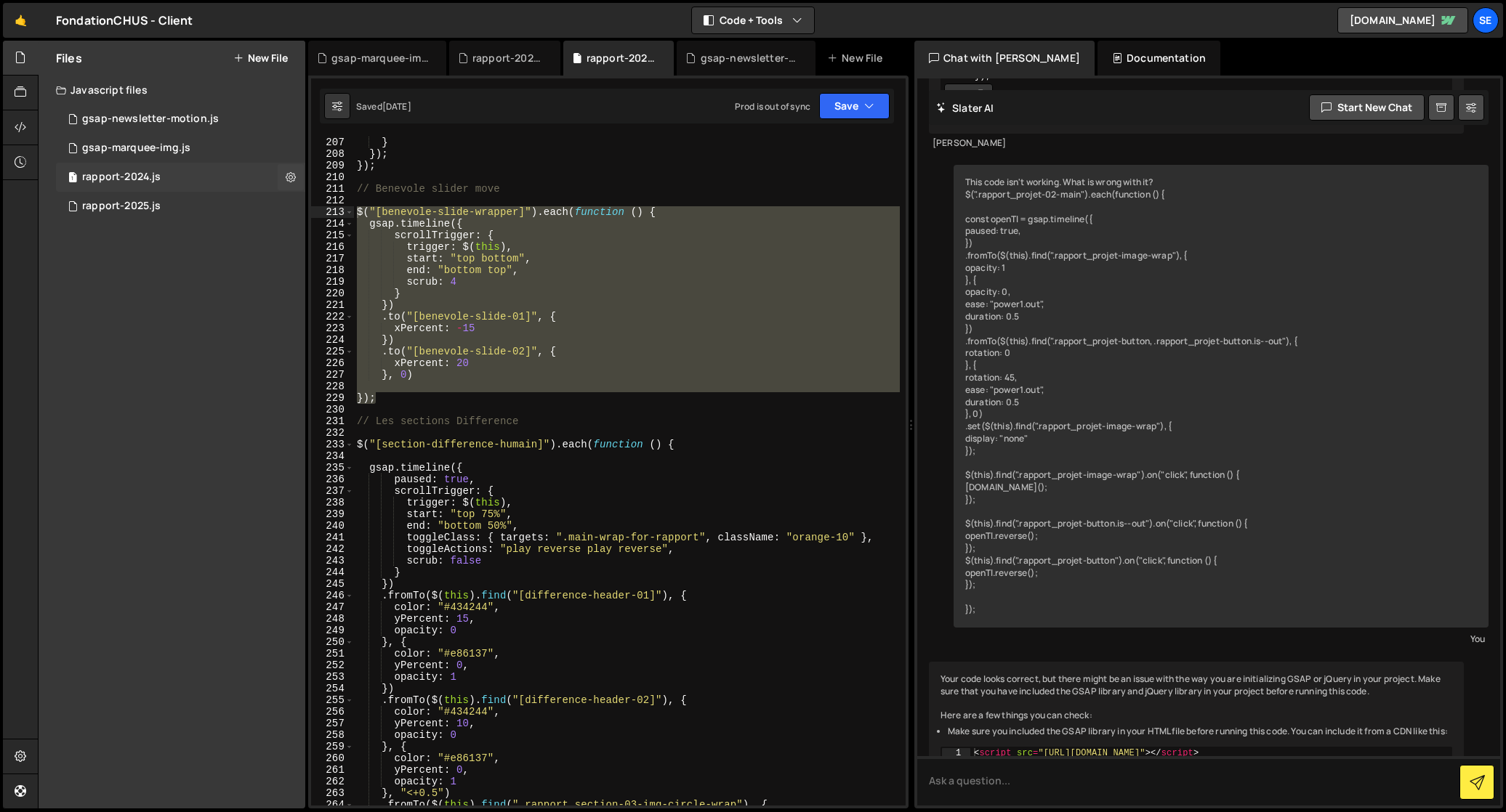
scroll to position [836, 0]
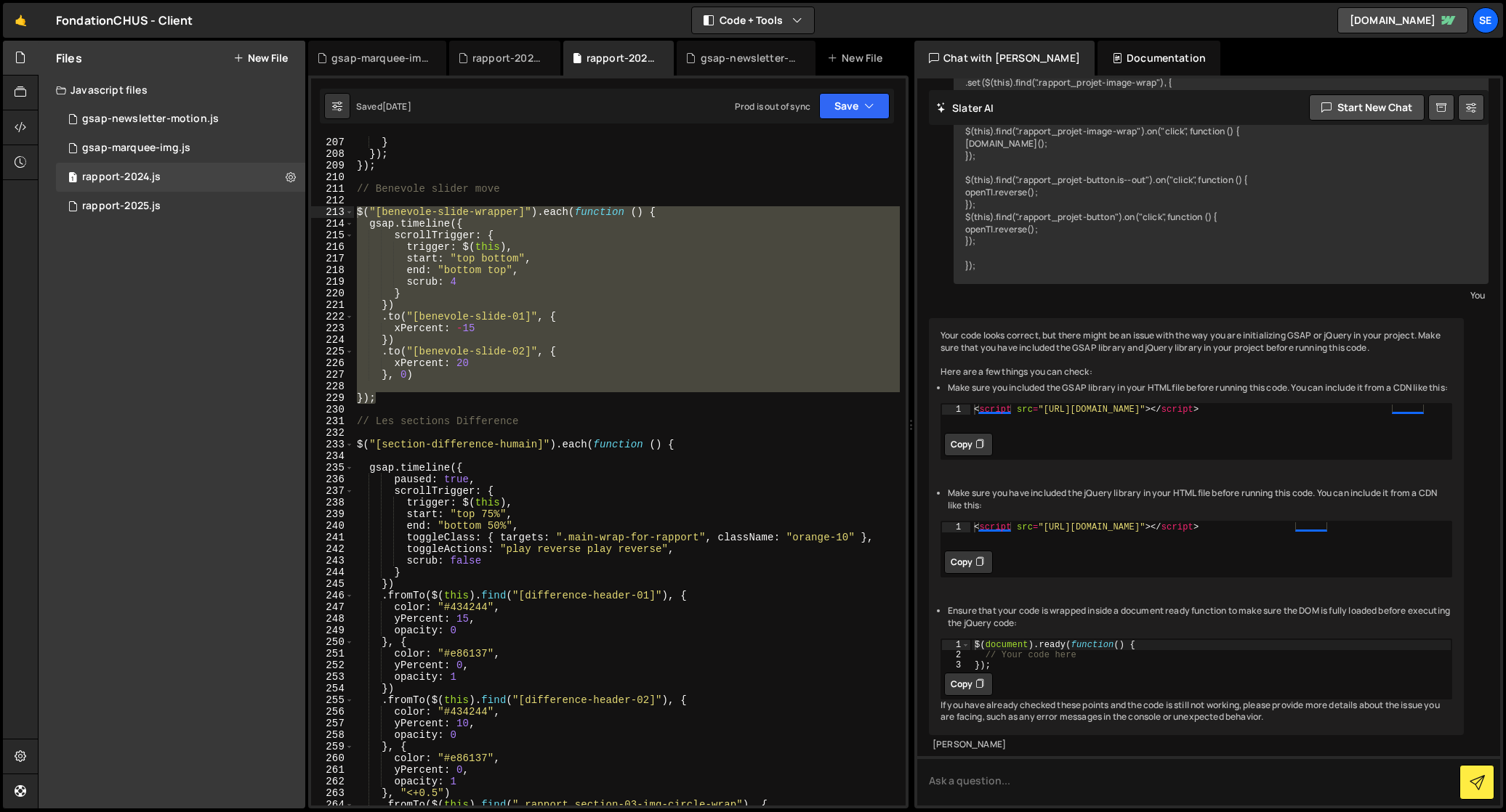
click at [699, 428] on div "tl . reverse ( ) ; } }) ; }) ; // Benevole slider move $ ( "[benevole-slide-wra…" at bounding box center [627, 471] width 546 height 693
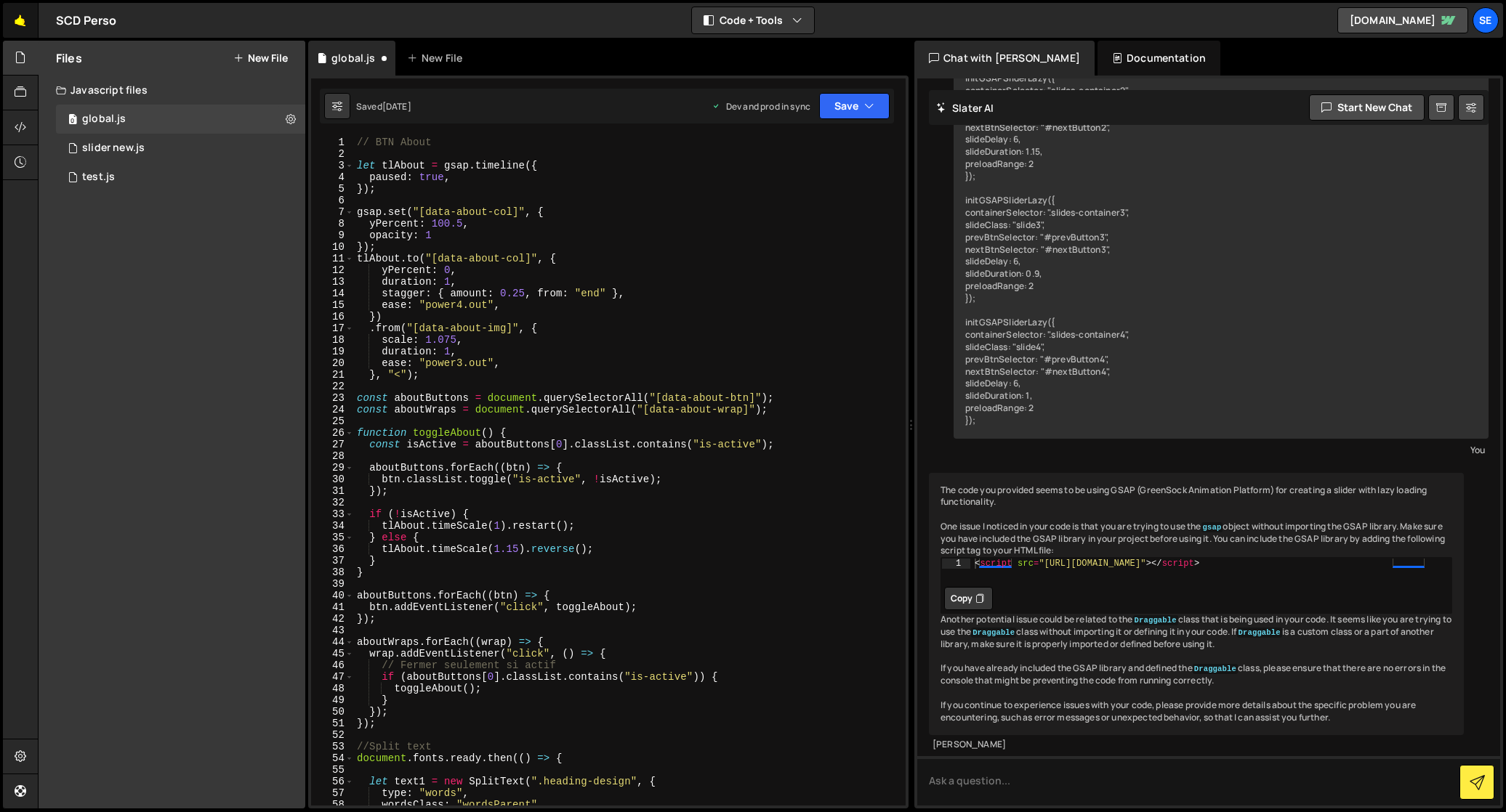
click at [19, 19] on link "🤙" at bounding box center [20, 20] width 36 height 35
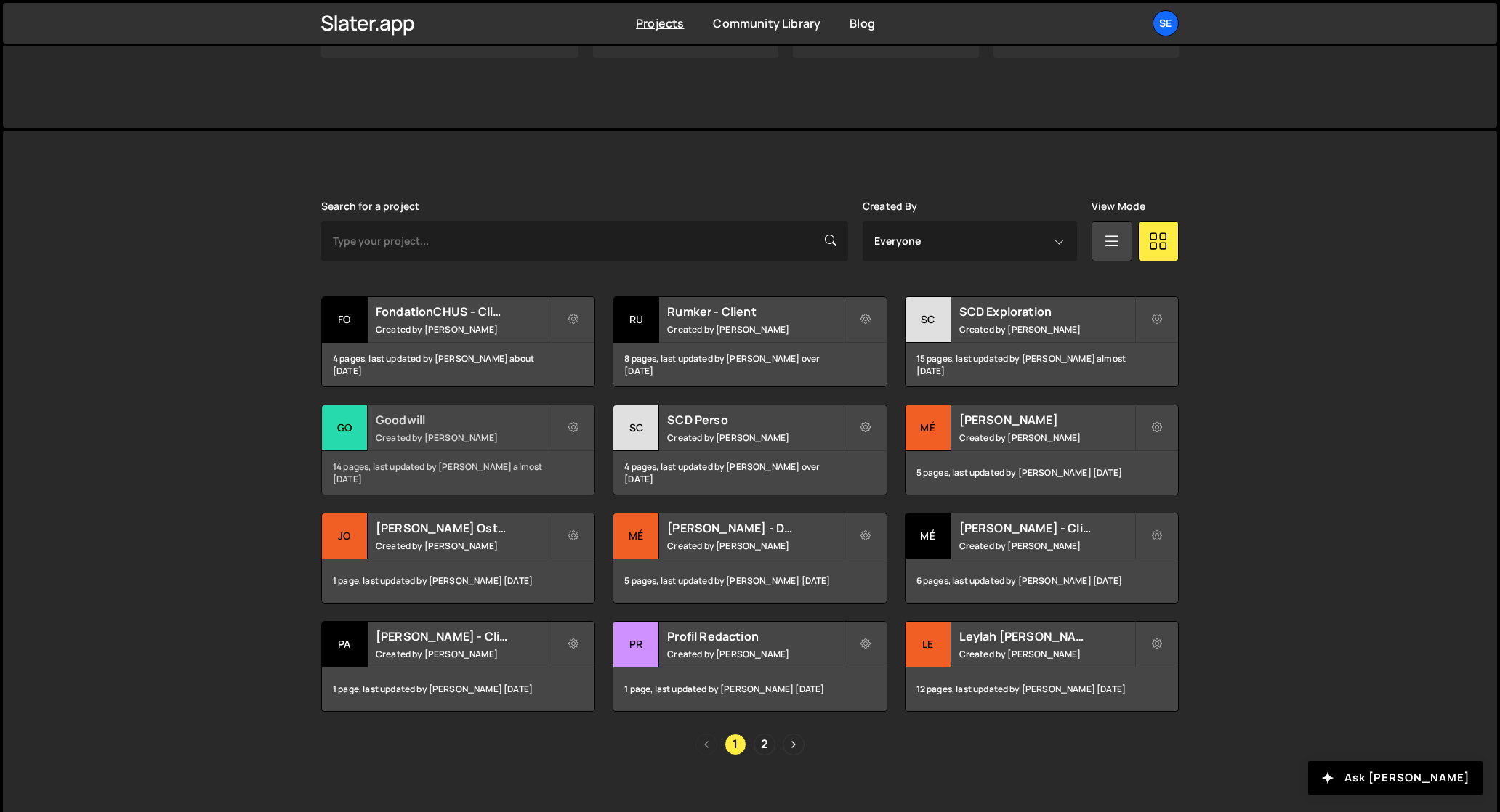
scroll to position [305, 0]
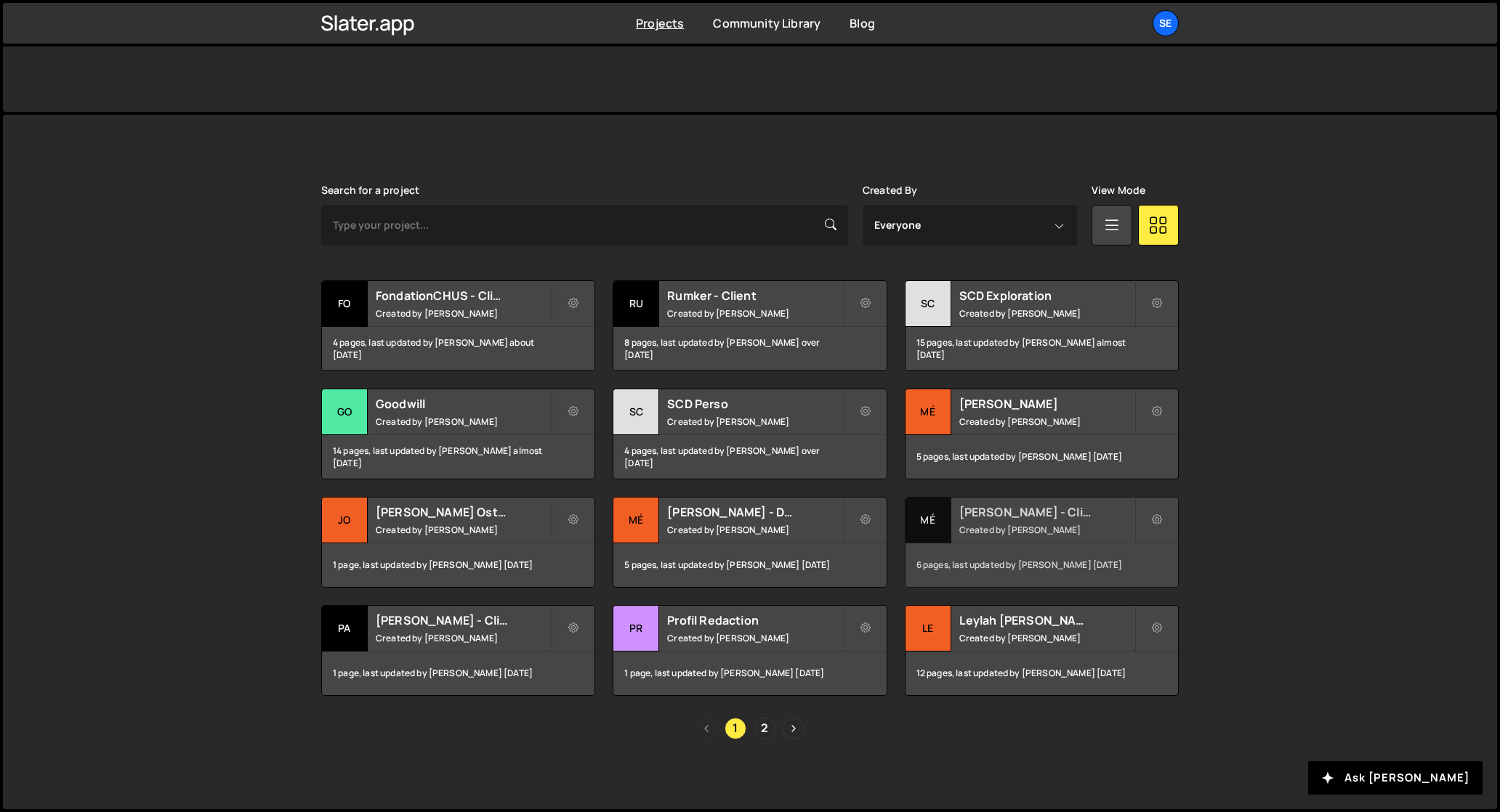
click at [937, 517] on div "Mé" at bounding box center [929, 520] width 46 height 46
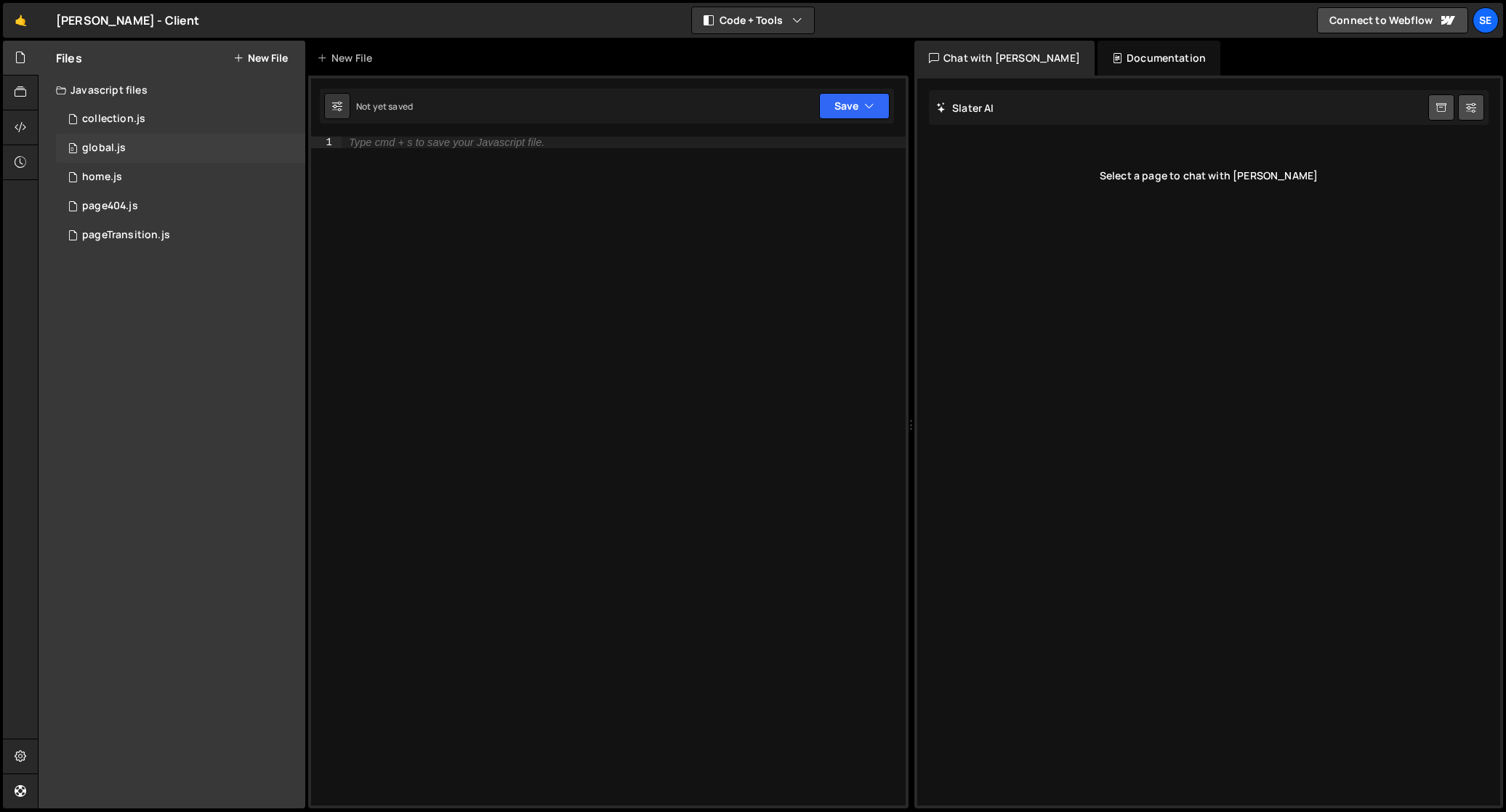
click at [96, 149] on div "global.js" at bounding box center [104, 148] width 44 height 13
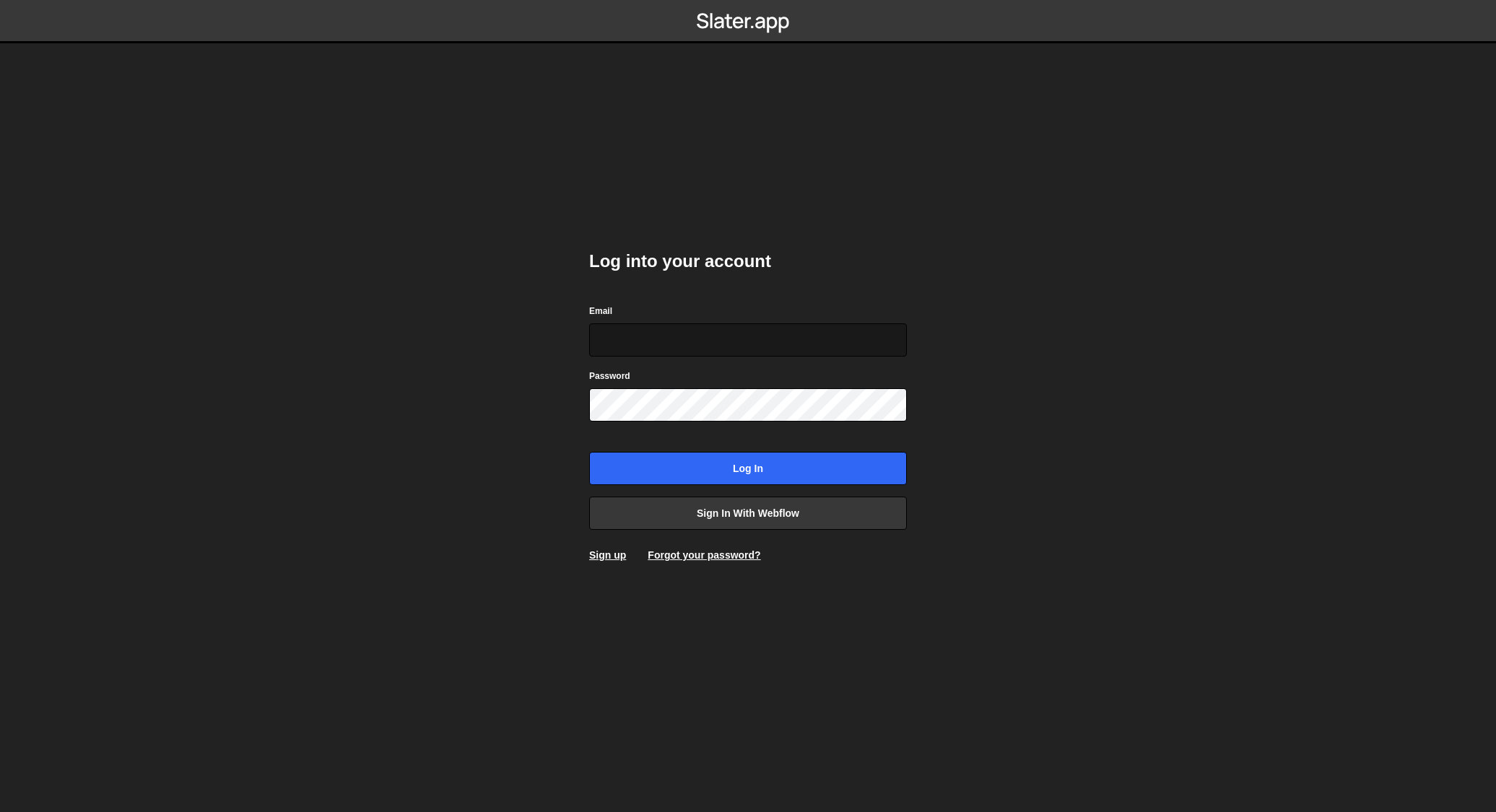
click at [622, 343] on input "Email" at bounding box center [748, 340] width 317 height 33
type input "[EMAIL_ADDRESS][DOMAIN_NAME]"
click at [781, 478] on input "Log in" at bounding box center [748, 468] width 317 height 33
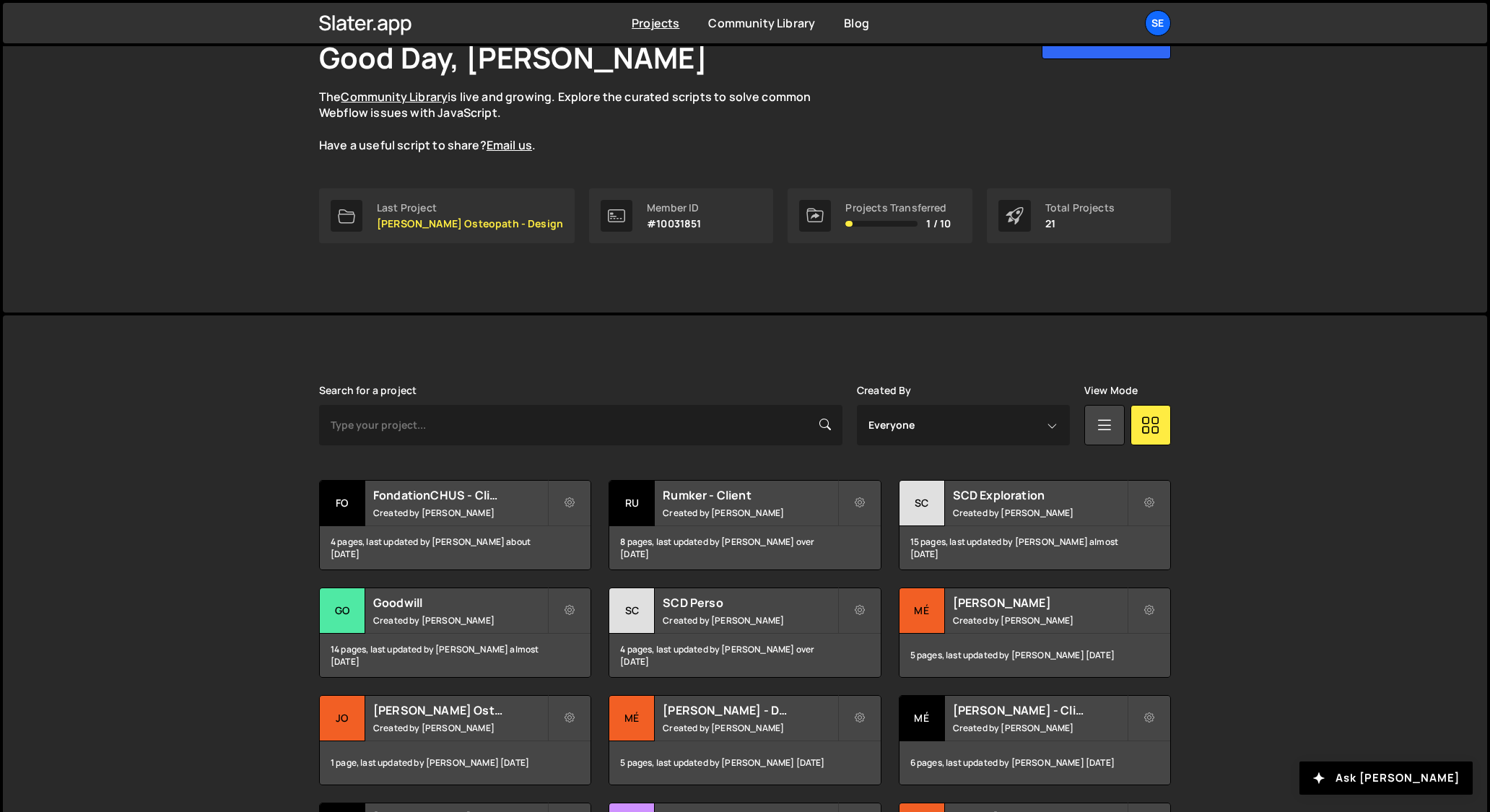
scroll to position [112, 0]
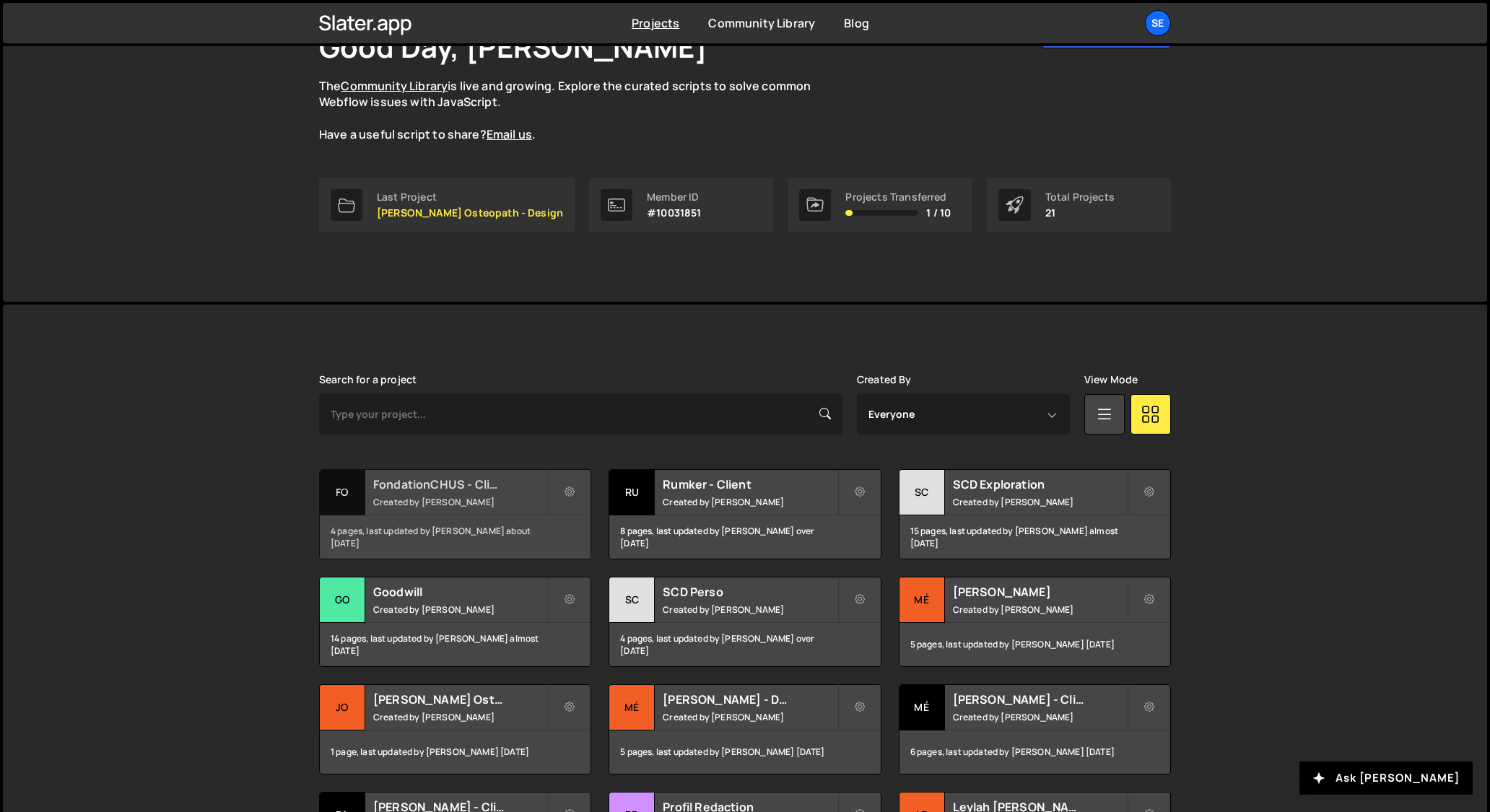
click at [344, 497] on div "Fo" at bounding box center [343, 492] width 46 height 46
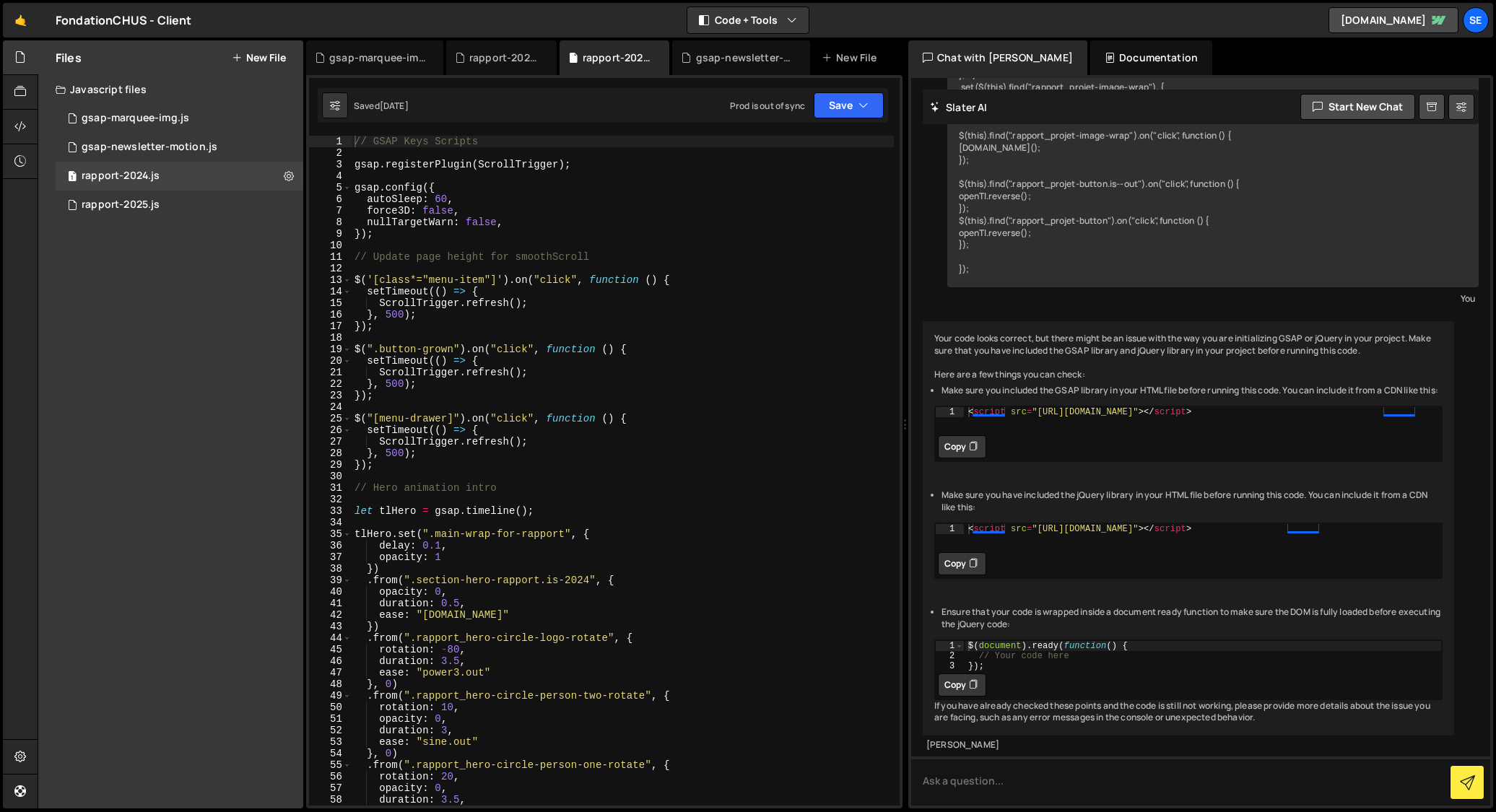
scroll to position [826, 0]
click at [19, 755] on icon at bounding box center [20, 755] width 12 height 15
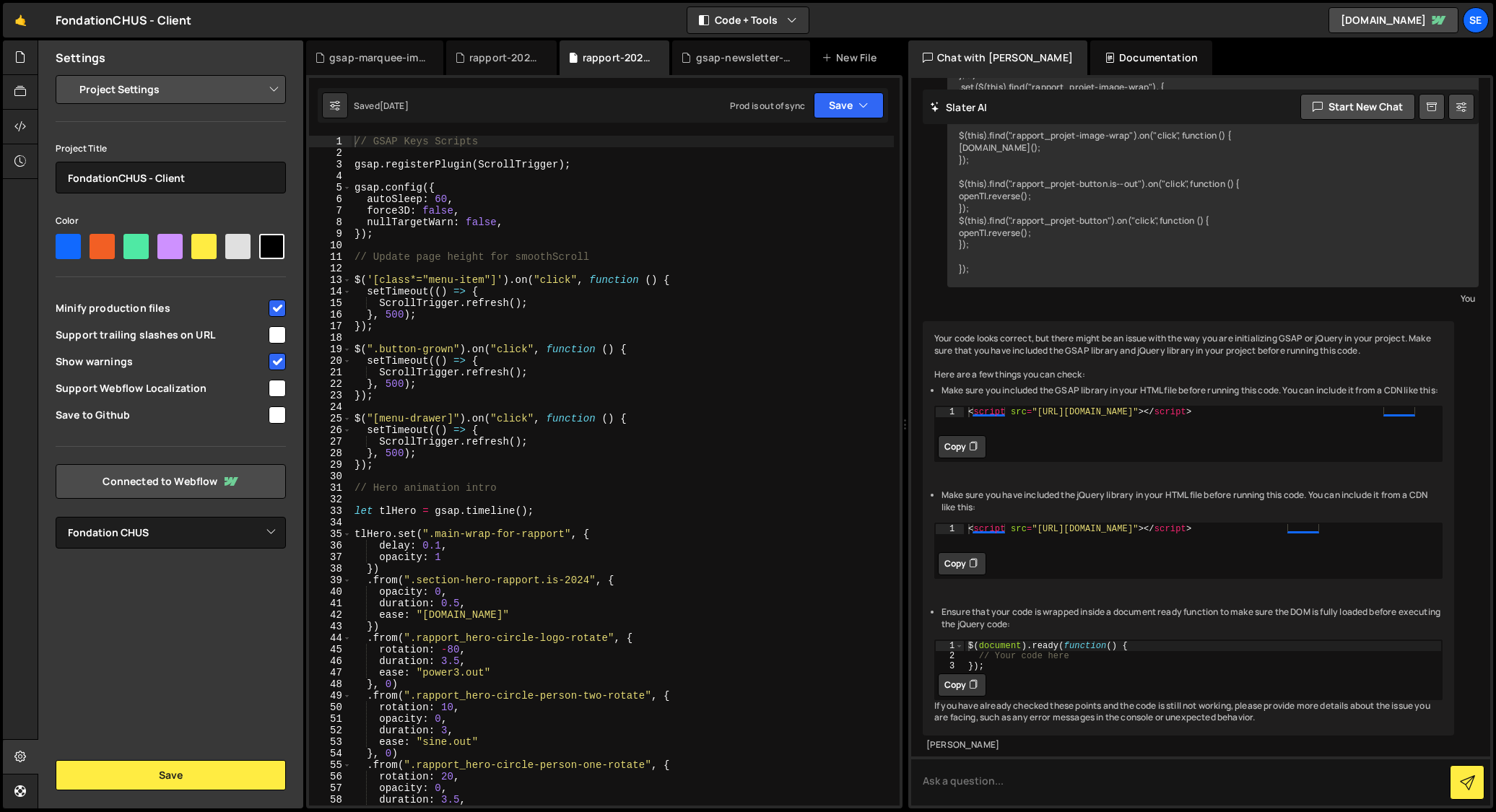
click at [177, 684] on div "Settings Project Settings Code Editor Settings Chat Settings Project Title Fond…" at bounding box center [170, 424] width 265 height 767
click at [24, 666] on div at bounding box center [20, 424] width 35 height 768
click at [19, 54] on icon at bounding box center [20, 57] width 12 height 15
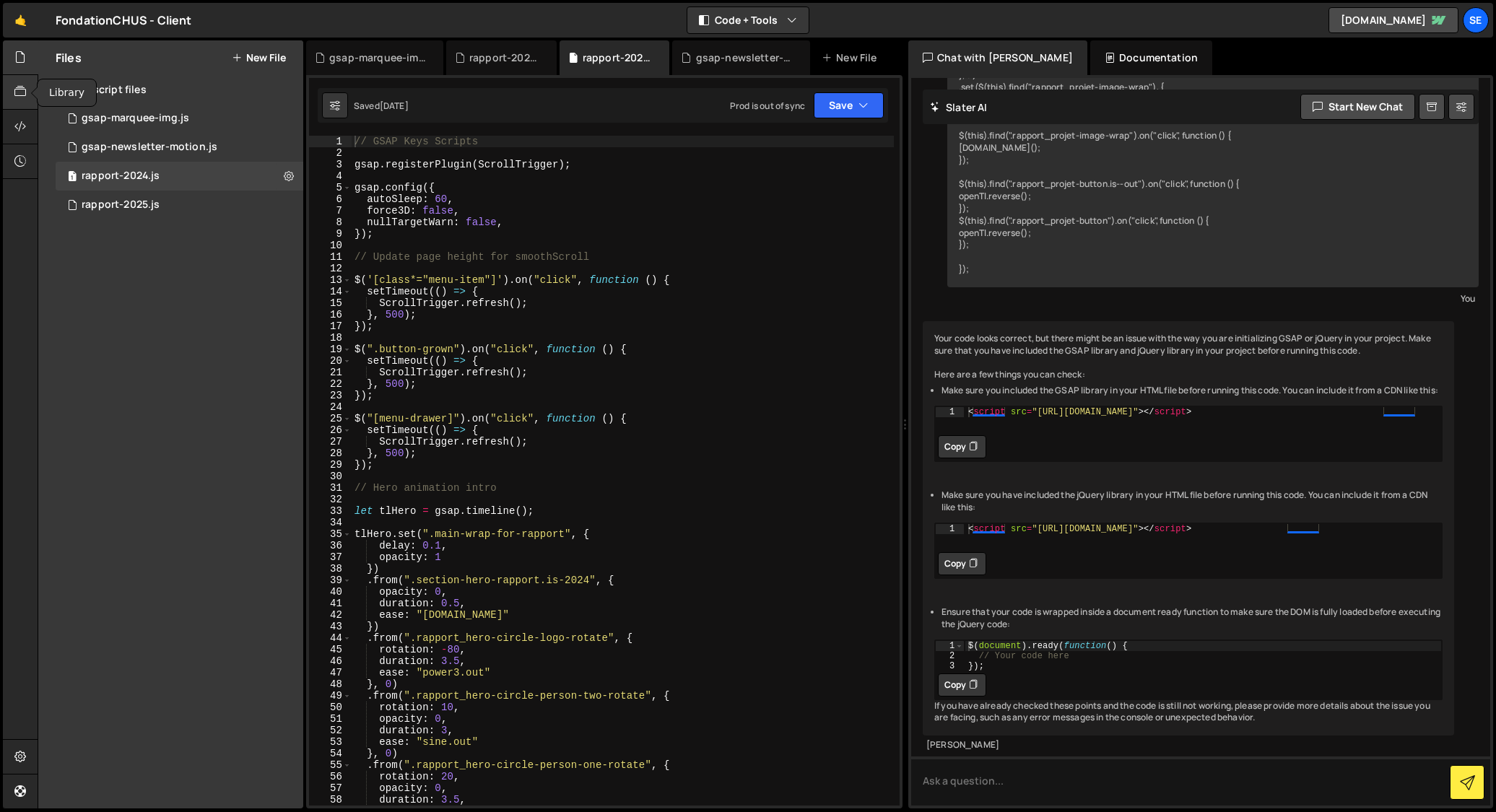
click at [19, 92] on icon at bounding box center [20, 91] width 12 height 15
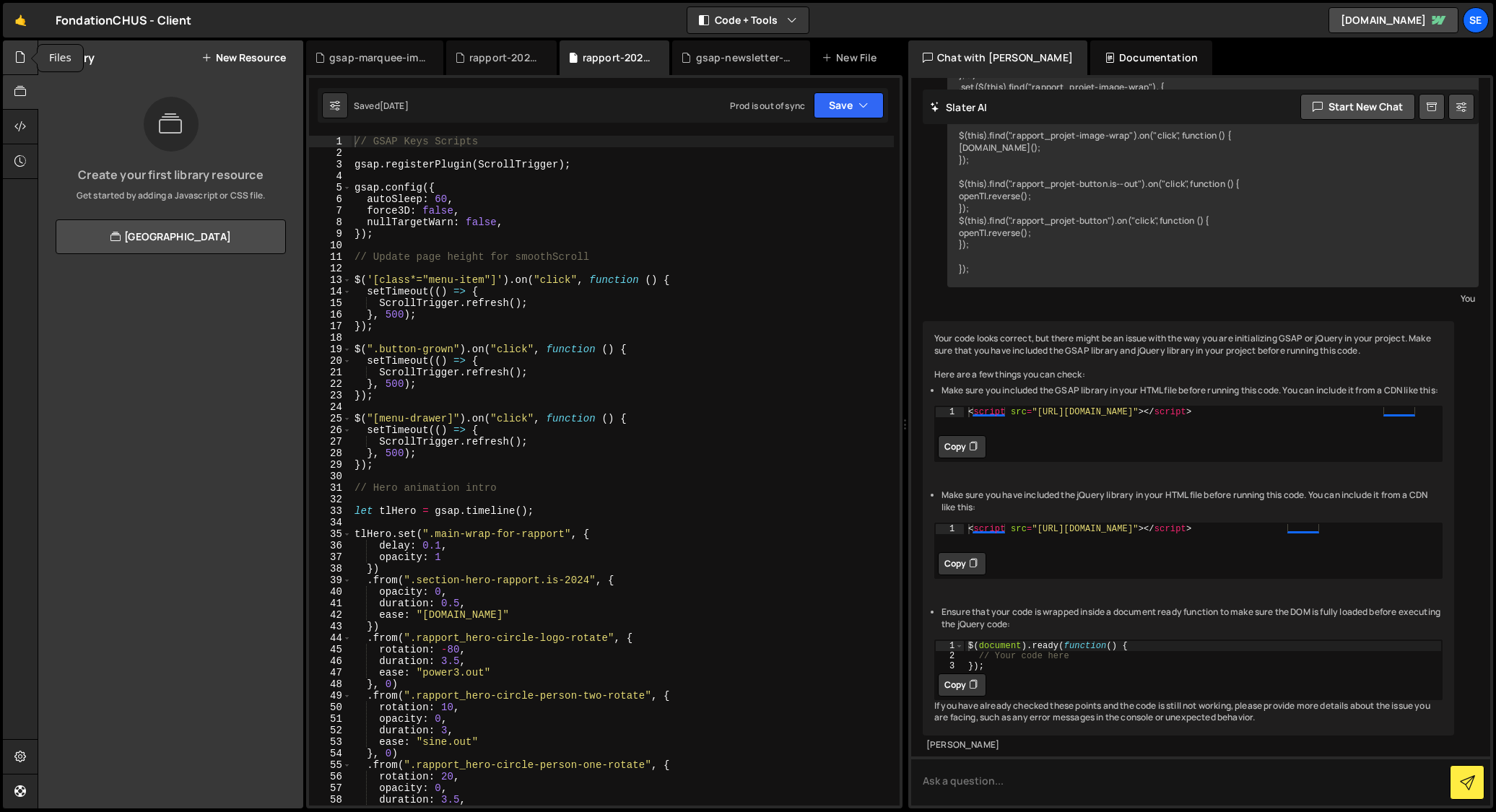
click at [18, 60] on icon at bounding box center [20, 57] width 12 height 15
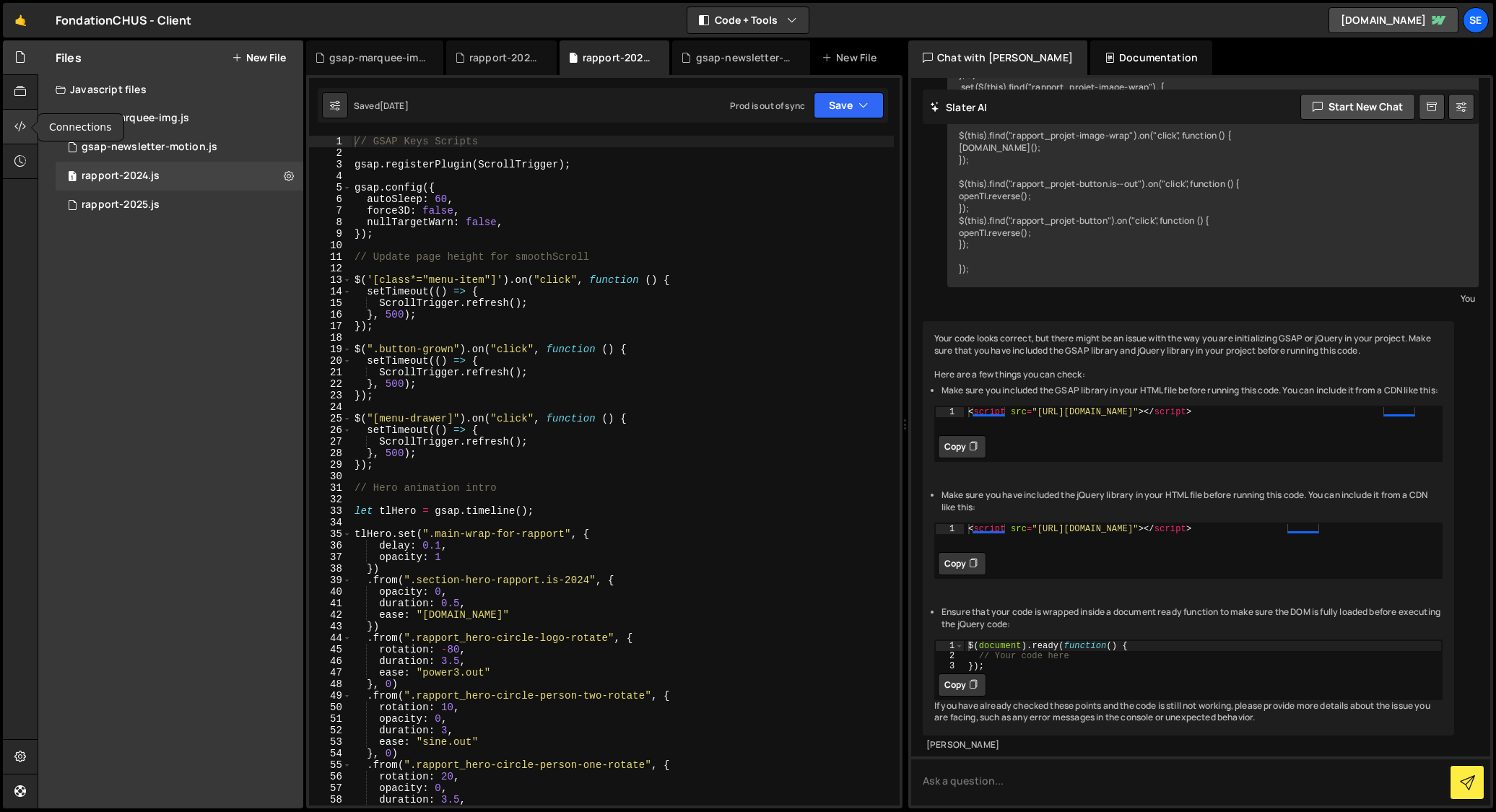
click at [15, 124] on icon at bounding box center [20, 126] width 12 height 15
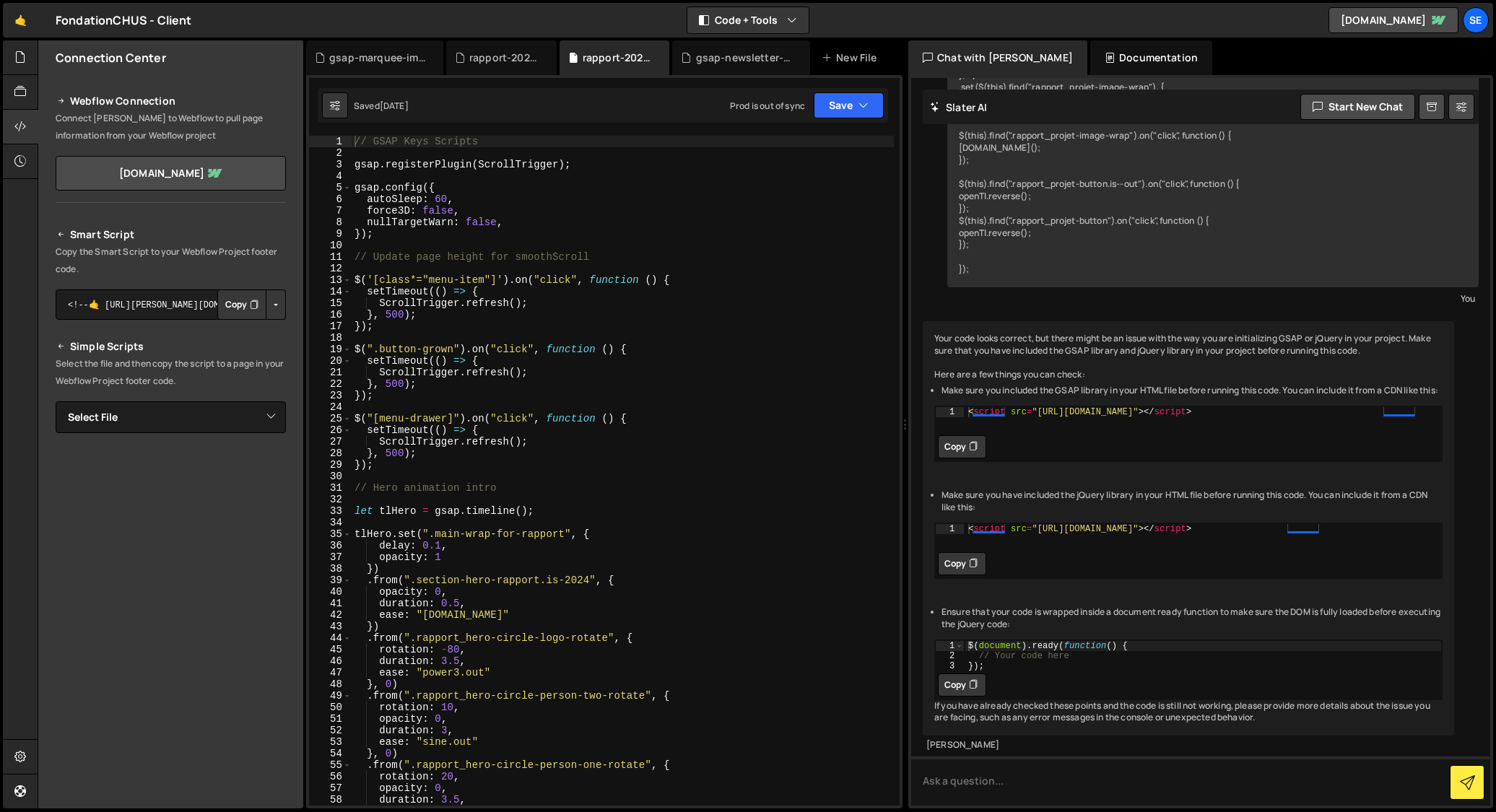
click at [276, 306] on button "Button group with nested dropdown" at bounding box center [275, 303] width 20 height 30
click at [292, 272] on div "Smart Script Copy the Smart Script to your Webflow Project footer code. <!--🤙 […" at bounding box center [170, 469] width 265 height 521
